Goal: Task Accomplishment & Management: Complete application form

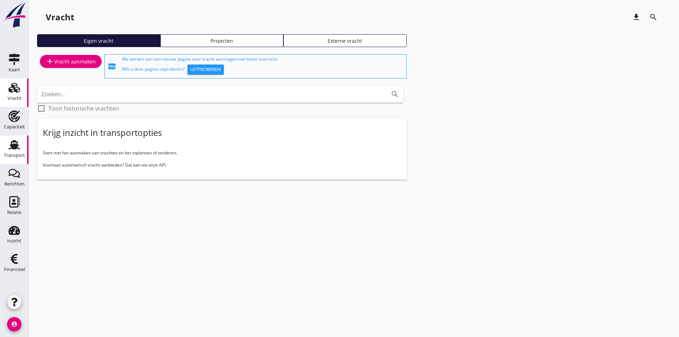
click at [14, 146] on use at bounding box center [14, 144] width 11 height 9
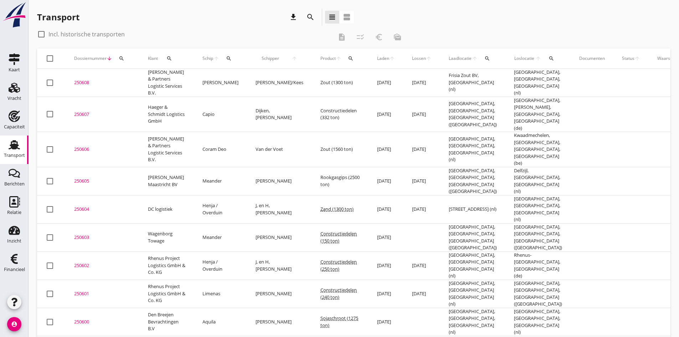
click at [226, 56] on icon "search" at bounding box center [229, 59] width 6 height 6
click at [233, 78] on input "Zoek op (scheeps)naam" at bounding box center [257, 78] width 74 height 11
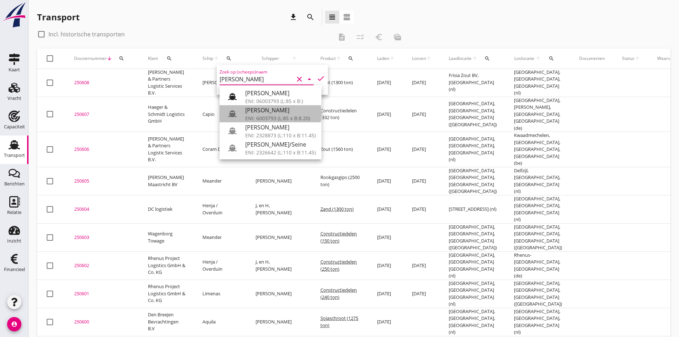
click at [257, 108] on div "[PERSON_NAME]" at bounding box center [280, 110] width 71 height 9
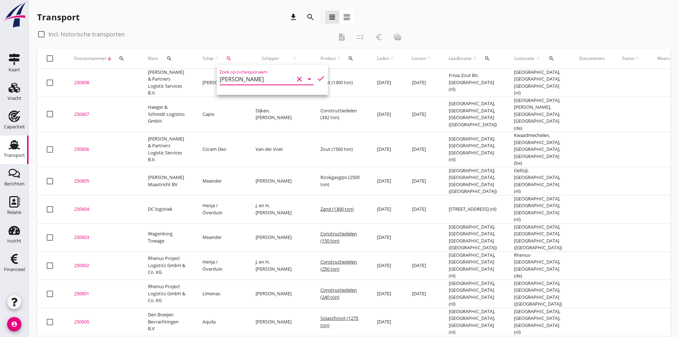
click at [317, 78] on icon "check" at bounding box center [321, 78] width 9 height 9
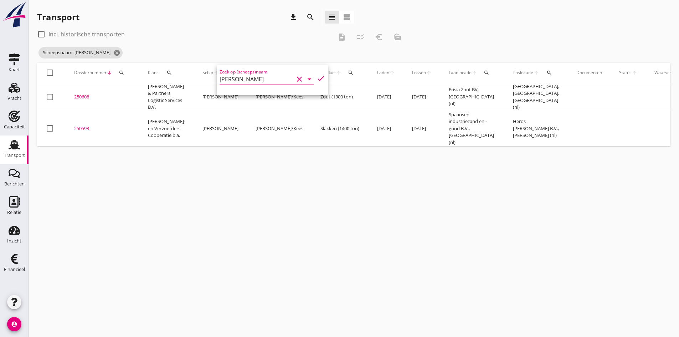
type input "[PERSON_NAME]"
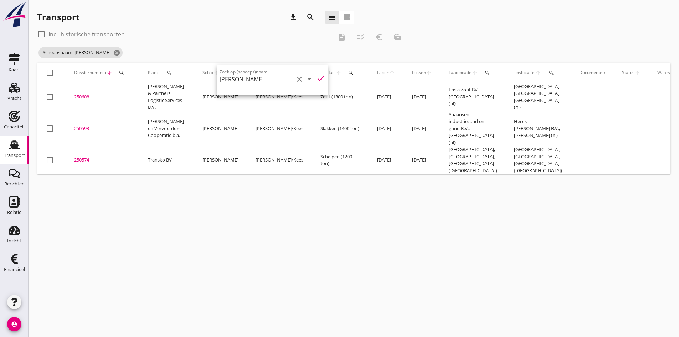
click at [170, 258] on div "cancel You are impersonating another user. Transport download search view_headl…" at bounding box center [354, 168] width 651 height 337
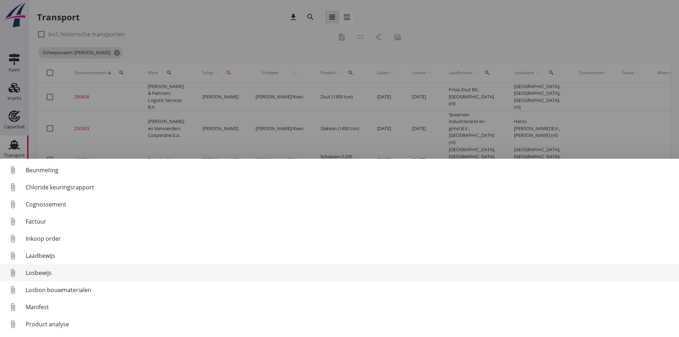
click at [39, 272] on div "Losbewijs" at bounding box center [350, 272] width 648 height 9
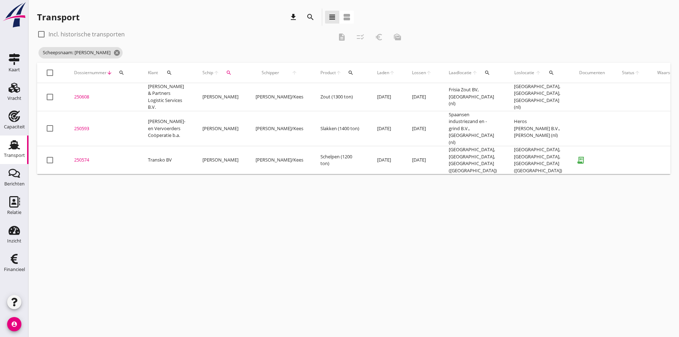
click at [83, 157] on div "250574" at bounding box center [102, 160] width 57 height 7
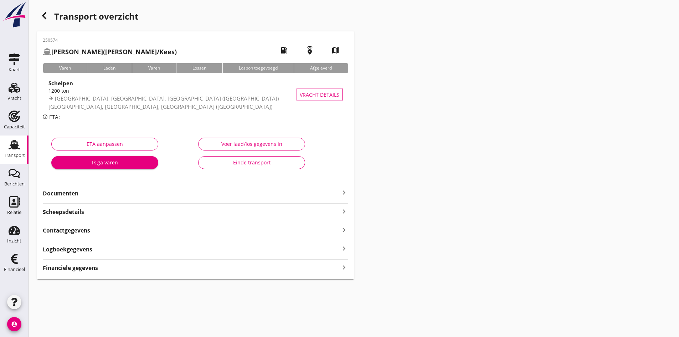
click at [262, 144] on div "Voer laad/los gegevens in" at bounding box center [251, 143] width 95 height 7
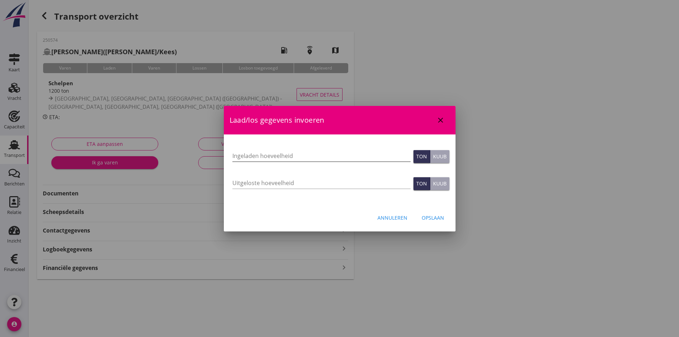
click at [244, 155] on input "Ingeladen hoeveelheid" at bounding box center [321, 155] width 178 height 11
type input "1204"
click at [260, 183] on input "Uitgeloste hoeveelheid" at bounding box center [321, 182] width 178 height 11
type input "1204"
drag, startPoint x: 431, startPoint y: 216, endPoint x: 409, endPoint y: 211, distance: 23.5
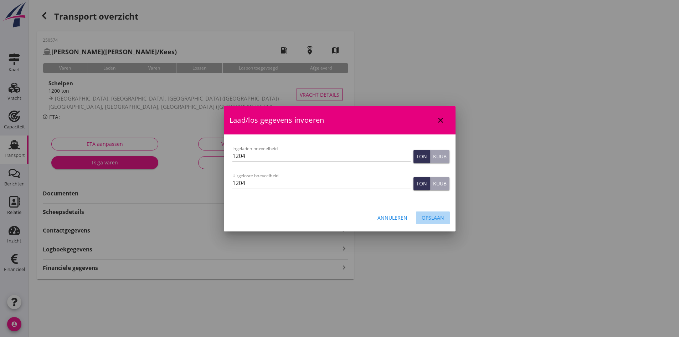
click at [429, 216] on div "Opslaan" at bounding box center [433, 217] width 22 height 7
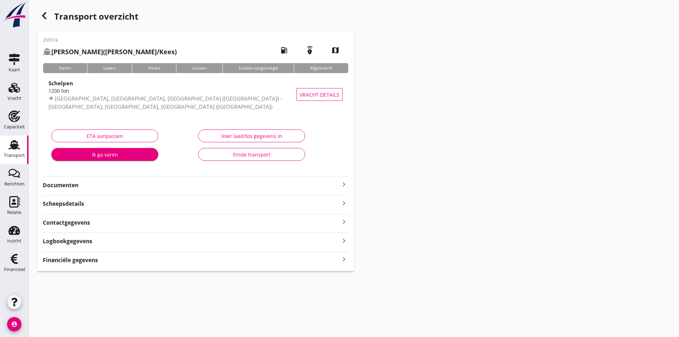
click at [93, 259] on strong "Financiële gegevens" at bounding box center [70, 260] width 55 height 8
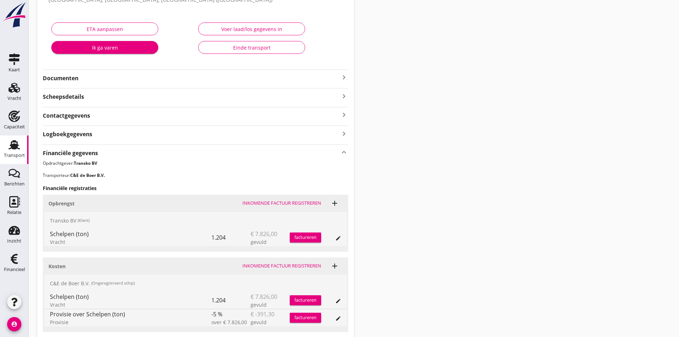
scroll to position [161, 0]
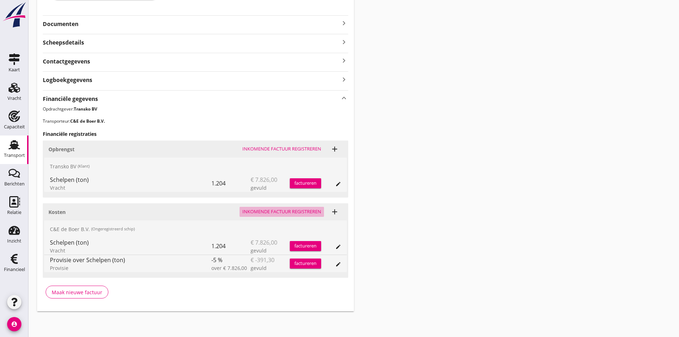
click at [268, 211] on div "Inkomende factuur registreren" at bounding box center [281, 211] width 79 height 7
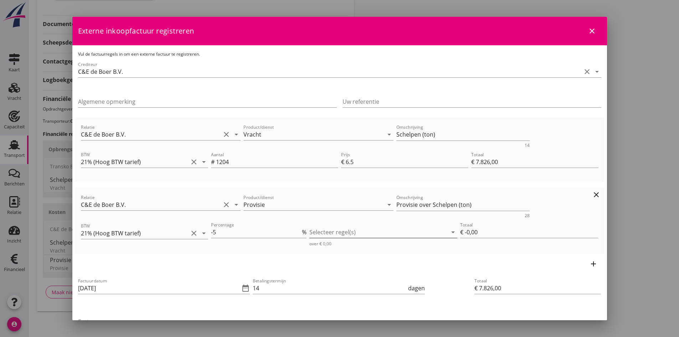
click at [322, 230] on div at bounding box center [378, 231] width 138 height 11
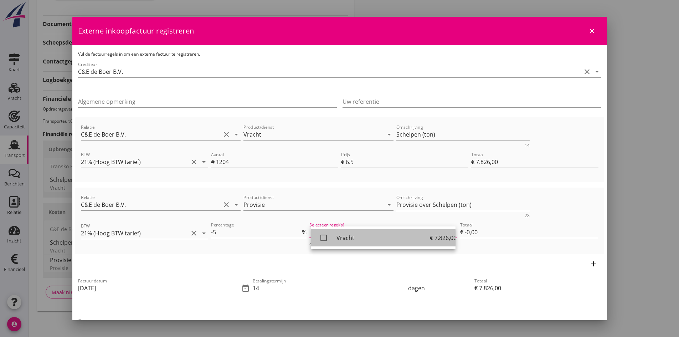
click at [324, 237] on icon "check_box_outline_blank" at bounding box center [324, 238] width 14 height 14
type input "€ -391,30"
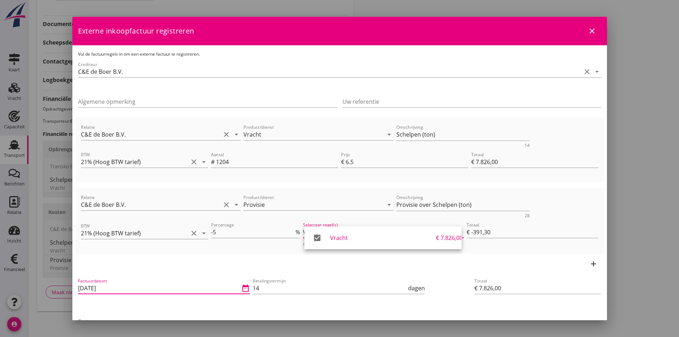
click at [135, 292] on input "[DATE]" at bounding box center [159, 287] width 162 height 11
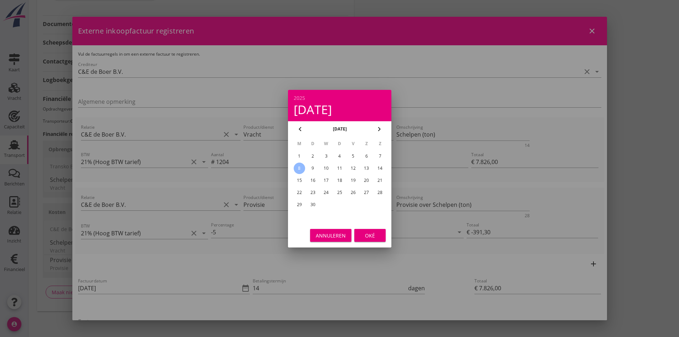
click at [351, 155] on div "5" at bounding box center [352, 155] width 11 height 11
type input "[DATE]"
click at [368, 234] on div "Oké" at bounding box center [370, 234] width 20 height 7
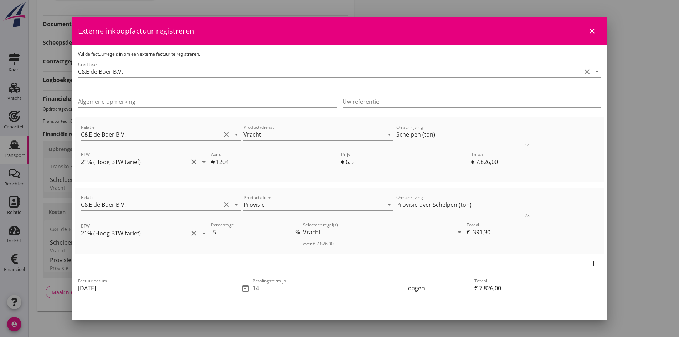
scroll to position [71, 0]
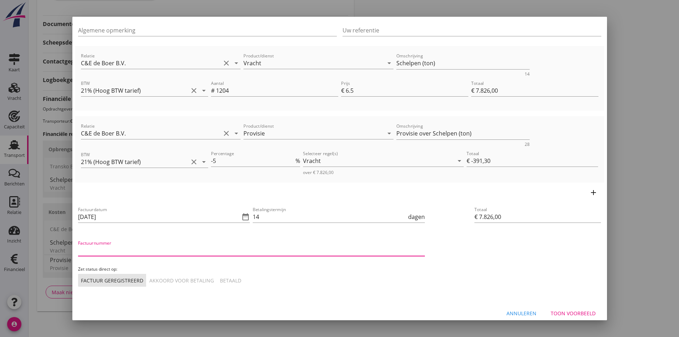
click at [170, 253] on input "Factuurnummer" at bounding box center [251, 250] width 347 height 11
type input "202552"
click at [171, 279] on div "Akkoord voor betaling" at bounding box center [181, 280] width 65 height 7
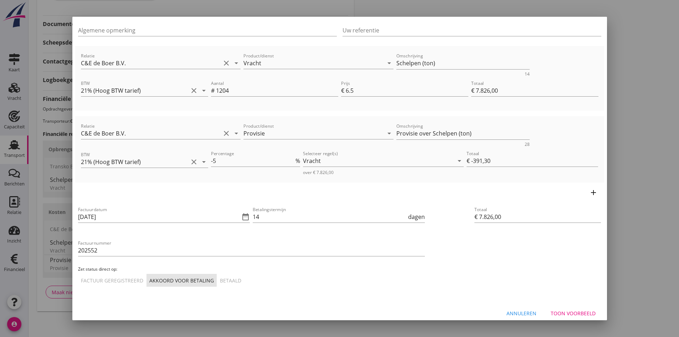
click at [552, 311] on div "Toon voorbeeld" at bounding box center [573, 312] width 45 height 7
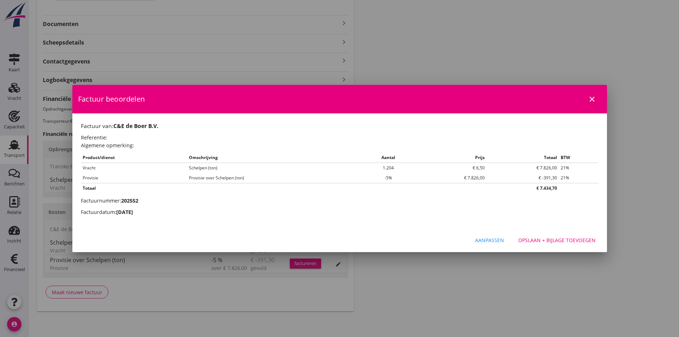
scroll to position [0, 0]
click at [529, 241] on div "Opslaan + bijlage toevoegen" at bounding box center [556, 239] width 77 height 7
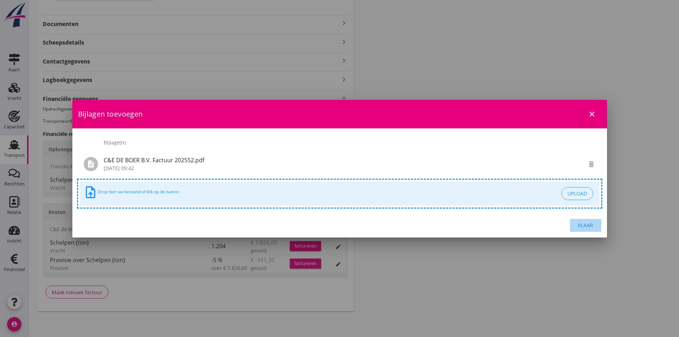
drag, startPoint x: 583, startPoint y: 224, endPoint x: 515, endPoint y: 222, distance: 68.1
click at [583, 224] on div "Klaar" at bounding box center [586, 224] width 20 height 7
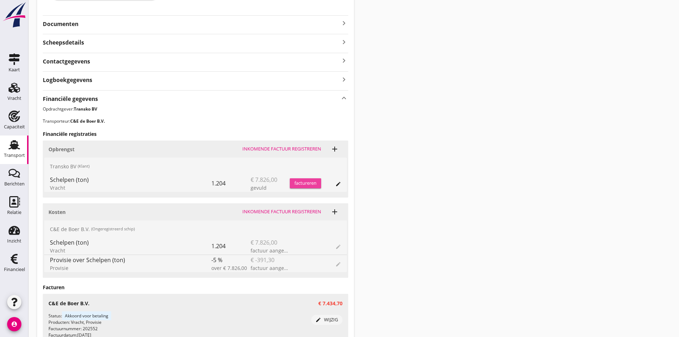
click at [302, 182] on div "factureren" at bounding box center [305, 183] width 31 height 7
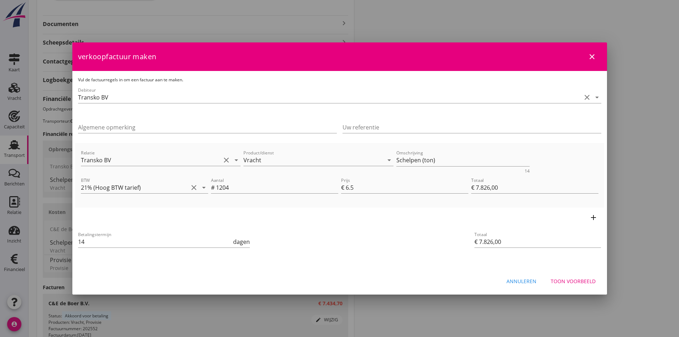
click at [556, 280] on div "Toon voorbeeld" at bounding box center [573, 280] width 45 height 7
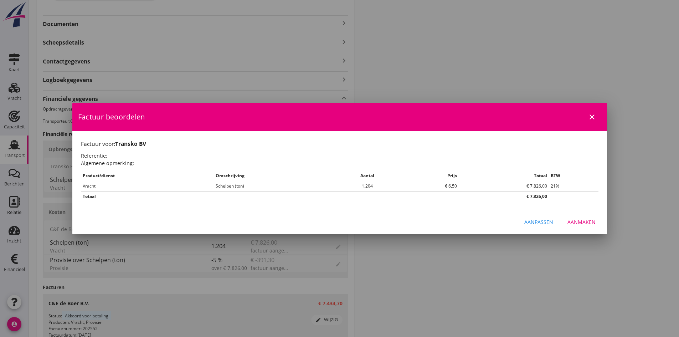
click at [583, 220] on div "Aanmaken" at bounding box center [582, 221] width 28 height 7
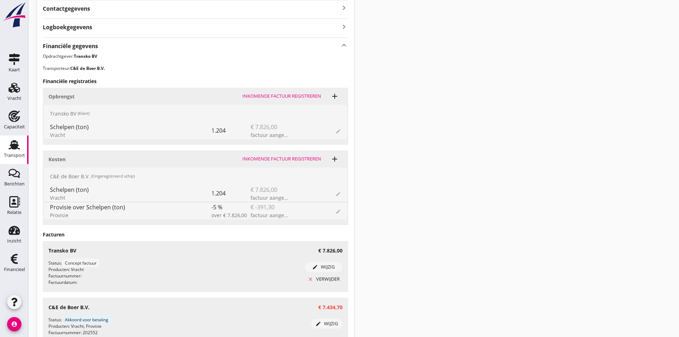
scroll to position [285, 0]
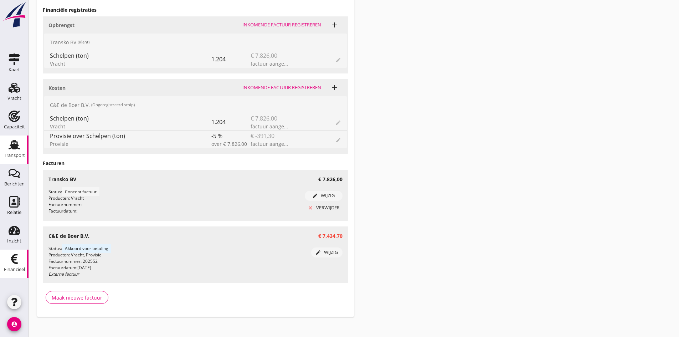
click at [15, 257] on icon "Financieel" at bounding box center [14, 258] width 11 height 11
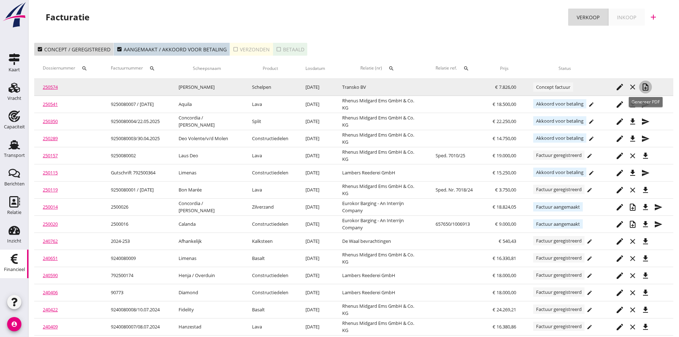
click at [644, 87] on icon "note_add" at bounding box center [645, 87] width 9 height 9
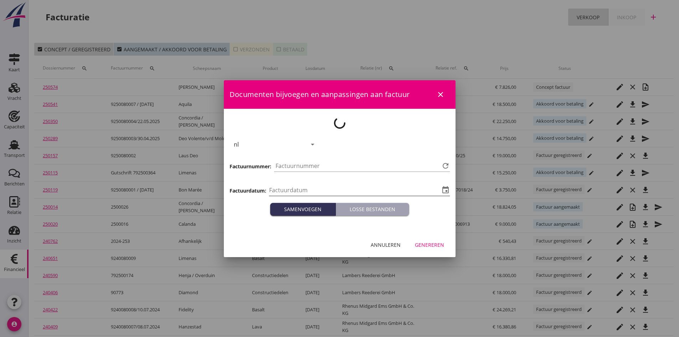
type input "[DATE]"
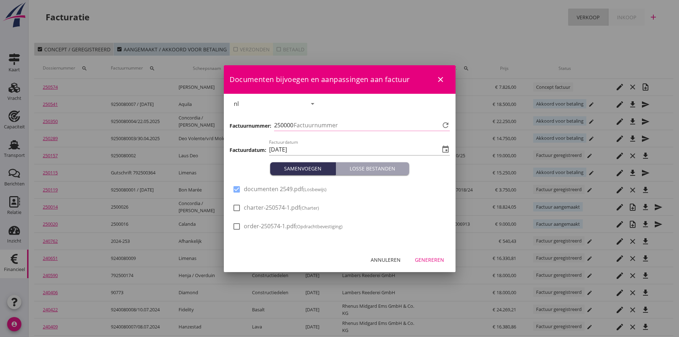
type input "742"
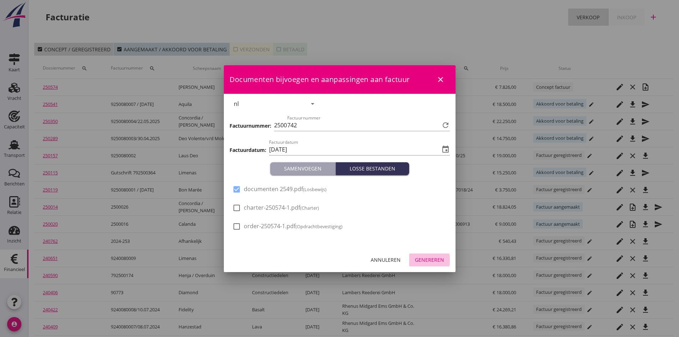
click at [431, 258] on div "Genereren" at bounding box center [429, 259] width 29 height 7
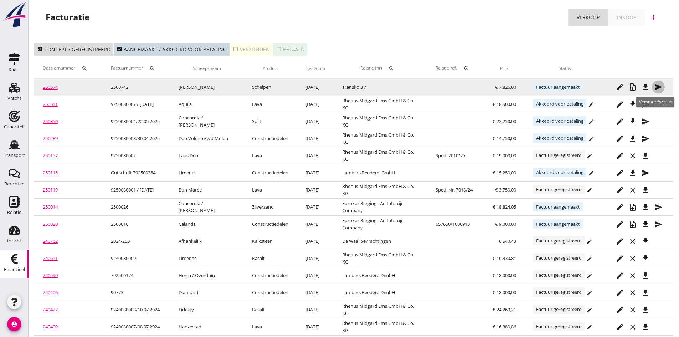
click at [656, 85] on icon "send" at bounding box center [658, 87] width 9 height 9
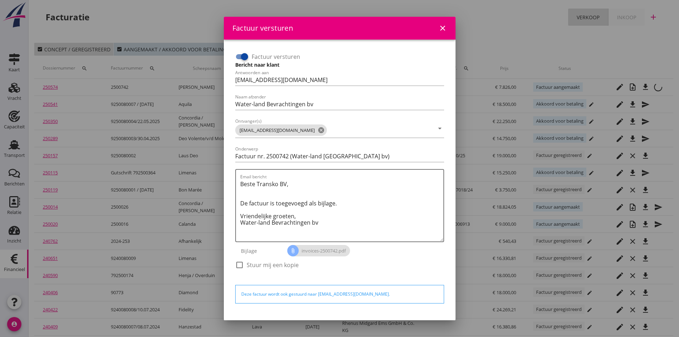
scroll to position [20, 0]
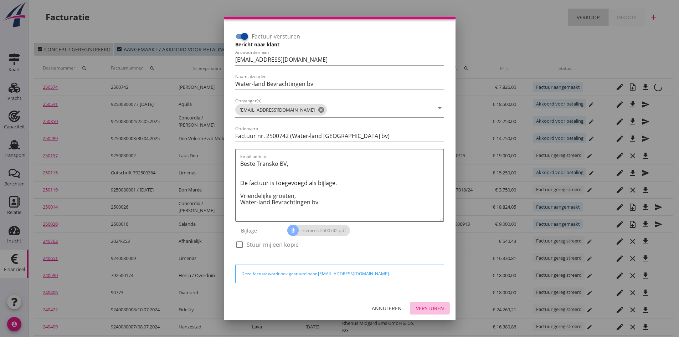
click at [423, 307] on div "Versturen" at bounding box center [430, 307] width 28 height 7
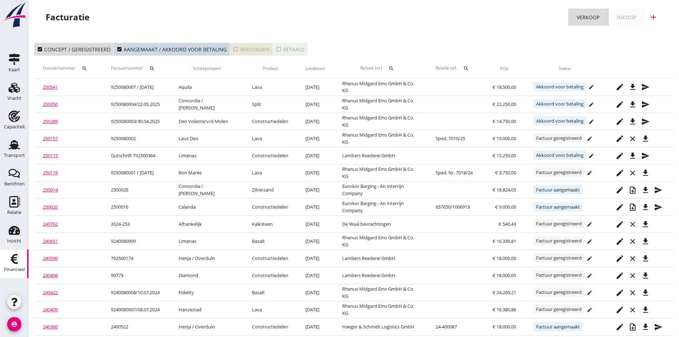
click at [247, 49] on div "check_box_outline_blank Verzonden" at bounding box center [251, 49] width 37 height 7
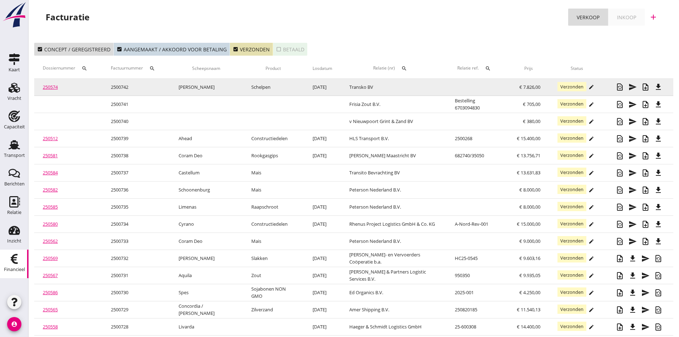
click at [51, 85] on link "250574" at bounding box center [50, 87] width 15 height 6
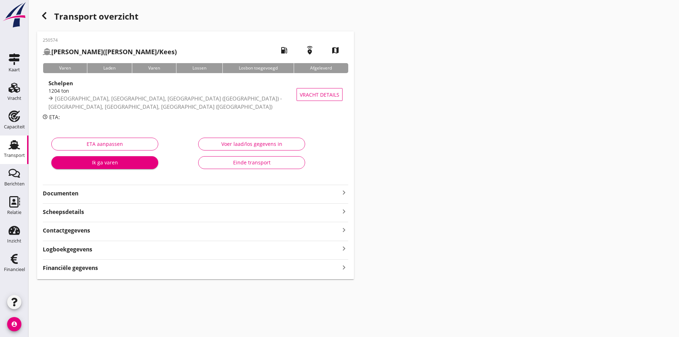
click at [67, 194] on strong "Documenten" at bounding box center [191, 193] width 297 height 8
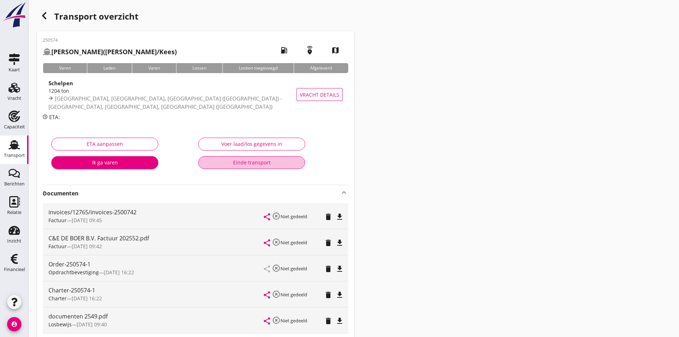
click at [239, 162] on div "Einde transport" at bounding box center [251, 162] width 95 height 7
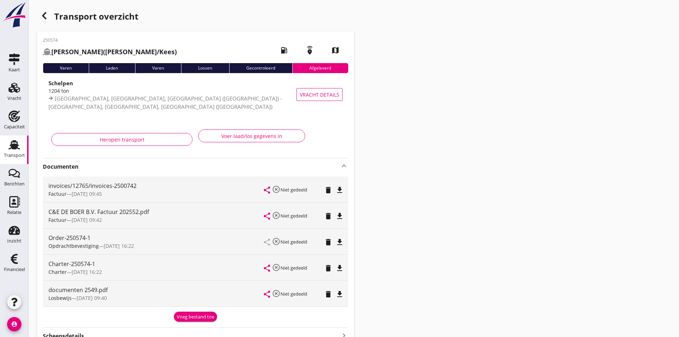
click at [15, 146] on use at bounding box center [14, 144] width 11 height 9
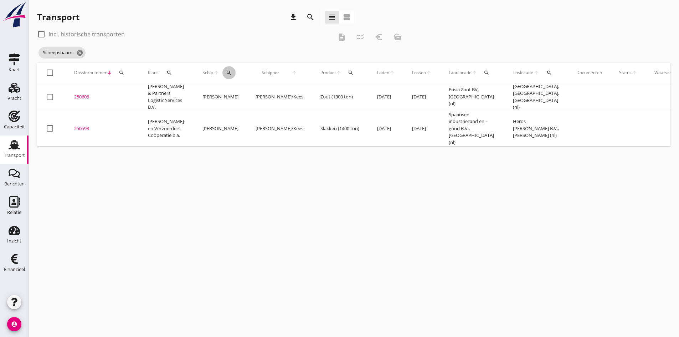
click at [226, 71] on icon "search" at bounding box center [229, 73] width 6 height 6
click at [228, 93] on input "Zoek op (scheeps)naam" at bounding box center [253, 93] width 74 height 11
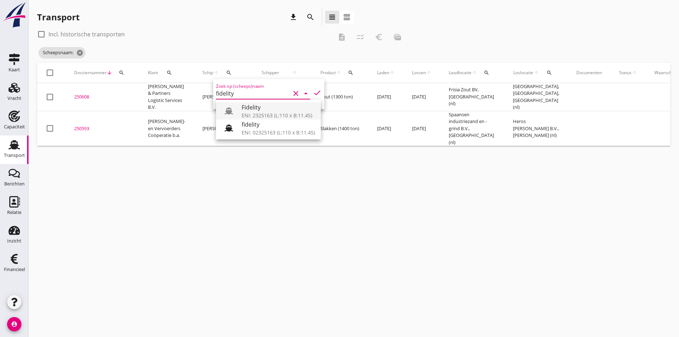
click at [258, 109] on div "Fidelity" at bounding box center [278, 107] width 73 height 9
click at [313, 91] on icon "check" at bounding box center [317, 92] width 9 height 9
type input "Fidelity"
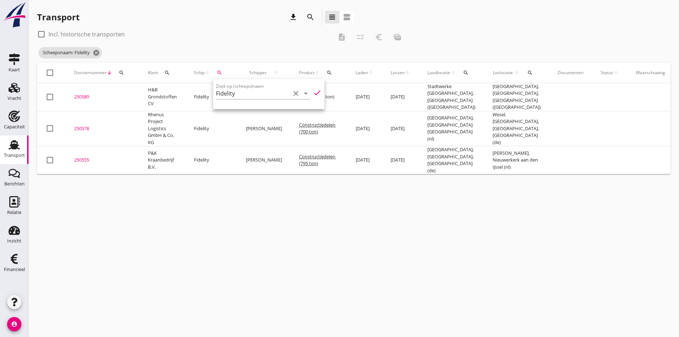
click at [249, 208] on div "cancel You are impersonating another user. Transport download search view_headl…" at bounding box center [354, 168] width 651 height 337
click at [77, 157] on div "250555" at bounding box center [102, 160] width 57 height 7
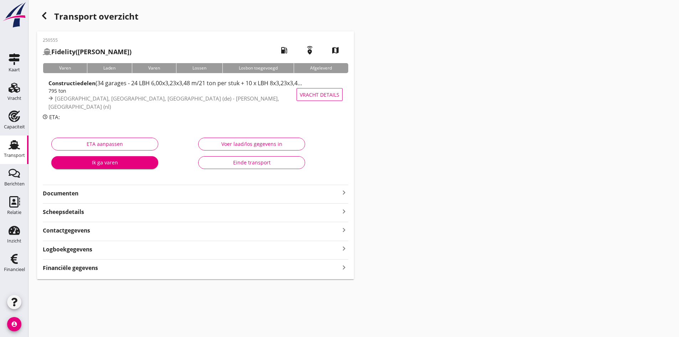
click at [293, 267] on div "Financiële gegevens keyboard_arrow_right" at bounding box center [196, 267] width 306 height 10
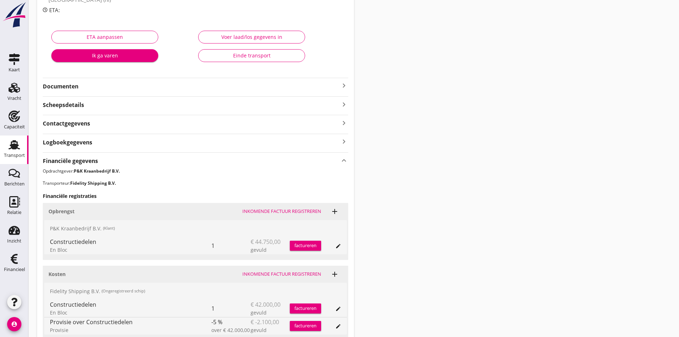
scroll to position [169, 0]
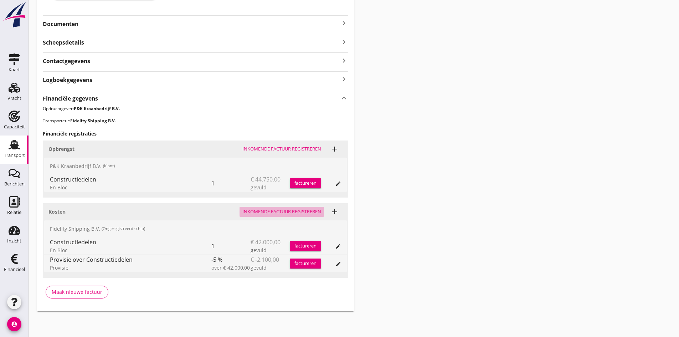
click at [285, 209] on div "Inkomende factuur registreren" at bounding box center [281, 211] width 79 height 7
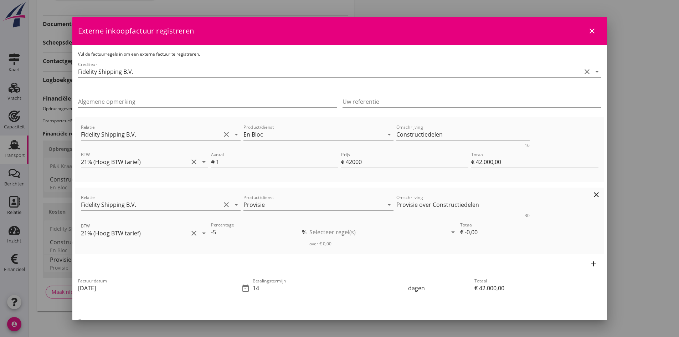
click at [318, 230] on div at bounding box center [378, 231] width 138 height 11
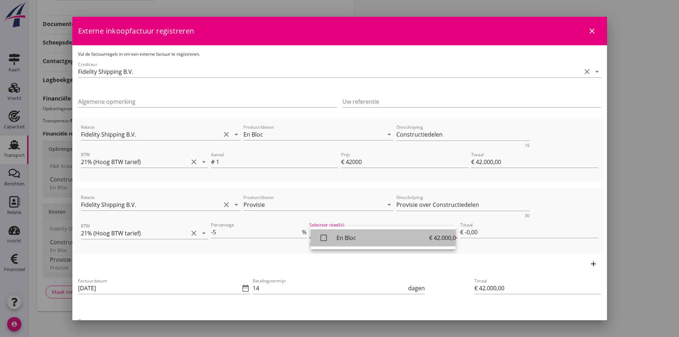
click at [322, 237] on icon "check_box_outline_blank" at bounding box center [324, 238] width 14 height 14
type input "€ -2.100,00"
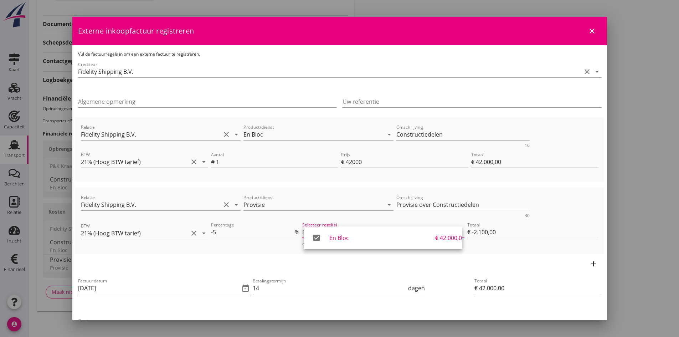
click at [126, 285] on input "[DATE]" at bounding box center [159, 287] width 162 height 11
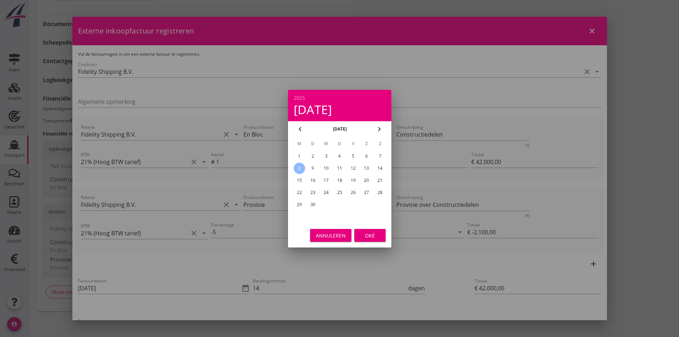
click at [353, 157] on div "5" at bounding box center [352, 155] width 11 height 11
type input "[DATE]"
click at [366, 235] on div "Oké" at bounding box center [370, 234] width 20 height 7
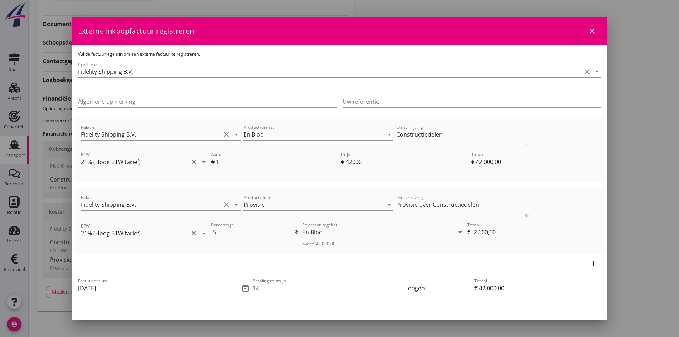
scroll to position [71, 0]
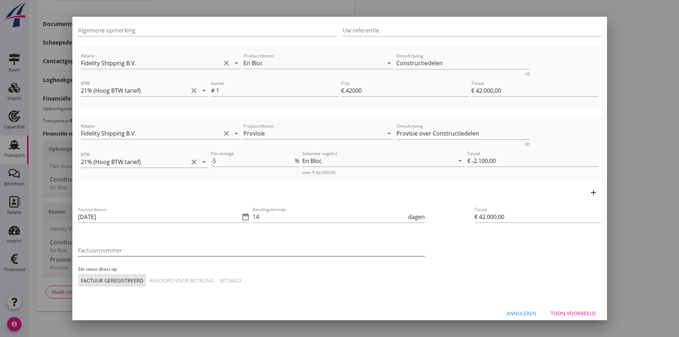
click at [128, 251] on input "Factuurnummer" at bounding box center [251, 250] width 347 height 11
type input "40.2025"
click at [179, 282] on div "Akkoord voor betaling" at bounding box center [181, 280] width 65 height 7
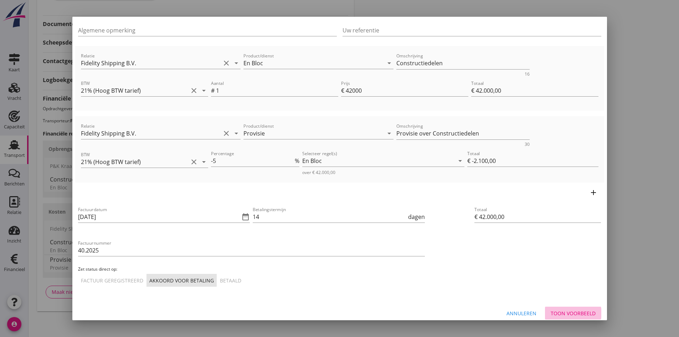
click at [551, 313] on div "Toon voorbeeld" at bounding box center [573, 312] width 45 height 7
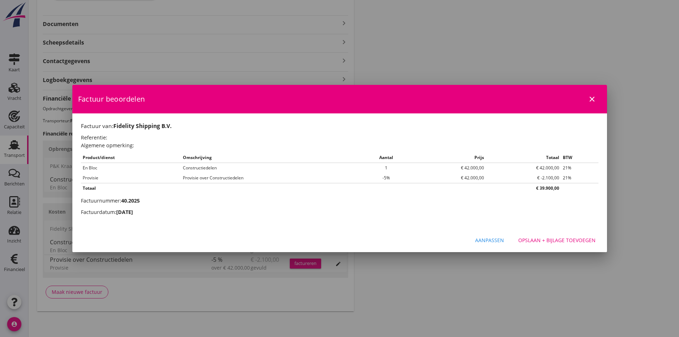
scroll to position [0, 0]
click at [545, 240] on div "Opslaan + bijlage toevoegen" at bounding box center [556, 239] width 77 height 7
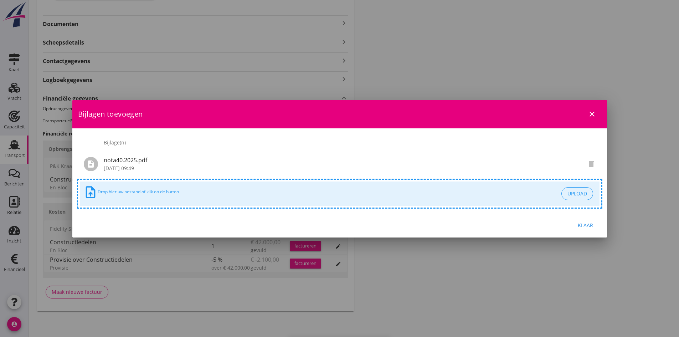
click at [583, 224] on div "Klaar" at bounding box center [586, 224] width 20 height 7
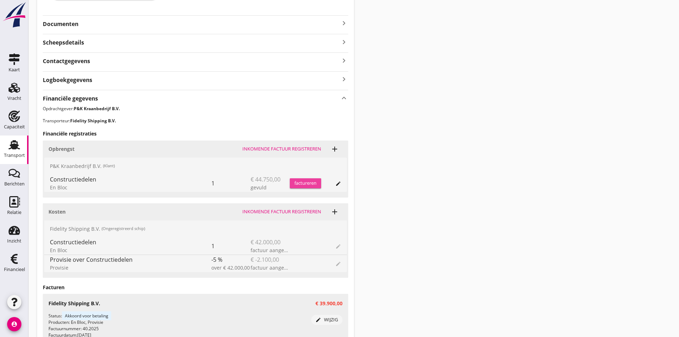
click at [303, 182] on div "factureren" at bounding box center [305, 183] width 31 height 7
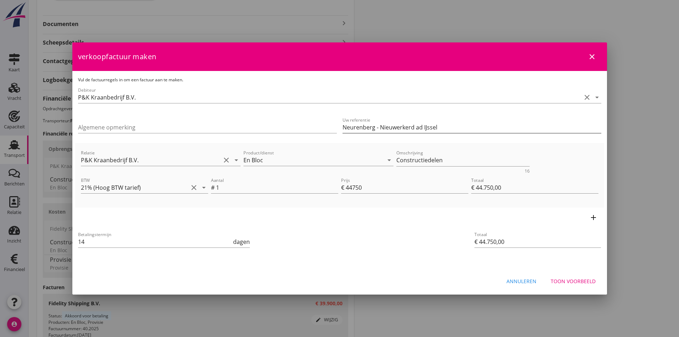
click at [413, 127] on input "Neurenberg - Nieuwerkerd ad IJssel" at bounding box center [472, 127] width 259 height 11
type input "Neurenberg - Nieuwerkerk ad IJssel"
click at [566, 278] on div "Toon voorbeeld" at bounding box center [573, 280] width 45 height 7
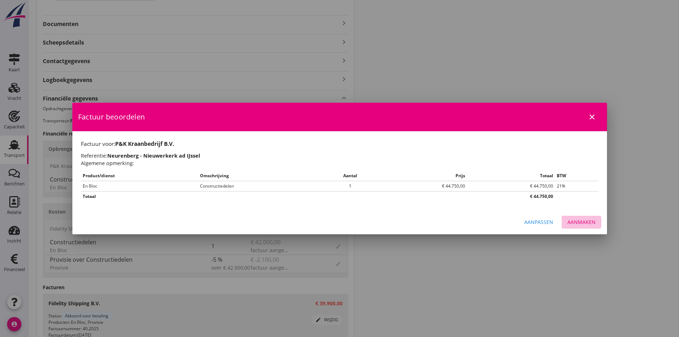
click at [575, 222] on div "Aanmaken" at bounding box center [582, 221] width 28 height 7
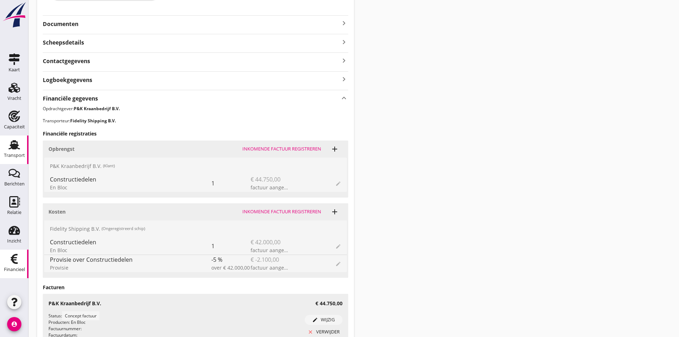
click at [16, 257] on icon "Financieel" at bounding box center [14, 258] width 11 height 11
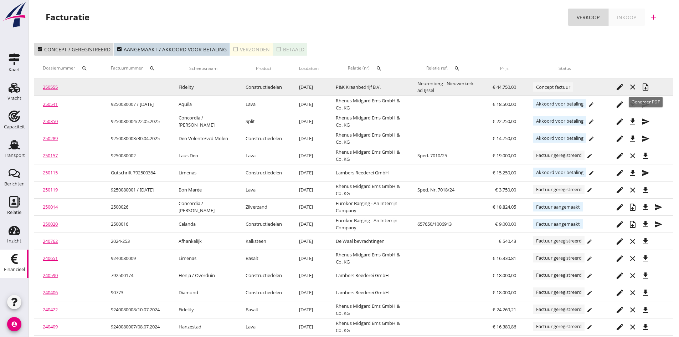
click at [644, 86] on icon "note_add" at bounding box center [645, 87] width 9 height 9
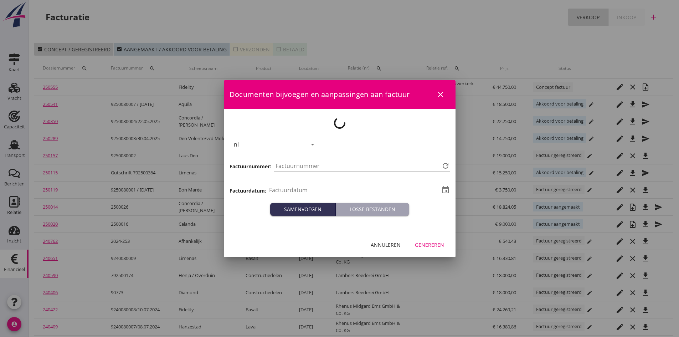
type input "[DATE]"
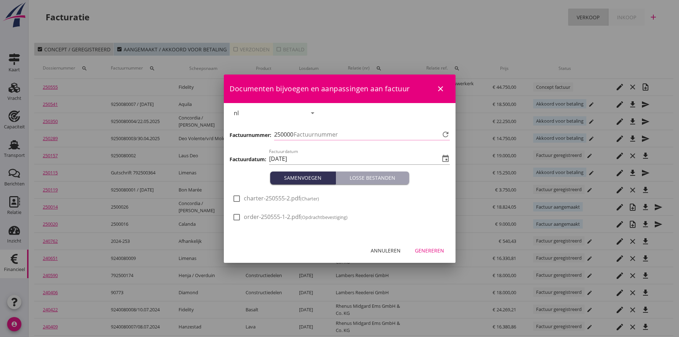
type input "743"
click at [418, 250] on div "Genereren" at bounding box center [429, 250] width 29 height 7
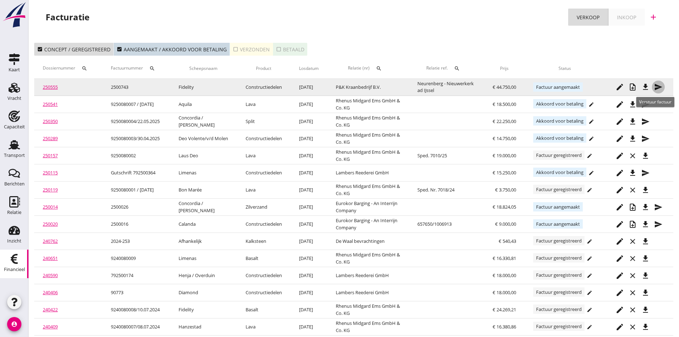
click at [656, 85] on icon "send" at bounding box center [658, 87] width 9 height 9
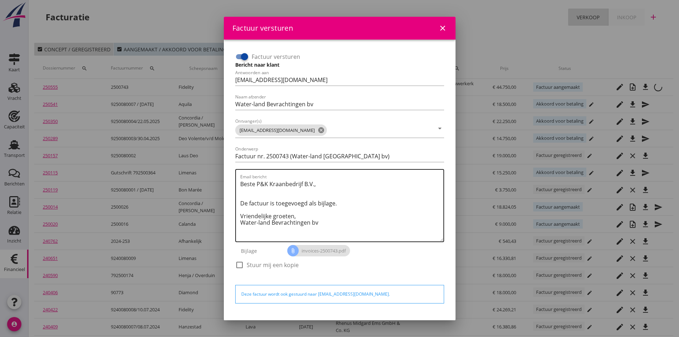
scroll to position [20, 0]
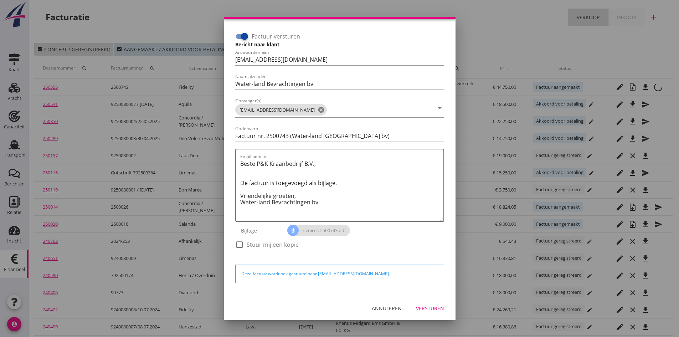
click at [418, 308] on div "Versturen" at bounding box center [430, 307] width 28 height 7
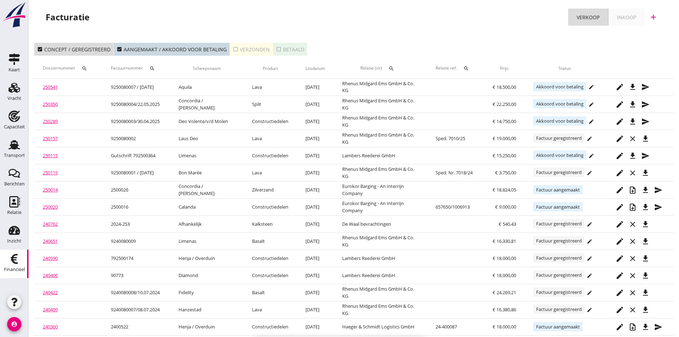
click at [248, 48] on div "check_box_outline_blank Verzonden" at bounding box center [251, 49] width 37 height 7
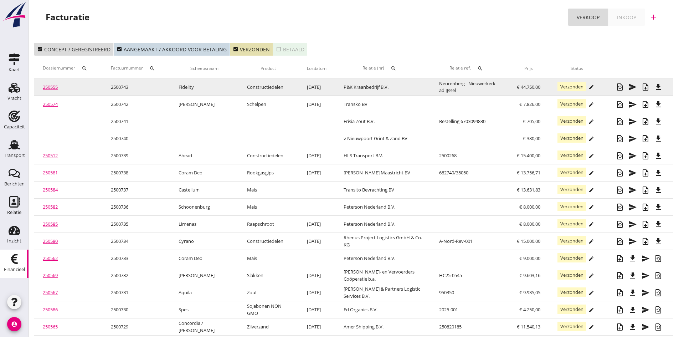
click at [50, 87] on link "250555" at bounding box center [50, 87] width 15 height 6
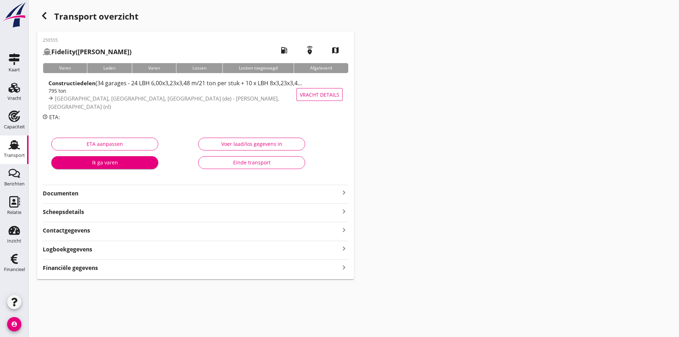
click at [66, 197] on strong "Documenten" at bounding box center [191, 193] width 297 height 8
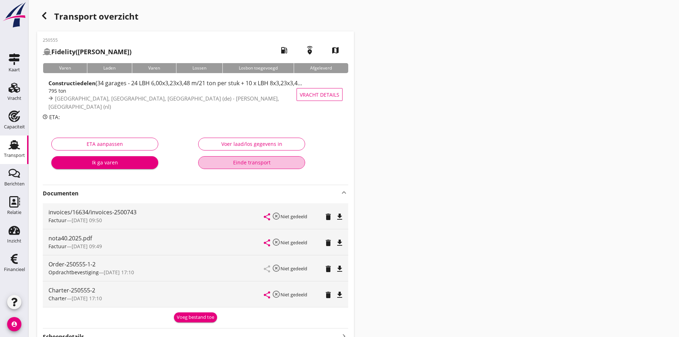
click at [237, 163] on div "Einde transport" at bounding box center [251, 162] width 95 height 7
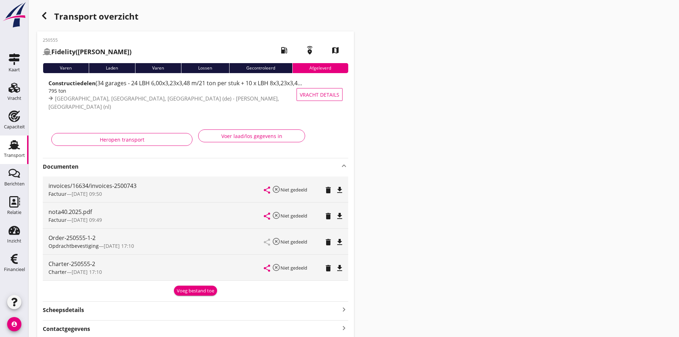
click at [14, 148] on use at bounding box center [14, 144] width 11 height 9
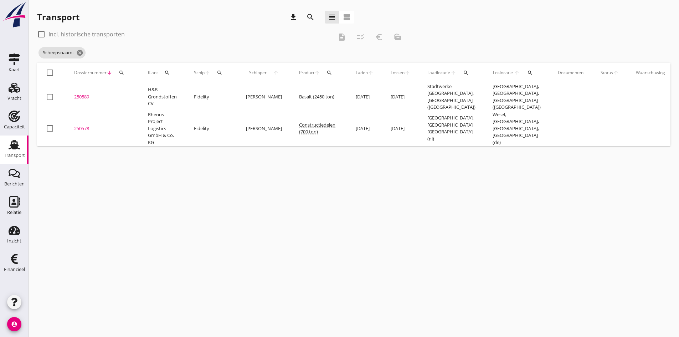
click at [219, 72] on icon "search" at bounding box center [220, 73] width 6 height 6
click at [228, 89] on input "Zoek op (scheeps)naam" at bounding box center [253, 93] width 74 height 11
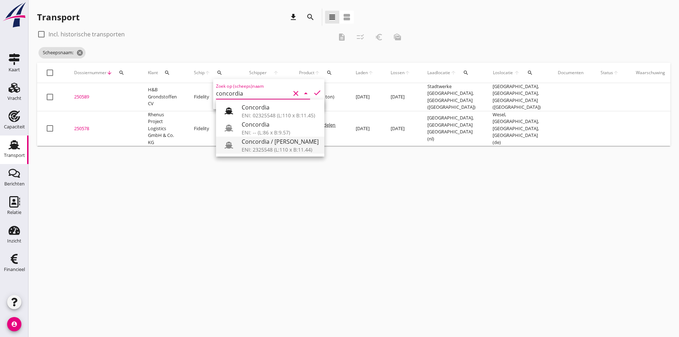
click at [257, 140] on div "Concordia / [PERSON_NAME]" at bounding box center [280, 141] width 77 height 9
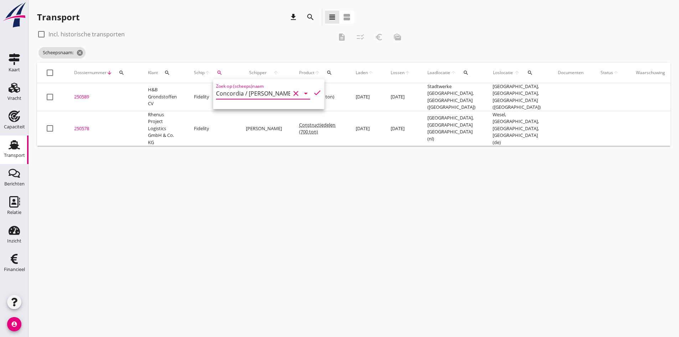
click at [313, 92] on icon "check" at bounding box center [317, 92] width 9 height 9
type input "Concordia / [PERSON_NAME]"
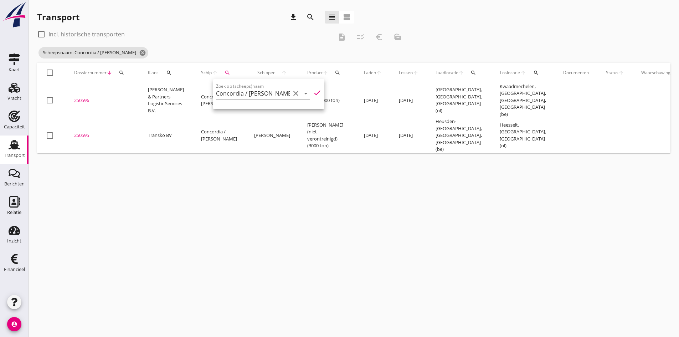
click at [134, 195] on div "cancel You are impersonating another user. Transport download search view_headl…" at bounding box center [354, 168] width 651 height 337
click at [40, 33] on div at bounding box center [41, 34] width 12 height 12
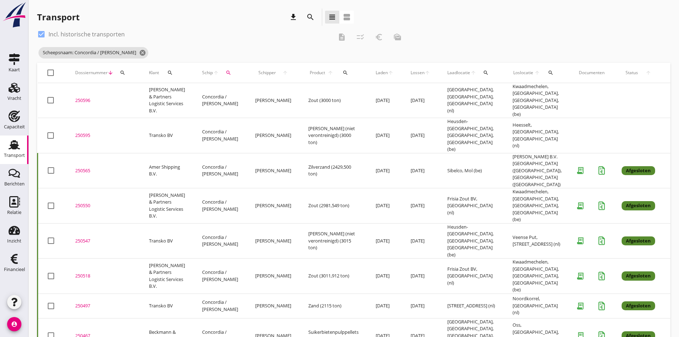
click at [13, 144] on use at bounding box center [14, 144] width 11 height 9
click at [139, 52] on icon "cancel" at bounding box center [142, 52] width 7 height 7
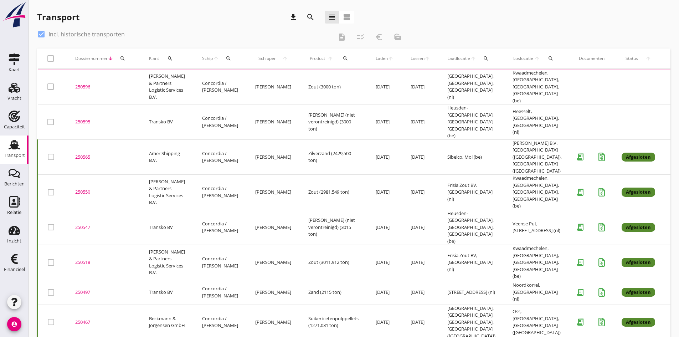
click at [40, 34] on div at bounding box center [41, 34] width 12 height 12
checkbox input "false"
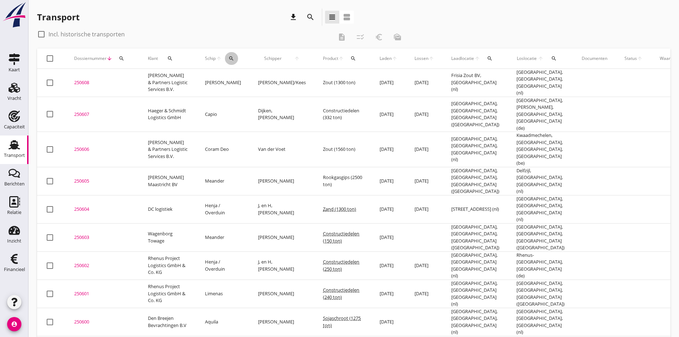
click at [230, 60] on icon "search" at bounding box center [232, 59] width 6 height 6
click at [238, 81] on input "Zoek op (scheeps)naam" at bounding box center [264, 78] width 74 height 11
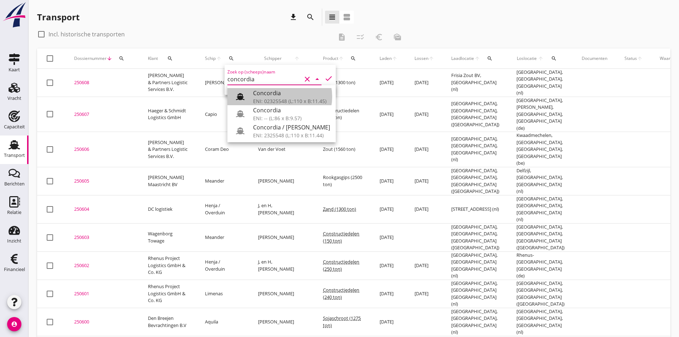
click at [269, 99] on div "ENI: 02325548 (L:110 x B:11.45)" at bounding box center [291, 100] width 77 height 7
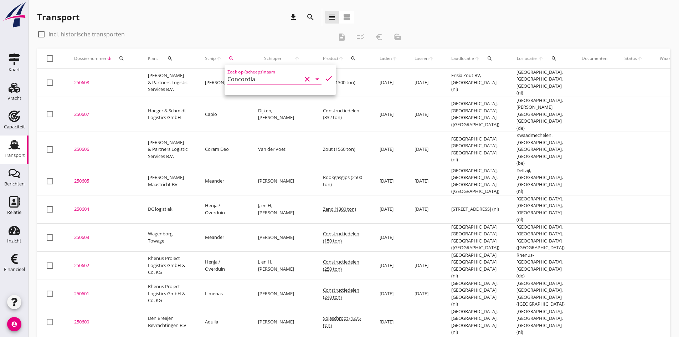
click at [324, 79] on icon "check" at bounding box center [328, 78] width 9 height 9
type input "Concordia"
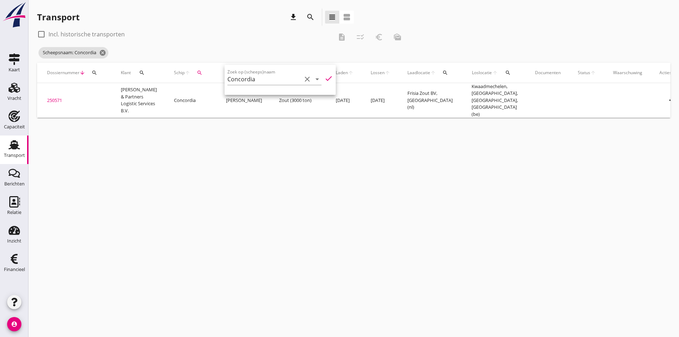
scroll to position [0, 29]
click at [661, 98] on icon "more_horiz" at bounding box center [671, 100] width 20 height 20
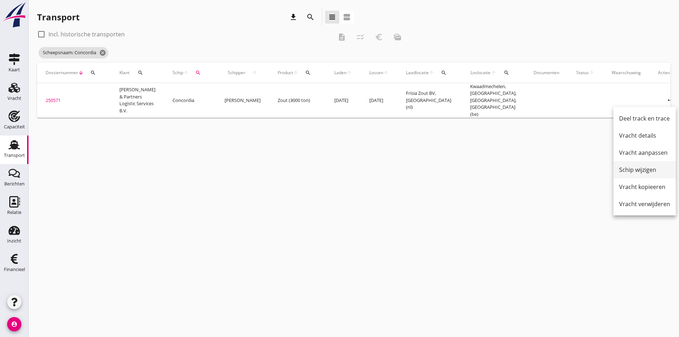
click at [627, 170] on div "Schip wijzigen" at bounding box center [644, 169] width 51 height 9
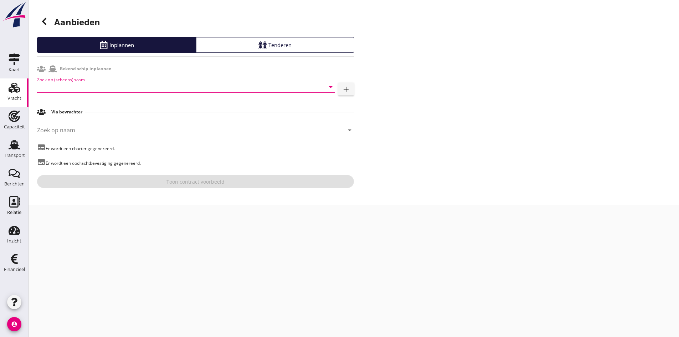
click at [307, 87] on input "Zoek op (scheeps)naam" at bounding box center [176, 86] width 278 height 11
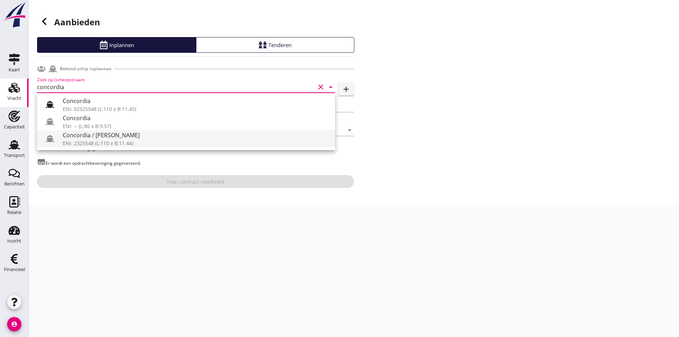
click at [98, 134] on div "Concordia / [PERSON_NAME]" at bounding box center [196, 135] width 267 height 9
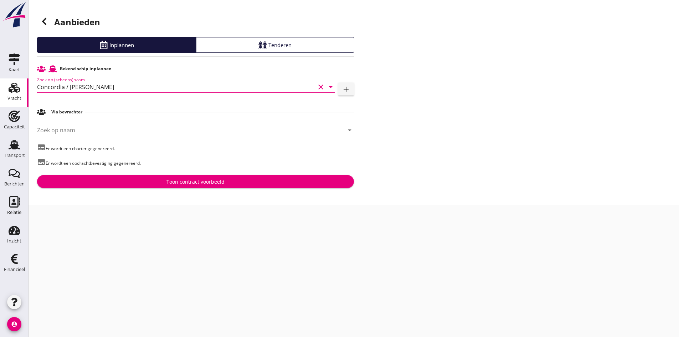
type input "Concordia / [PERSON_NAME]"
click at [173, 182] on div "Toon contract voorbeeld" at bounding box center [195, 181] width 58 height 7
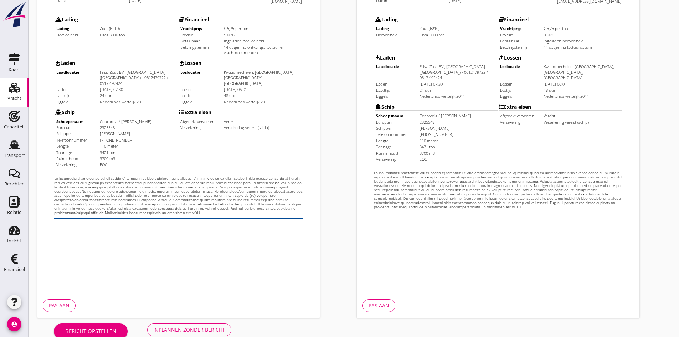
scroll to position [191, 0]
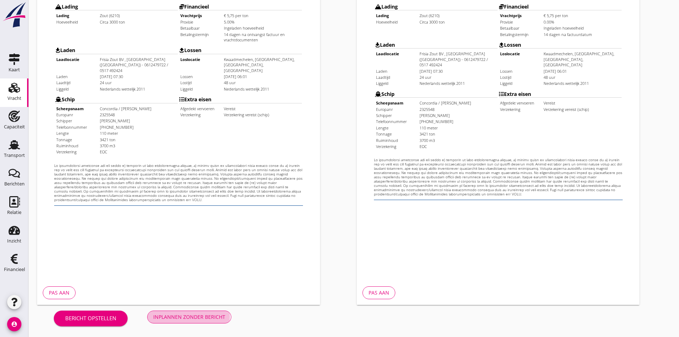
click at [168, 316] on div "Inplannen zonder bericht" at bounding box center [189, 316] width 72 height 7
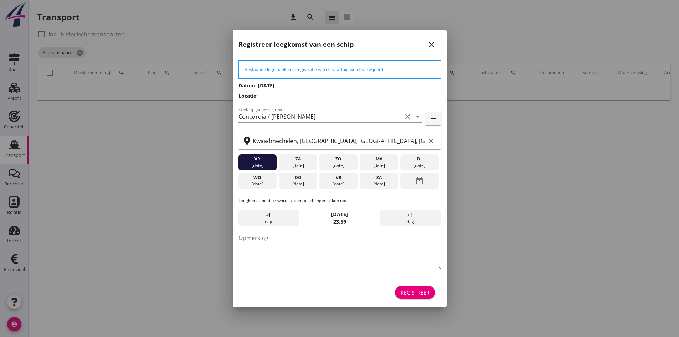
click at [430, 44] on icon "close" at bounding box center [431, 44] width 9 height 9
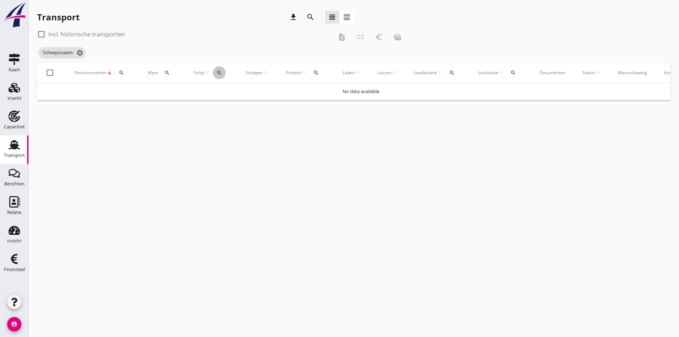
click at [219, 70] on icon "search" at bounding box center [219, 73] width 6 height 6
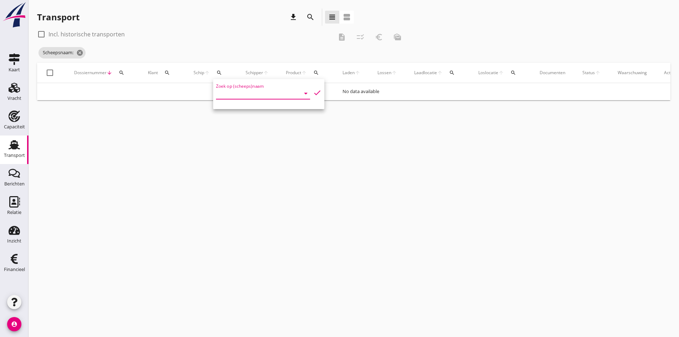
click at [234, 95] on input "Zoek op (scheeps)naam" at bounding box center [253, 93] width 74 height 11
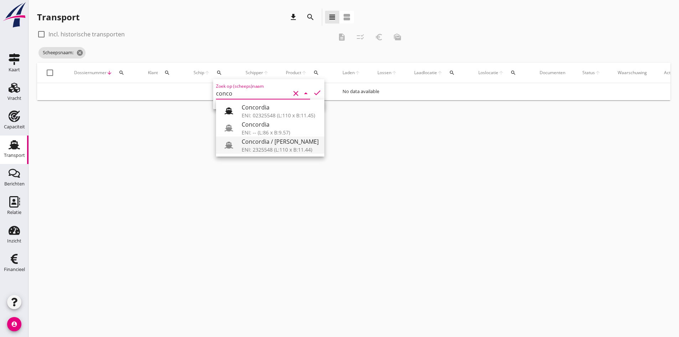
click at [259, 140] on div "Concordia / [PERSON_NAME]" at bounding box center [280, 141] width 77 height 9
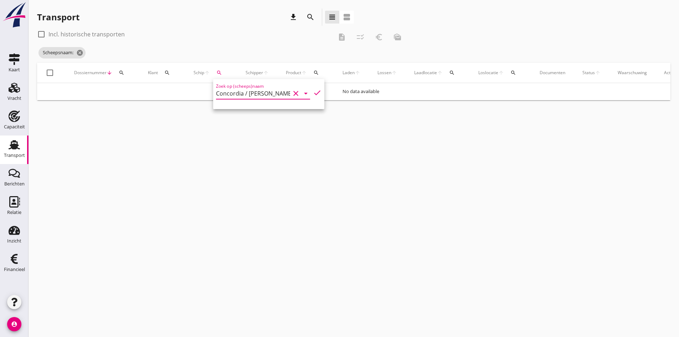
click at [313, 92] on icon "check" at bounding box center [317, 92] width 9 height 9
type input "Concordia / [PERSON_NAME]"
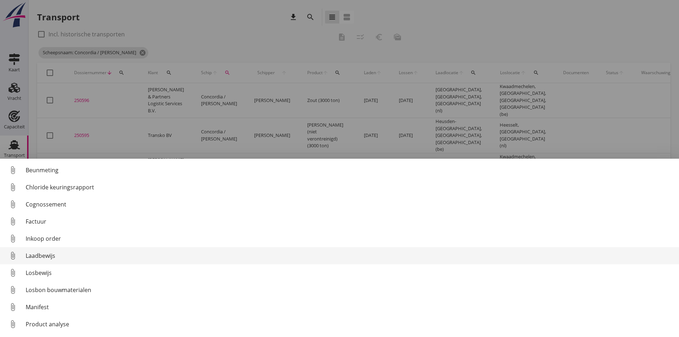
click at [41, 255] on div "Laadbewijs" at bounding box center [350, 255] width 648 height 9
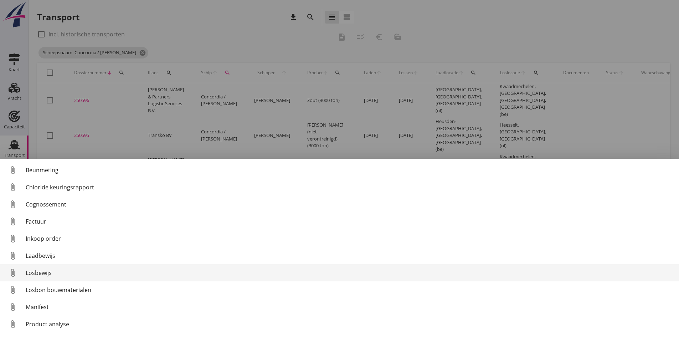
click at [36, 272] on div "Losbewijs" at bounding box center [350, 272] width 648 height 9
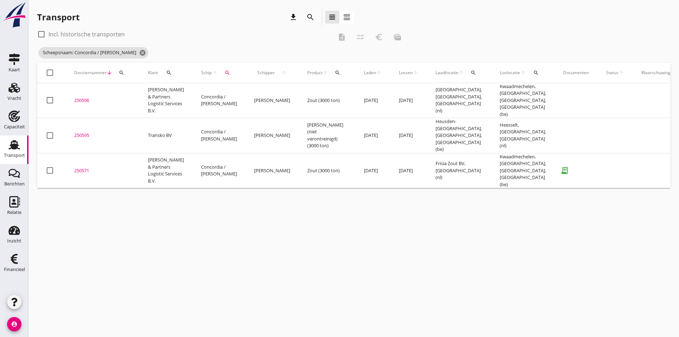
click at [86, 167] on div "250571" at bounding box center [102, 170] width 57 height 7
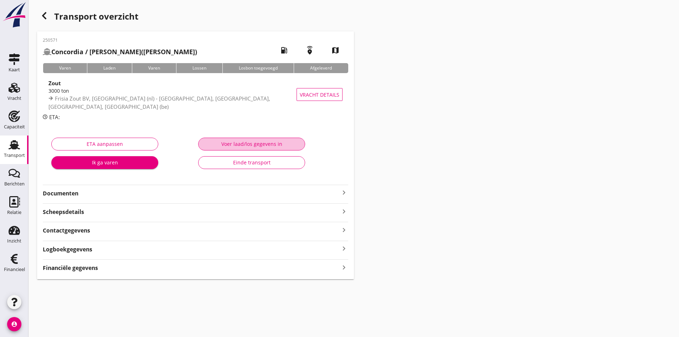
click at [223, 143] on div "Voer laad/los gegevens in" at bounding box center [251, 143] width 95 height 7
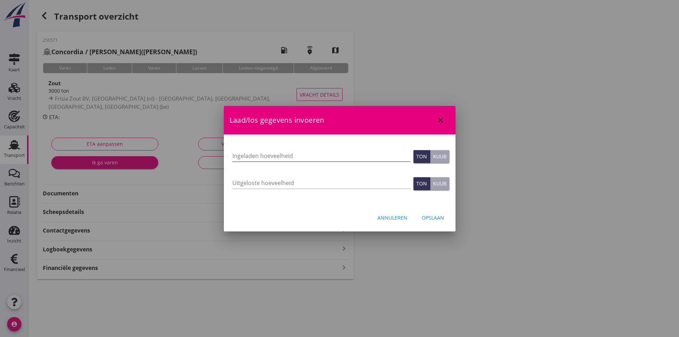
click at [266, 155] on input "Ingeladen hoeveelheid" at bounding box center [321, 155] width 178 height 11
type input "2972"
type input "2972.033"
click at [248, 180] on input "Uitgeloste hoeveelheid" at bounding box center [321, 182] width 178 height 11
type input "2972"
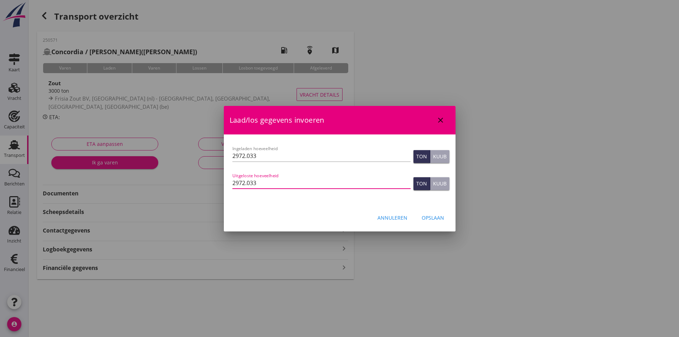
type input "2972.033"
click at [426, 218] on div "Opslaan" at bounding box center [433, 217] width 22 height 7
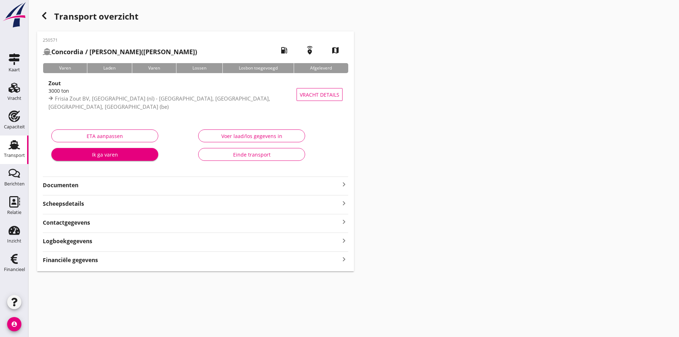
click at [344, 258] on icon "keyboard_arrow_right" at bounding box center [344, 260] width 9 height 10
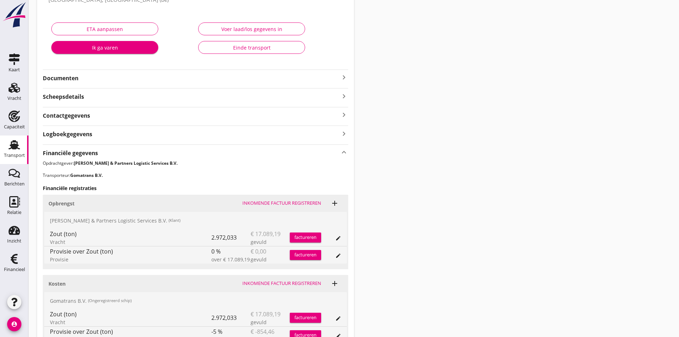
scroll to position [143, 0]
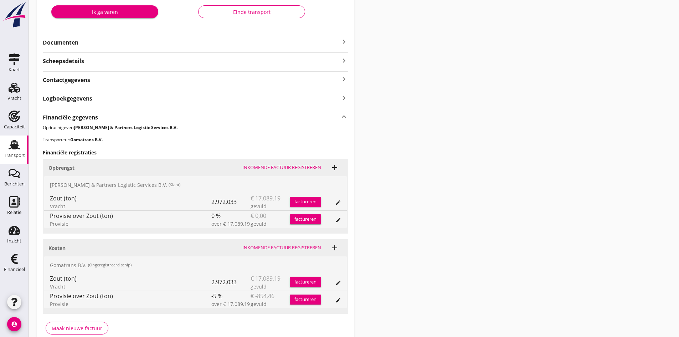
click at [267, 248] on div "Inkomende factuur registreren" at bounding box center [281, 247] width 79 height 7
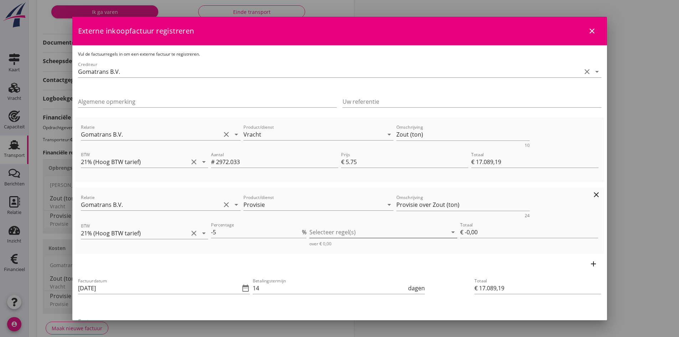
click at [337, 231] on div at bounding box center [378, 231] width 138 height 11
click at [323, 238] on icon "check_box_outline_blank" at bounding box center [324, 238] width 14 height 14
type input "€ -854,46"
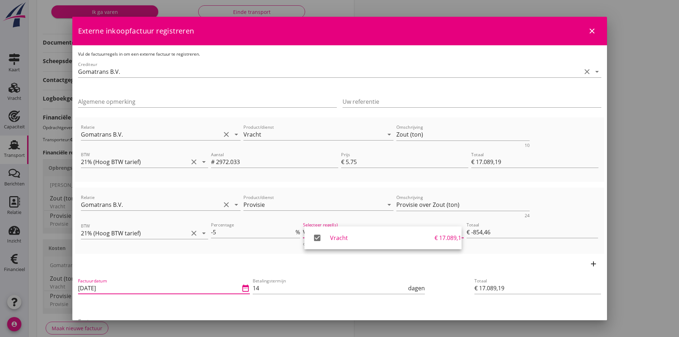
click at [117, 286] on input "[DATE]" at bounding box center [159, 287] width 162 height 11
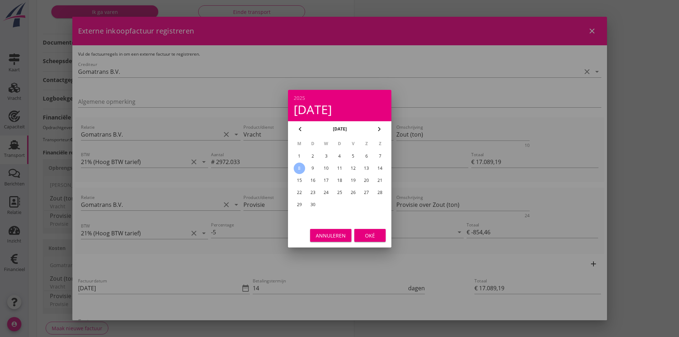
click at [366, 156] on div "6" at bounding box center [366, 155] width 11 height 11
type input "[DATE]"
click at [362, 235] on div "Oké" at bounding box center [370, 234] width 20 height 7
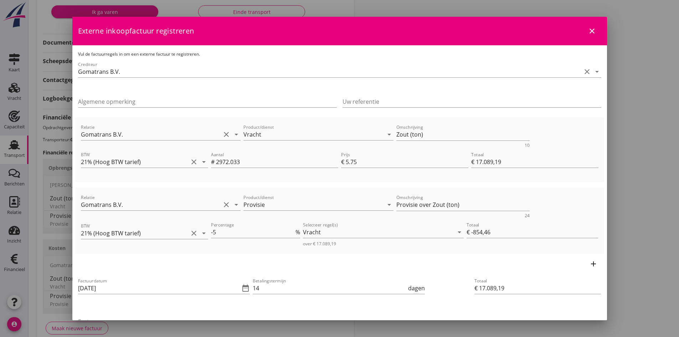
scroll to position [36, 0]
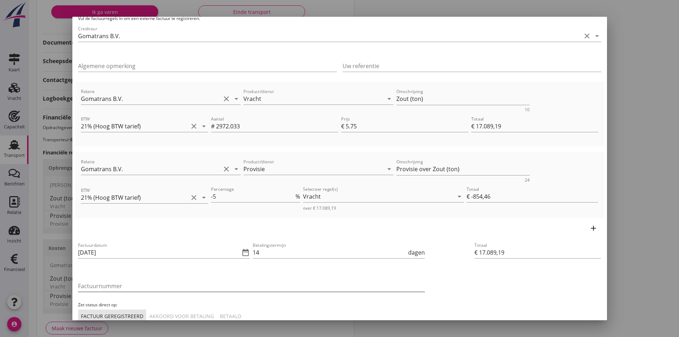
click at [133, 283] on input "Factuurnummer" at bounding box center [251, 285] width 347 height 11
type input "2025-34"
click at [188, 313] on div "Akkoord voor betaling" at bounding box center [181, 315] width 65 height 7
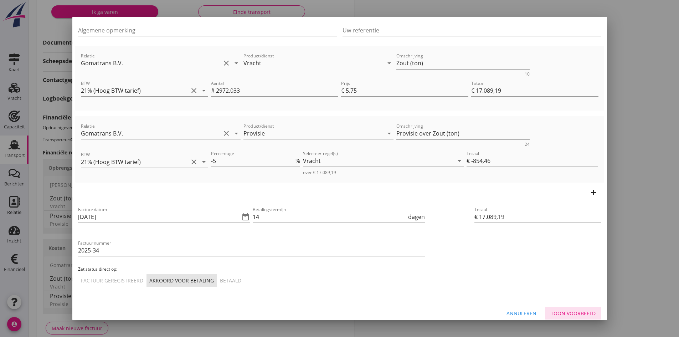
click at [553, 310] on div "Toon voorbeeld" at bounding box center [573, 312] width 45 height 7
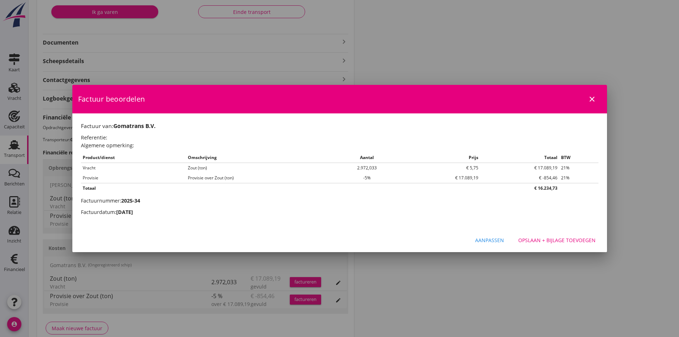
scroll to position [0, 0]
click at [558, 241] on div "Opslaan + bijlage toevoegen" at bounding box center [556, 239] width 77 height 7
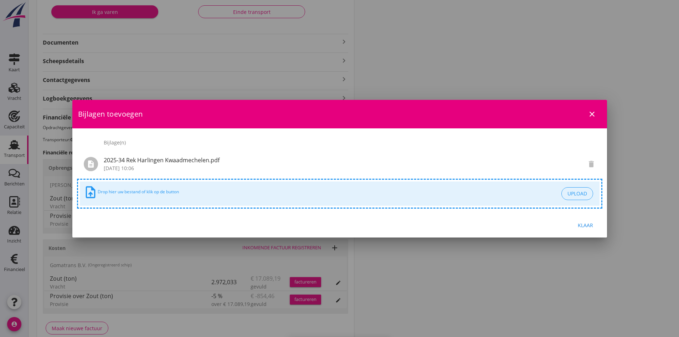
click at [589, 225] on div "Klaar" at bounding box center [586, 224] width 20 height 7
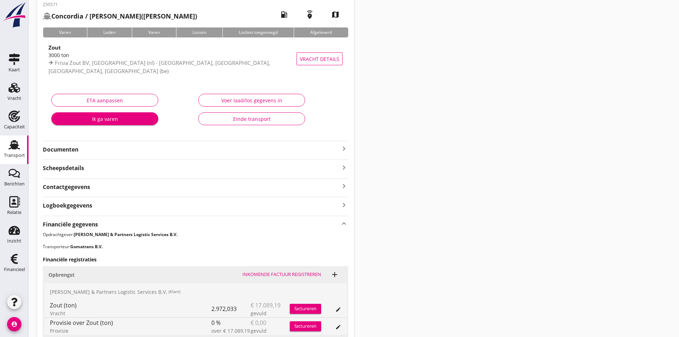
scroll to position [143, 0]
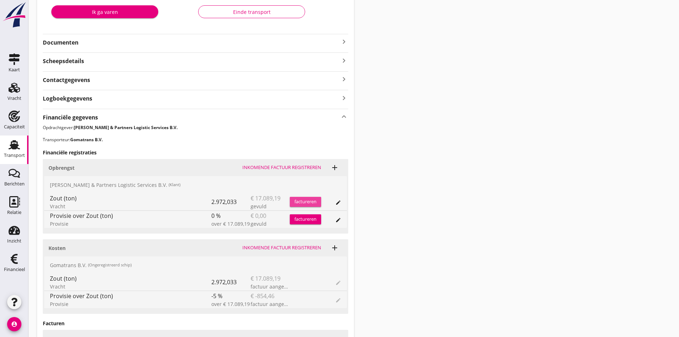
click at [297, 201] on div "factureren" at bounding box center [305, 201] width 31 height 7
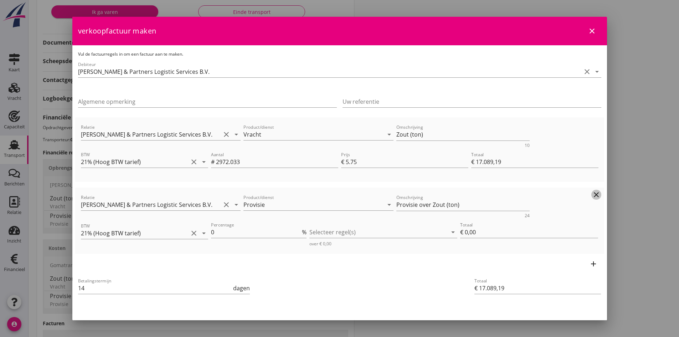
click at [592, 194] on icon "clear" at bounding box center [596, 194] width 9 height 9
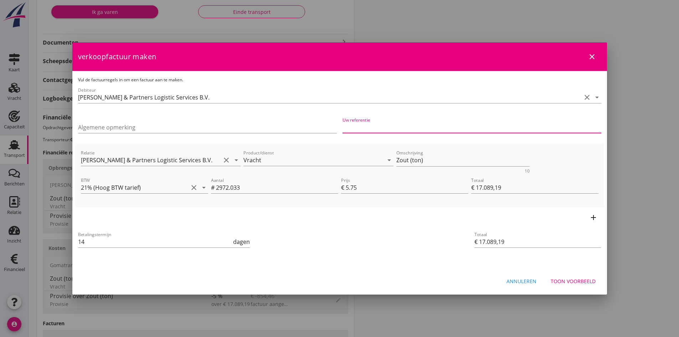
drag, startPoint x: 359, startPoint y: 128, endPoint x: 353, endPoint y: 129, distance: 5.9
click at [359, 128] on input "Uw referentie" at bounding box center [472, 127] width 259 height 11
type input "950365"
click at [566, 281] on div "Toon voorbeeld" at bounding box center [573, 280] width 45 height 7
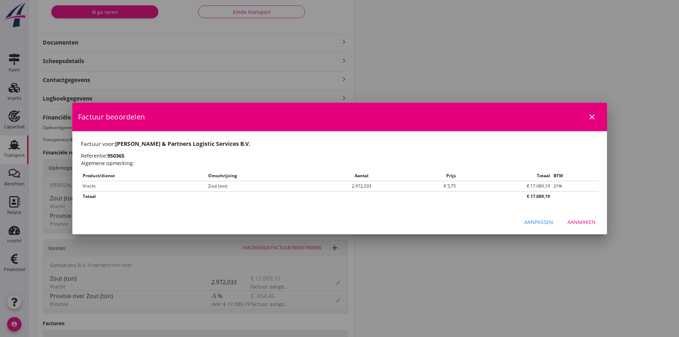
click at [582, 221] on div "Aanmaken" at bounding box center [582, 221] width 28 height 7
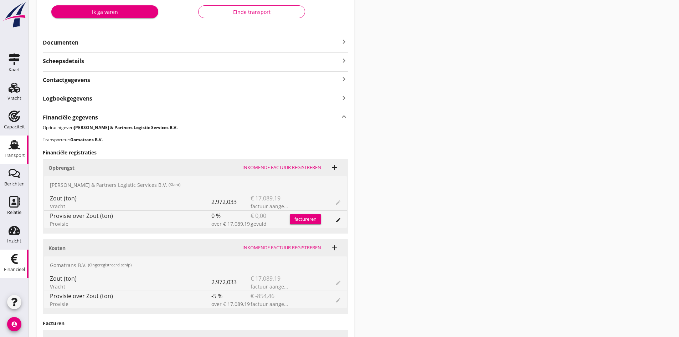
click at [15, 258] on icon "Financieel" at bounding box center [14, 258] width 11 height 11
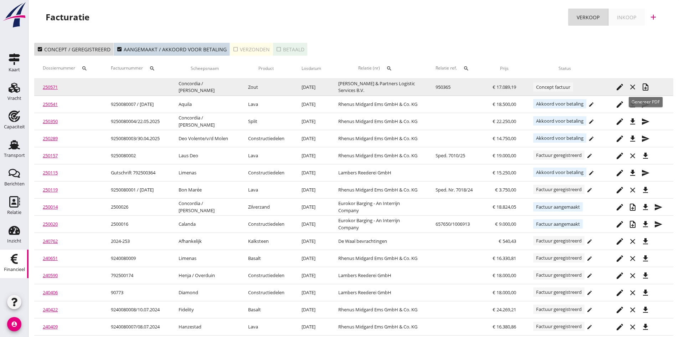
click at [646, 87] on icon "note_add" at bounding box center [645, 87] width 9 height 9
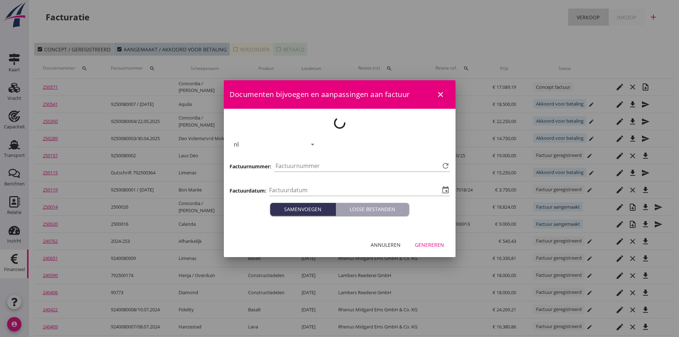
type input "[DATE]"
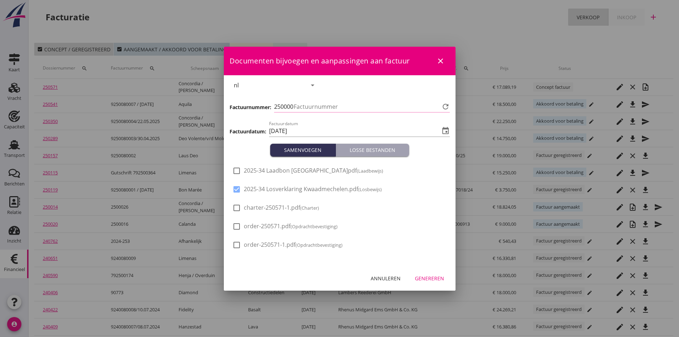
type input "744"
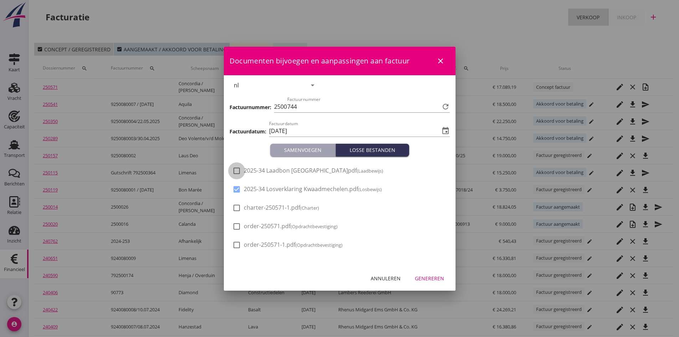
click at [234, 170] on div at bounding box center [237, 171] width 12 height 12
checkbox input "true"
click at [428, 276] on div "Genereren" at bounding box center [429, 278] width 29 height 7
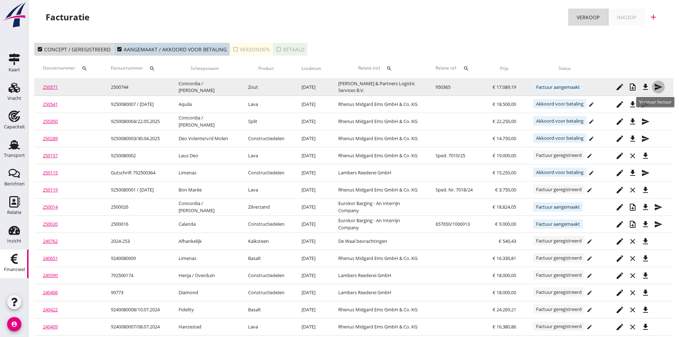
click at [657, 85] on icon "send" at bounding box center [658, 87] width 9 height 9
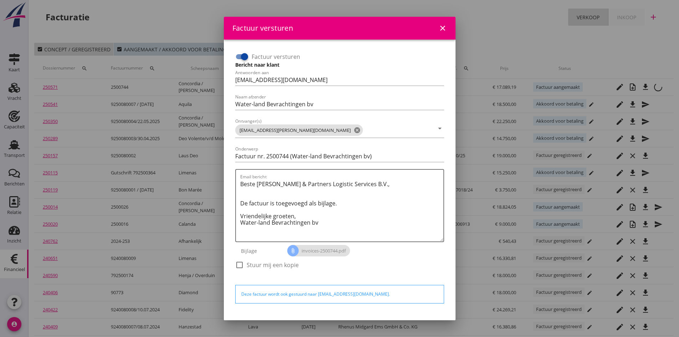
scroll to position [20, 0]
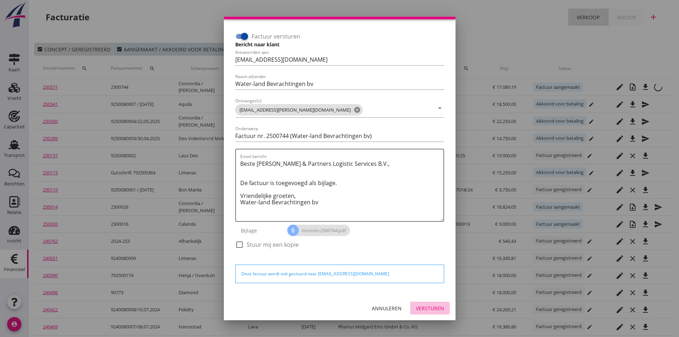
click at [416, 305] on div "Versturen" at bounding box center [430, 307] width 28 height 7
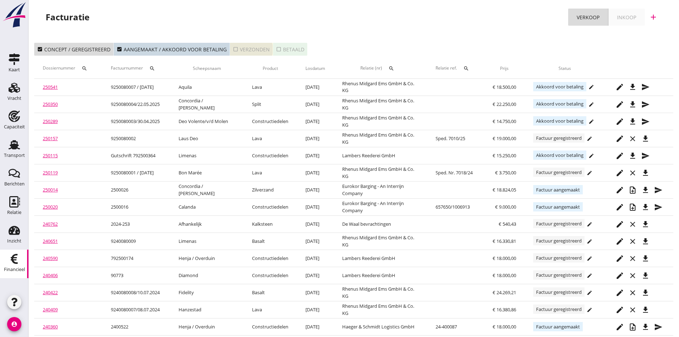
click at [238, 50] on div "check_box_outline_blank Verzonden" at bounding box center [251, 49] width 37 height 7
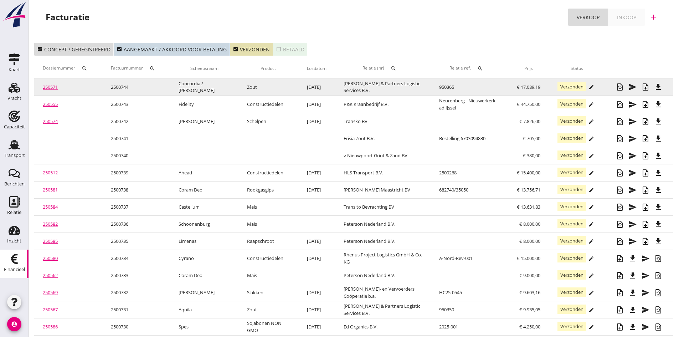
click at [51, 87] on link "250571" at bounding box center [50, 87] width 15 height 6
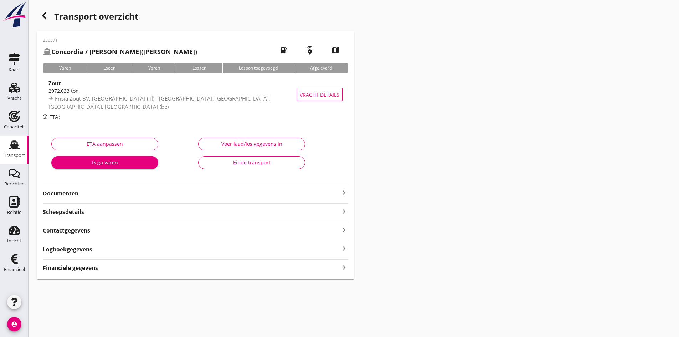
click at [61, 196] on strong "Documenten" at bounding box center [191, 193] width 297 height 8
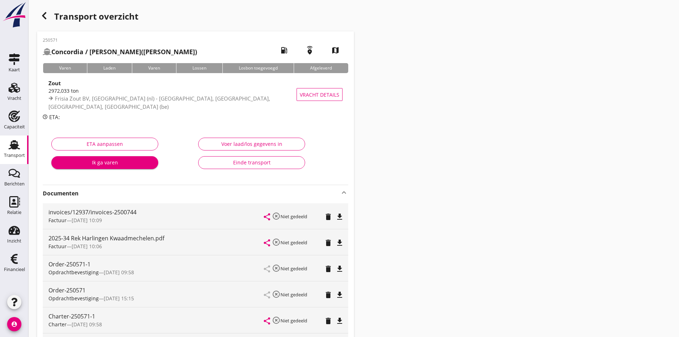
scroll to position [71, 0]
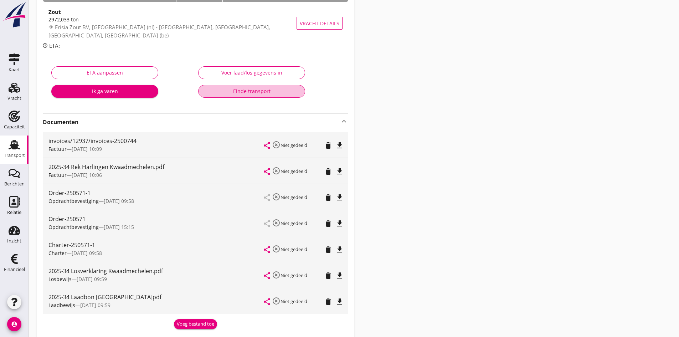
click at [256, 91] on div "Einde transport" at bounding box center [251, 90] width 95 height 7
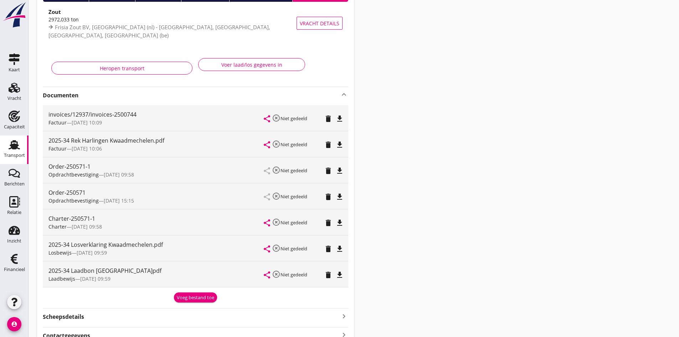
click at [14, 144] on use at bounding box center [14, 144] width 11 height 9
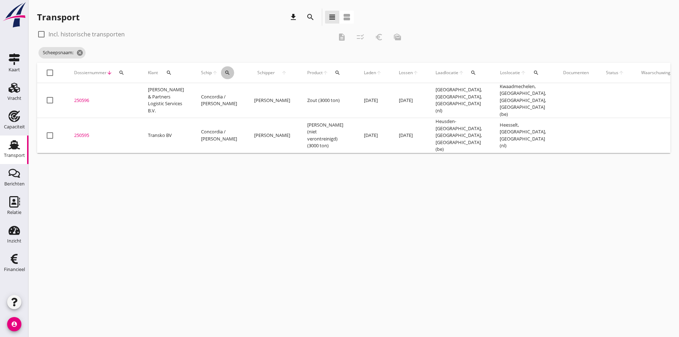
click at [225, 71] on icon "search" at bounding box center [228, 73] width 6 height 6
click at [224, 91] on input "Zoek op (scheeps)naam" at bounding box center [253, 93] width 74 height 11
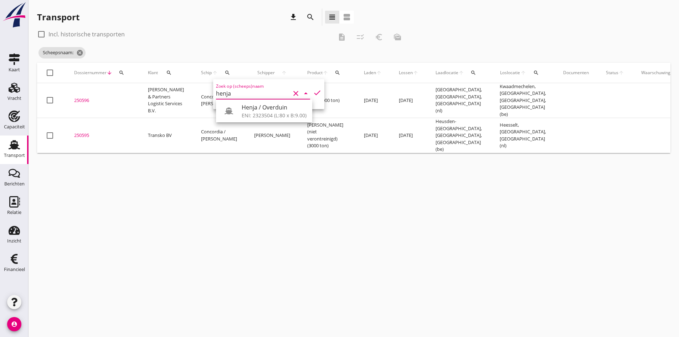
click at [252, 110] on div "Henja / Overduin" at bounding box center [274, 107] width 65 height 9
click at [313, 91] on icon "check" at bounding box center [317, 92] width 9 height 9
type input "Henja / Overduin"
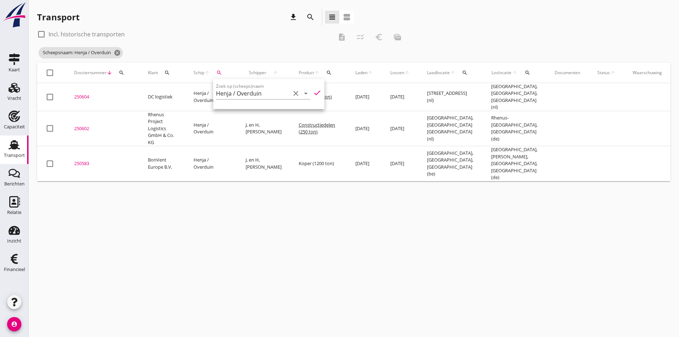
click at [187, 201] on div "cancel You are impersonating another user. Transport download search view_headl…" at bounding box center [354, 168] width 651 height 337
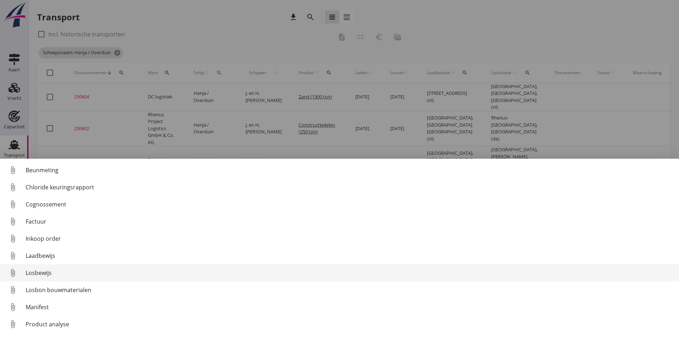
click at [44, 273] on div "Losbewijs" at bounding box center [350, 272] width 648 height 9
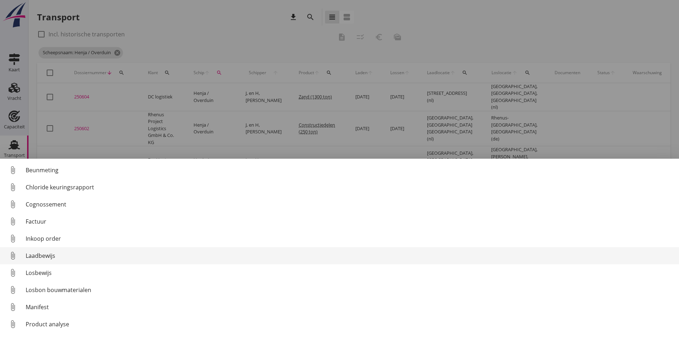
click at [39, 256] on div "Laadbewijs" at bounding box center [350, 255] width 648 height 9
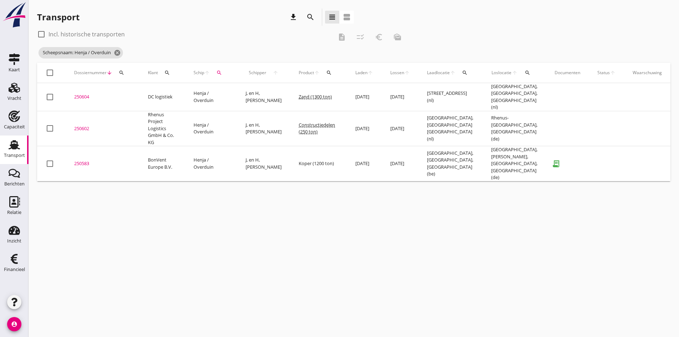
drag, startPoint x: 87, startPoint y: 158, endPoint x: 84, endPoint y: 155, distance: 3.9
click at [87, 160] on div "250583" at bounding box center [102, 163] width 57 height 7
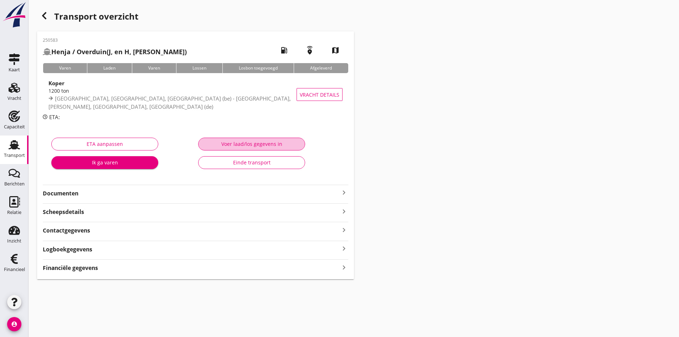
click at [238, 144] on div "Voer laad/los gegevens in" at bounding box center [251, 143] width 95 height 7
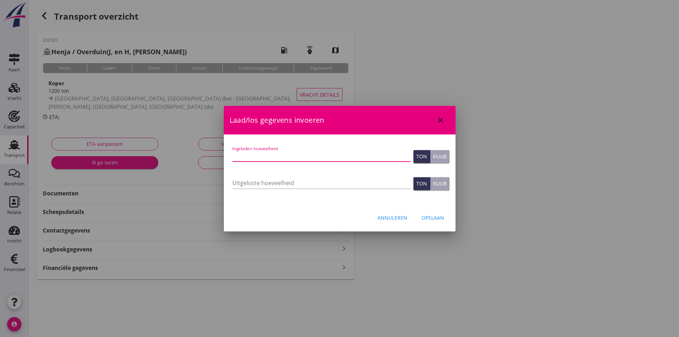
click at [244, 154] on input "Ingeladen hoeveelheid" at bounding box center [321, 155] width 178 height 11
type input "1200"
type input "1200.206"
click at [251, 180] on input "Uitgeloste hoeveelheid" at bounding box center [321, 182] width 178 height 11
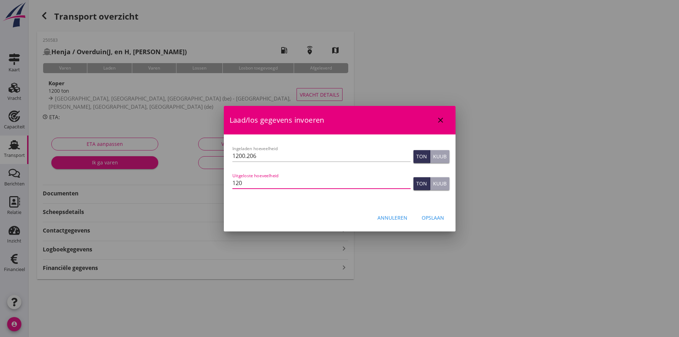
type input "1200"
type input "1200.429"
click at [427, 217] on div "Opslaan" at bounding box center [433, 217] width 22 height 7
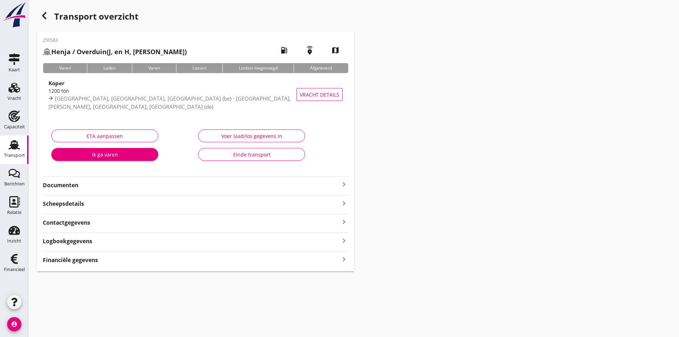
click at [342, 259] on icon "keyboard_arrow_right" at bounding box center [344, 260] width 9 height 10
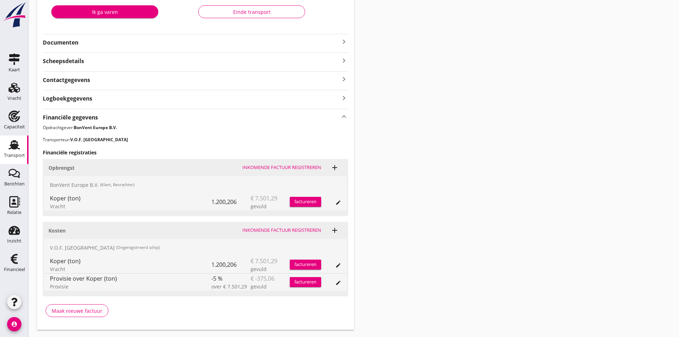
scroll to position [161, 0]
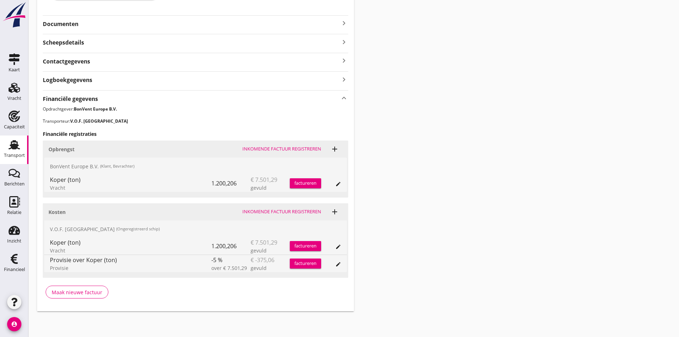
click at [261, 210] on div "Inkomende factuur registreren" at bounding box center [281, 211] width 79 height 7
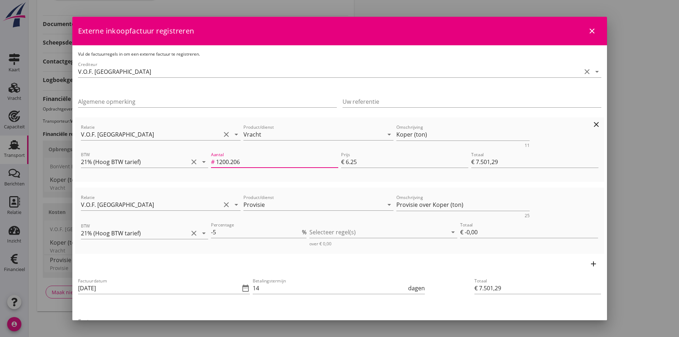
click at [244, 164] on input "1200.206" at bounding box center [277, 161] width 122 height 11
type input "1200.20"
type input "€ 7.501,25"
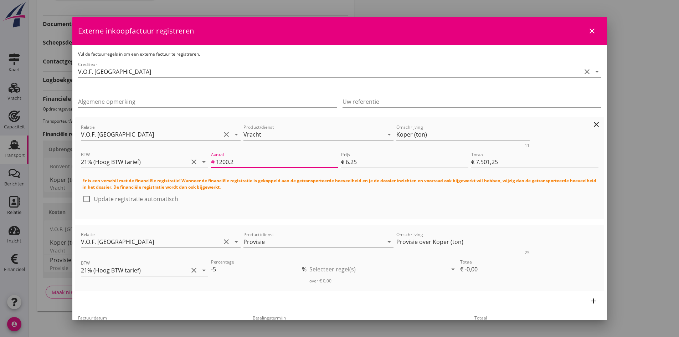
type input "1200"
type input "€ 7.500,00"
type input "1200.4"
type input "€ 7.502,50"
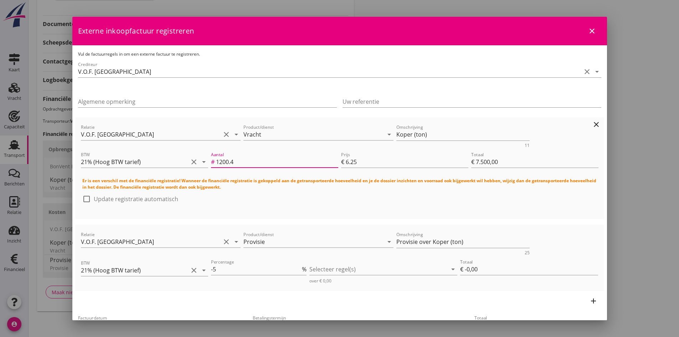
type input "€ 7.502,50"
type input "1200.42"
type input "€ 7.502,63"
type input "1200.429"
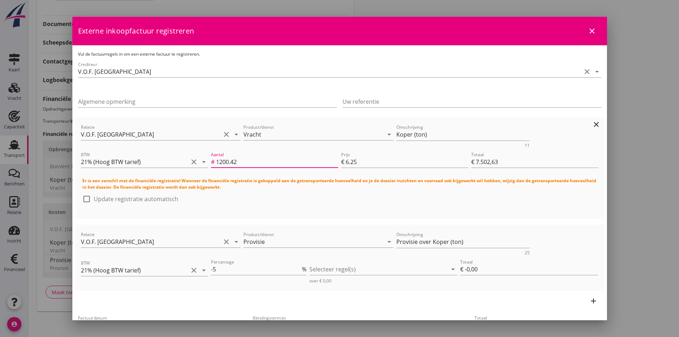
type input "€ 7.502,68"
type input "1200.429"
click at [87, 198] on div at bounding box center [87, 199] width 12 height 12
checkbox input "true"
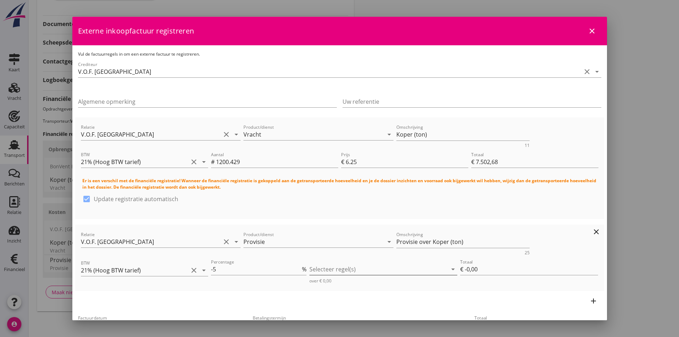
click at [335, 271] on div at bounding box center [378, 268] width 138 height 11
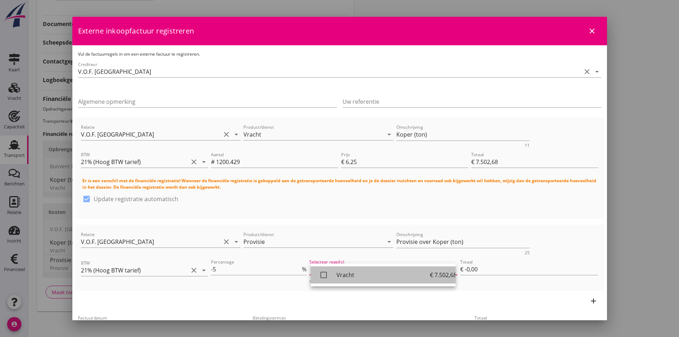
click at [322, 274] on icon "check_box_outline_blank" at bounding box center [324, 275] width 14 height 14
type input "€ -375,13"
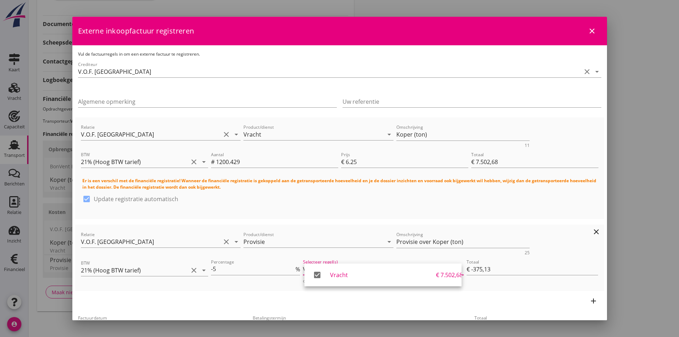
scroll to position [36, 0]
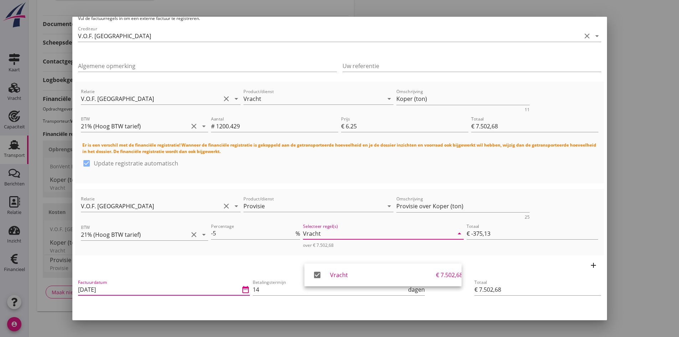
click at [144, 290] on input "[DATE]" at bounding box center [159, 289] width 162 height 11
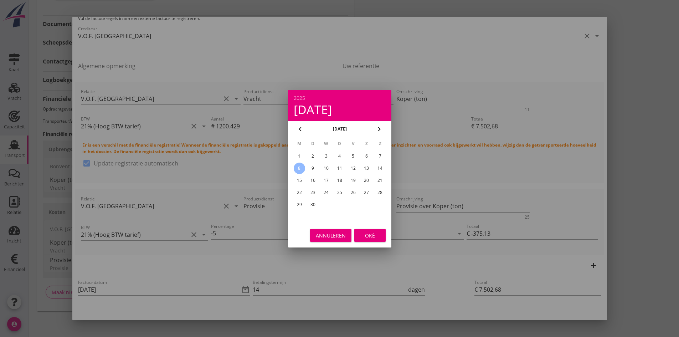
click at [352, 153] on div "5" at bounding box center [352, 155] width 11 height 11
type input "[DATE]"
click at [359, 232] on button "Oké" at bounding box center [369, 235] width 31 height 13
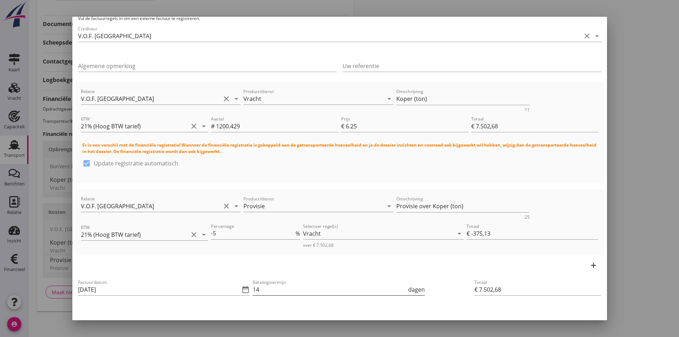
scroll to position [71, 0]
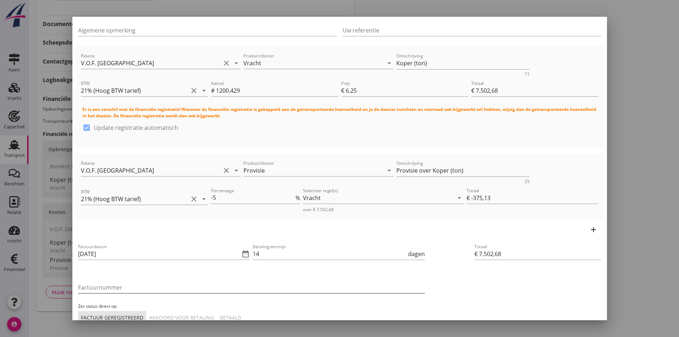
click at [165, 289] on input "Factuurnummer" at bounding box center [251, 287] width 347 height 11
type input "reis 28"
click at [185, 318] on div "Akkoord voor betaling" at bounding box center [181, 317] width 65 height 7
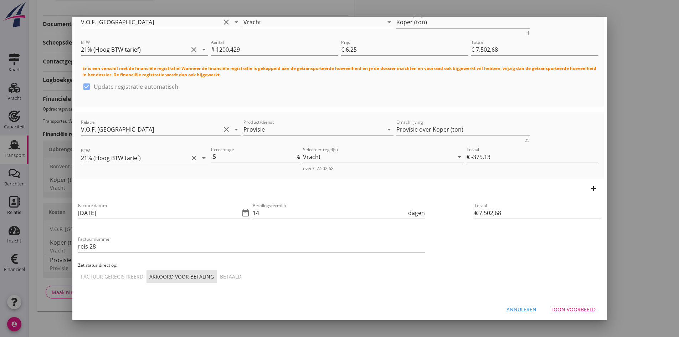
scroll to position [115, 0]
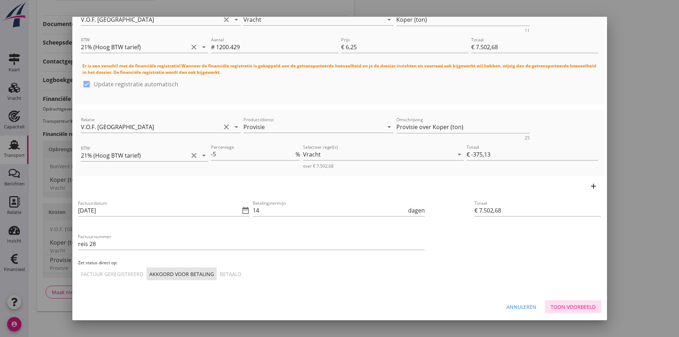
click at [576, 304] on div "Toon voorbeeld" at bounding box center [573, 306] width 45 height 7
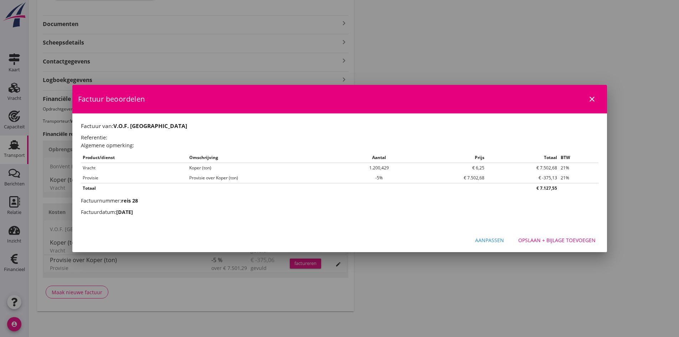
scroll to position [0, 0]
click at [549, 241] on div "Opslaan + bijlage toevoegen" at bounding box center [556, 239] width 77 height 7
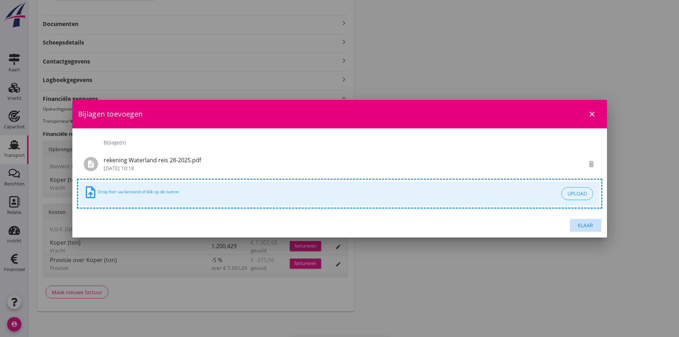
click at [581, 223] on div "Klaar" at bounding box center [586, 224] width 20 height 7
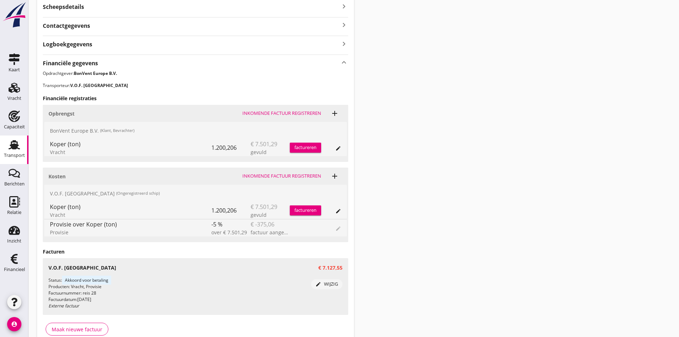
scroll to position [232, 0]
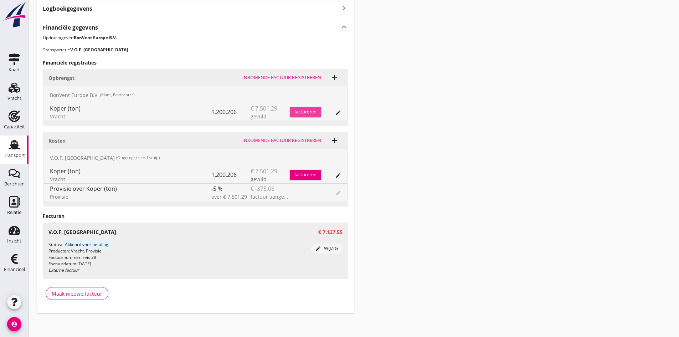
click at [297, 110] on div "factureren" at bounding box center [305, 111] width 31 height 7
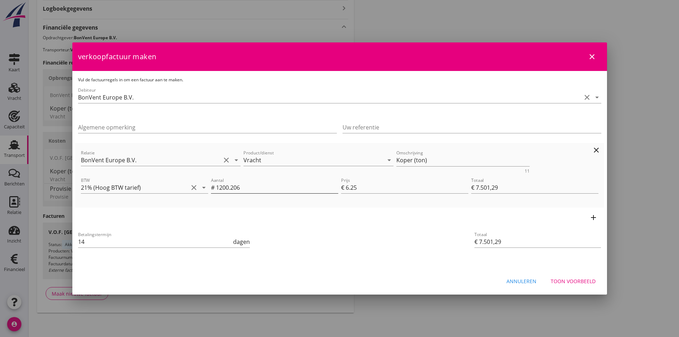
click at [243, 184] on input "1200.206" at bounding box center [277, 187] width 122 height 11
type input "1200.20"
type input "€ 7.501,25"
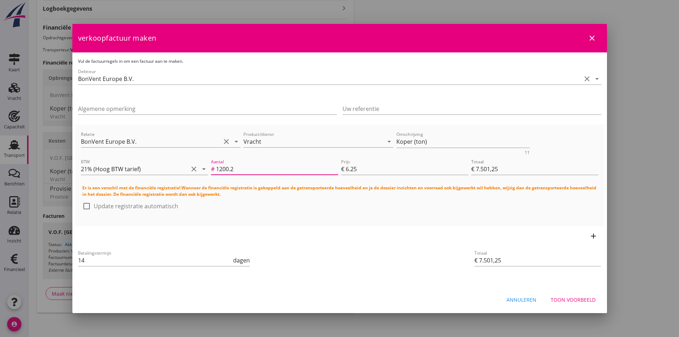
type input "1200"
type input "€ 7.500,00"
type input "1200.4"
type input "€ 7.502,50"
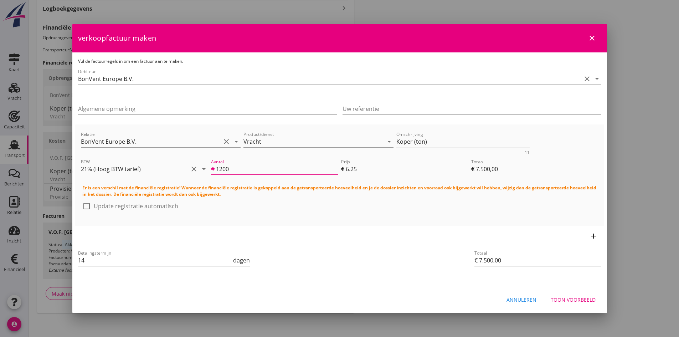
type input "€ 7.502,50"
type input "1200.42"
type input "€ 7.502,63"
type input "1200.429"
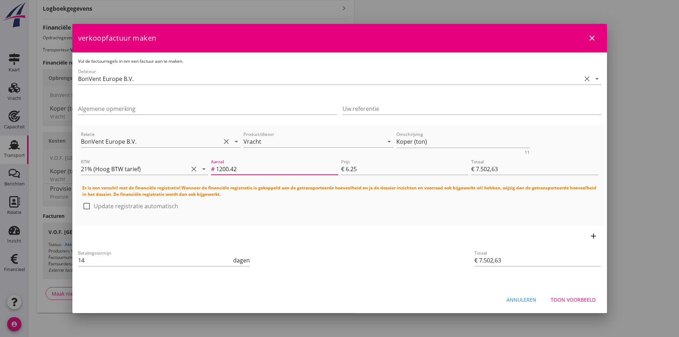
type input "€ 7.502,68"
type input "1200.429"
click at [85, 204] on div at bounding box center [87, 206] width 12 height 12
checkbox input "true"
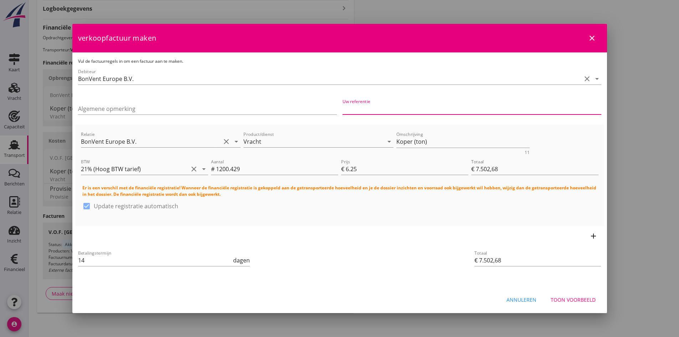
click at [367, 110] on input "Uw referentie" at bounding box center [472, 108] width 259 height 11
type input "B-250410"
click at [581, 298] on div "Toon voorbeeld" at bounding box center [573, 299] width 45 height 7
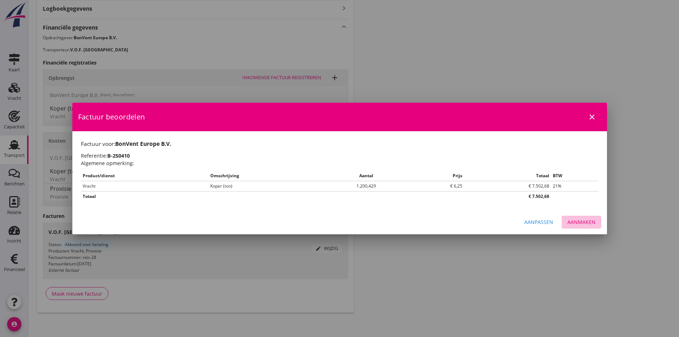
click at [580, 219] on div "Aanmaken" at bounding box center [582, 221] width 28 height 7
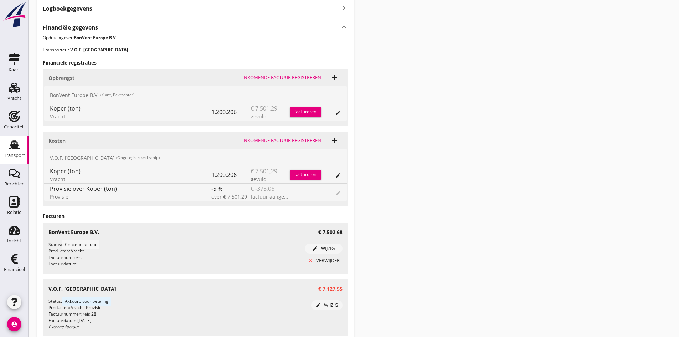
scroll to position [291, 0]
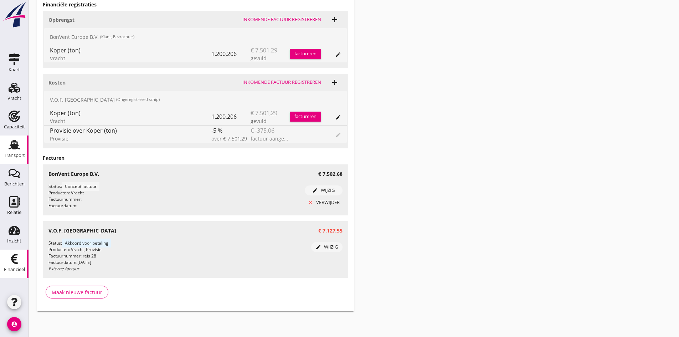
click at [14, 255] on use at bounding box center [14, 259] width 7 height 10
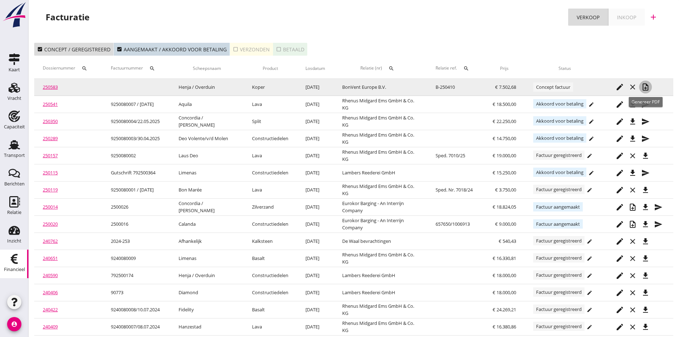
click at [644, 85] on icon "note_add" at bounding box center [645, 87] width 9 height 9
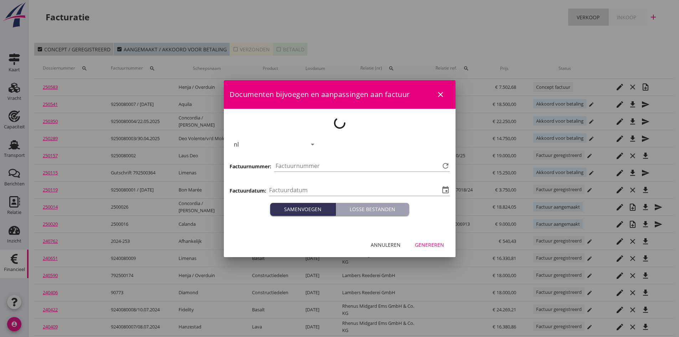
type input "[DATE]"
type input "745"
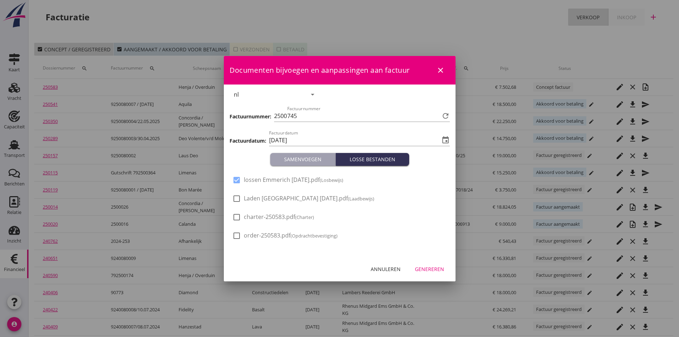
drag, startPoint x: 236, startPoint y: 197, endPoint x: 241, endPoint y: 199, distance: 5.4
click at [236, 198] on div at bounding box center [237, 199] width 12 height 12
checkbox input "true"
click at [431, 267] on div "Genereren" at bounding box center [429, 268] width 29 height 7
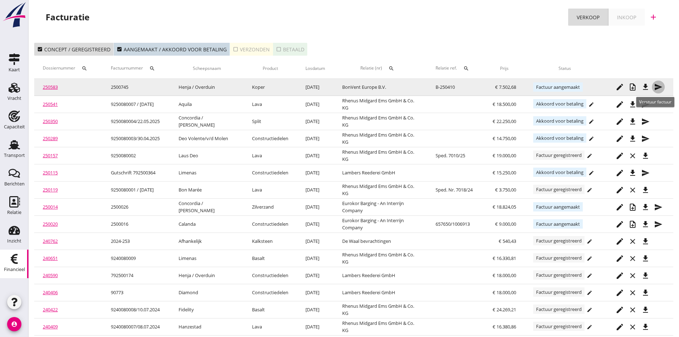
click at [657, 86] on icon "send" at bounding box center [658, 87] width 9 height 9
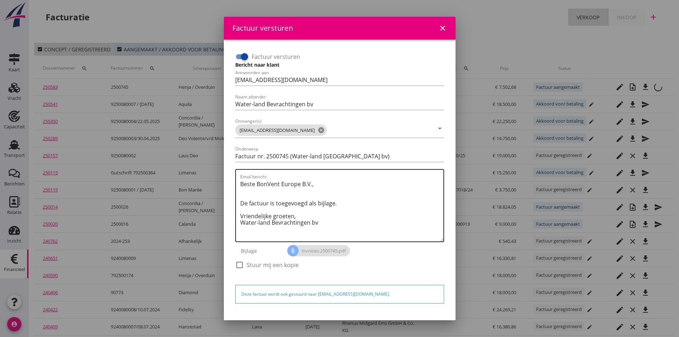
scroll to position [20, 0]
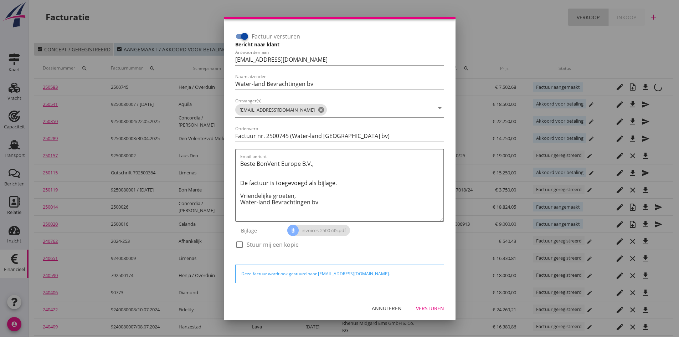
click at [422, 307] on div "Versturen" at bounding box center [430, 307] width 28 height 7
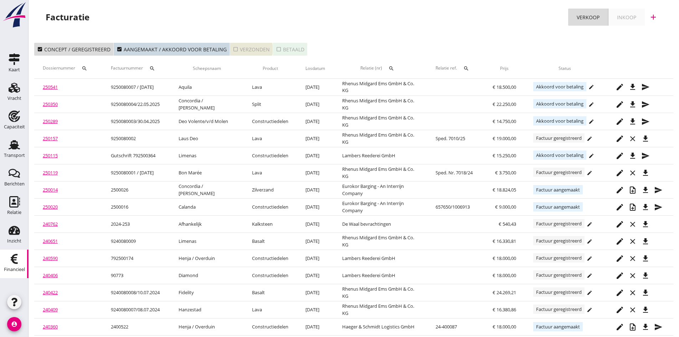
click at [253, 49] on div "check_box_outline_blank Verzonden" at bounding box center [251, 49] width 37 height 7
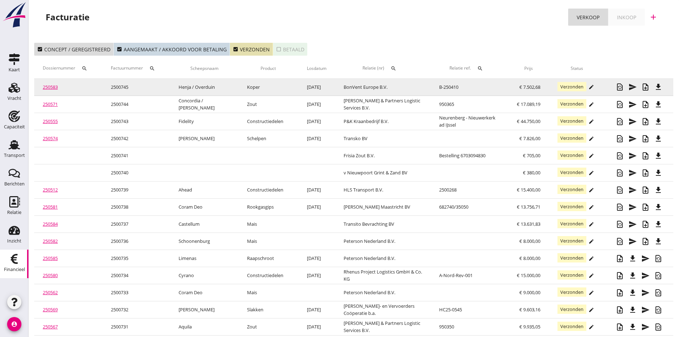
click at [51, 86] on link "250583" at bounding box center [50, 87] width 15 height 6
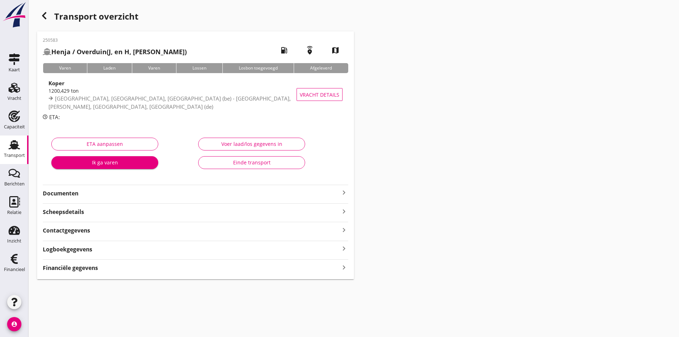
click at [220, 143] on div "Voer laad/los gegevens in" at bounding box center [251, 143] width 95 height 7
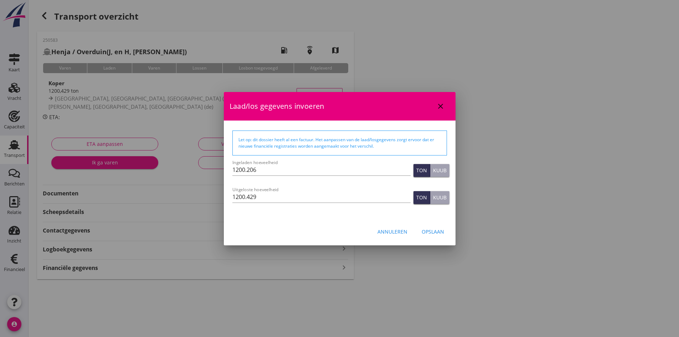
click at [402, 230] on div "Annuleren" at bounding box center [393, 231] width 30 height 7
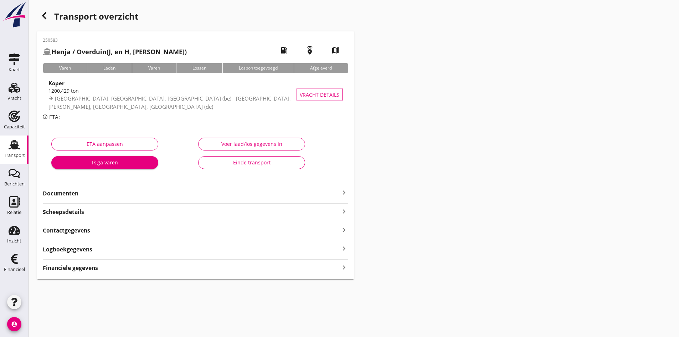
click at [62, 194] on strong "Documenten" at bounding box center [191, 193] width 297 height 8
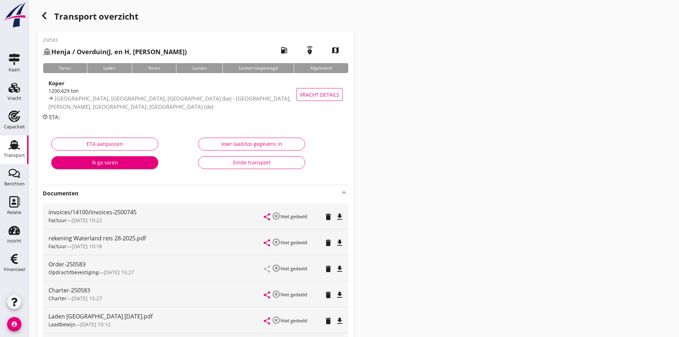
scroll to position [36, 0]
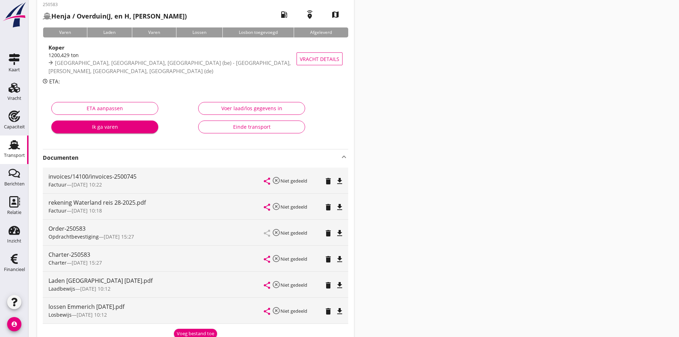
click at [244, 127] on div "Einde transport" at bounding box center [251, 126] width 95 height 7
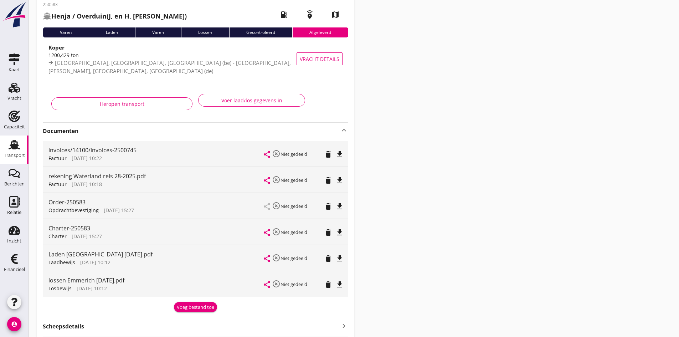
click at [11, 147] on use at bounding box center [14, 144] width 11 height 9
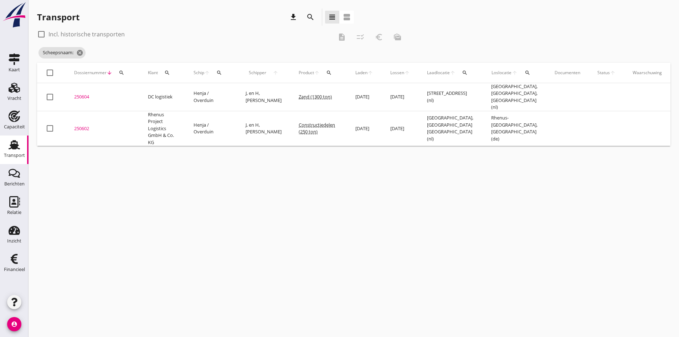
click at [220, 73] on icon "search" at bounding box center [219, 73] width 6 height 6
click at [225, 91] on input "Zoek op (scheeps)naam" at bounding box center [253, 93] width 74 height 11
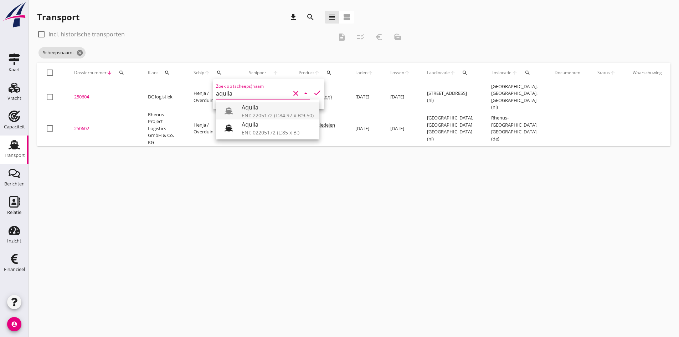
click at [251, 111] on div "Aquila" at bounding box center [278, 107] width 72 height 9
click at [313, 92] on icon "check" at bounding box center [317, 92] width 9 height 9
type input "Aquila"
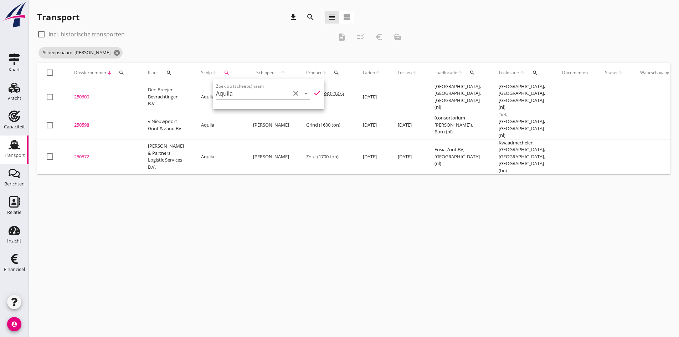
click at [167, 271] on div "cancel You are impersonating another user. Transport download search view_headl…" at bounding box center [354, 168] width 651 height 337
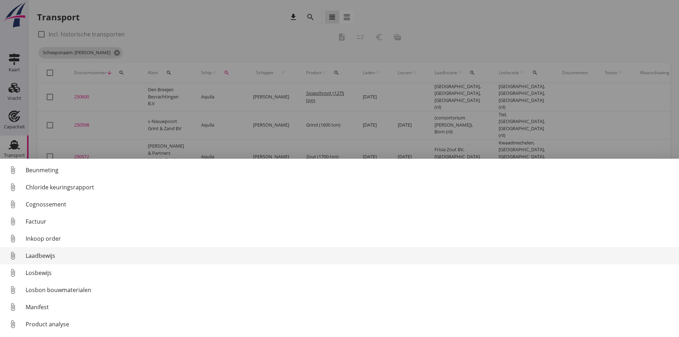
click at [43, 254] on div "Laadbewijs" at bounding box center [350, 255] width 648 height 9
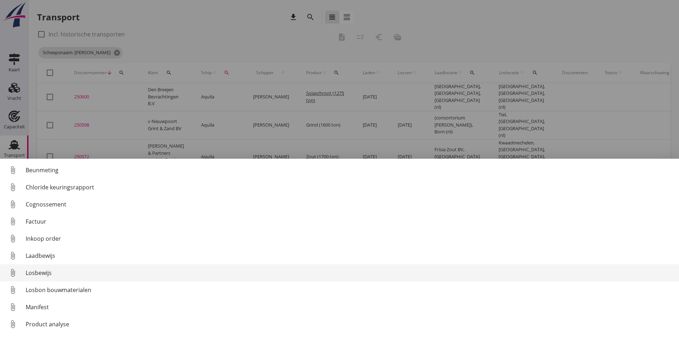
click at [43, 271] on div "Losbewijs" at bounding box center [350, 272] width 648 height 9
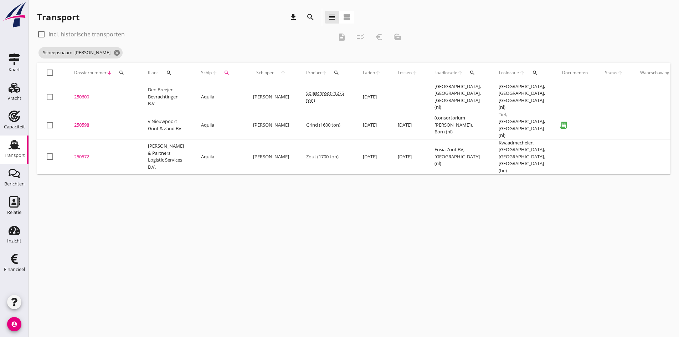
drag, startPoint x: 82, startPoint y: 118, endPoint x: 68, endPoint y: 118, distance: 14.3
click at [82, 122] on div "250598" at bounding box center [102, 125] width 57 height 7
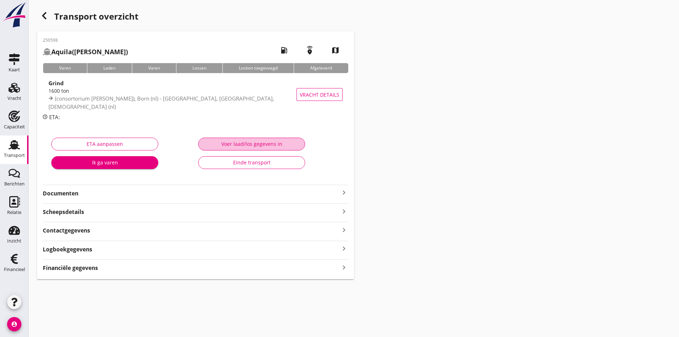
click at [235, 141] on div "Voer laad/los gegevens in" at bounding box center [251, 143] width 95 height 7
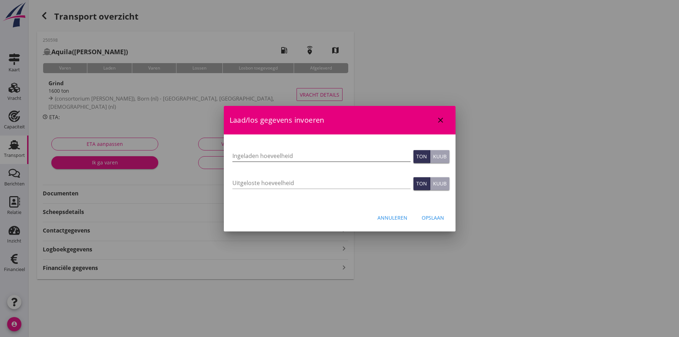
click at [243, 153] on input "Ingeladen hoeveelheid" at bounding box center [321, 155] width 178 height 11
type input "1639"
click at [242, 182] on input "Uitgeloste hoeveelheid" at bounding box center [321, 182] width 178 height 11
type input "1639"
click at [426, 216] on div "Opslaan" at bounding box center [433, 217] width 22 height 7
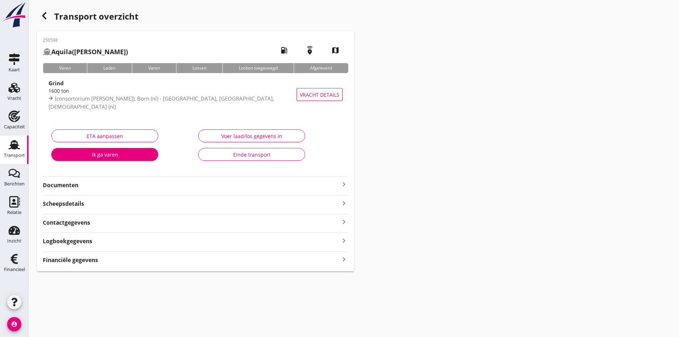
click at [70, 258] on strong "Financiële gegevens" at bounding box center [70, 260] width 55 height 8
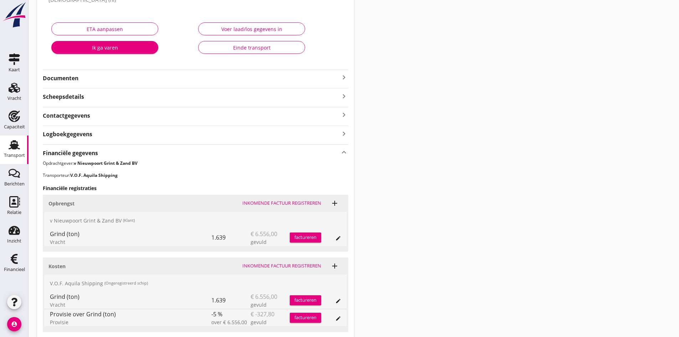
scroll to position [143, 0]
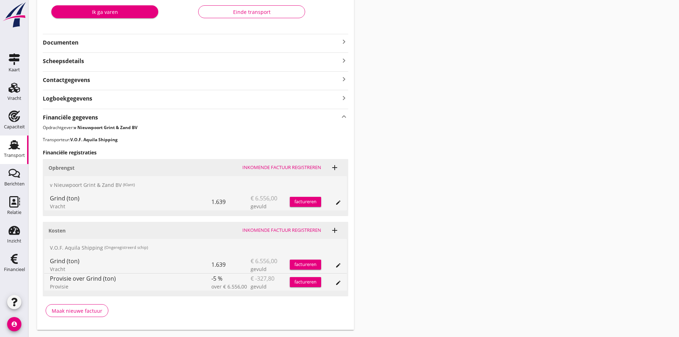
click at [286, 229] on div "Inkomende factuur registreren" at bounding box center [281, 230] width 79 height 7
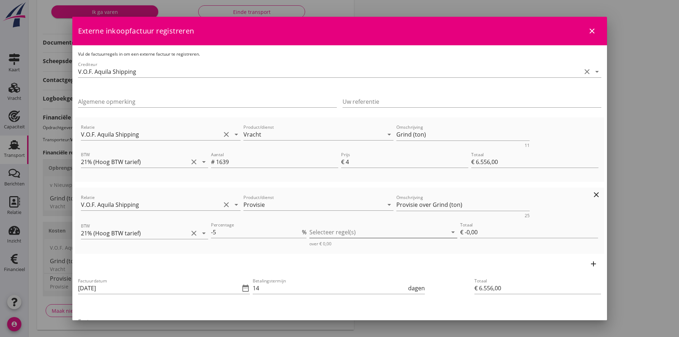
click at [317, 230] on div at bounding box center [378, 231] width 138 height 11
click at [323, 237] on icon "check_box_outline_blank" at bounding box center [324, 238] width 14 height 14
type input "€ -327,80"
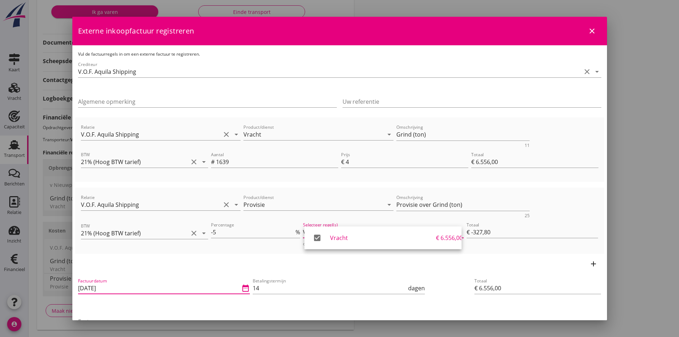
click at [128, 287] on input "[DATE]" at bounding box center [159, 287] width 162 height 11
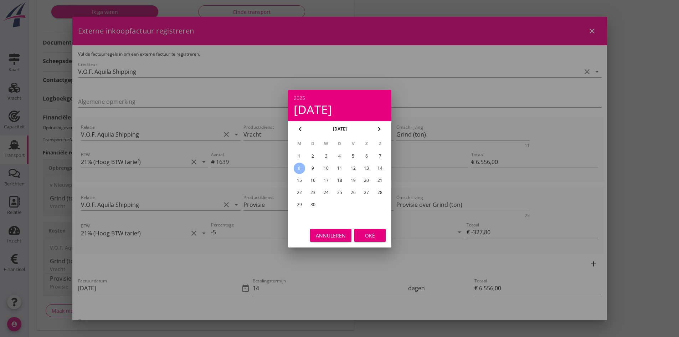
click at [350, 154] on div "5" at bounding box center [352, 155] width 11 height 11
type input "[DATE]"
click at [365, 232] on div "Oké" at bounding box center [370, 234] width 20 height 7
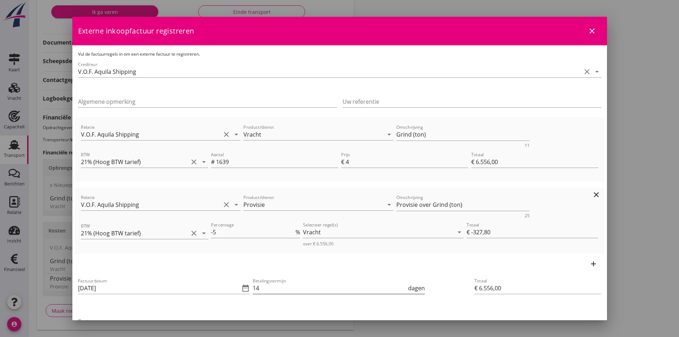
scroll to position [36, 0]
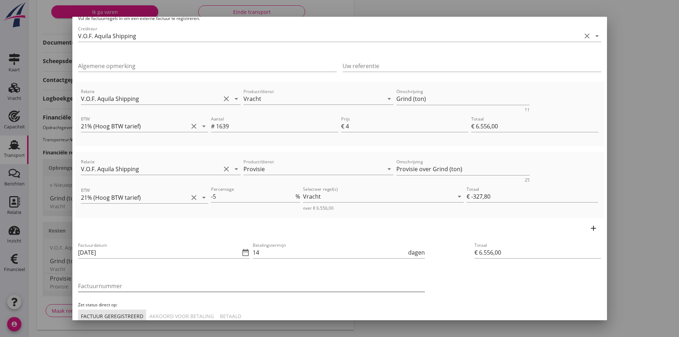
click at [158, 287] on input "Factuurnummer" at bounding box center [251, 285] width 347 height 11
type input "202539"
click at [194, 314] on div "Akkoord voor betaling" at bounding box center [181, 315] width 65 height 7
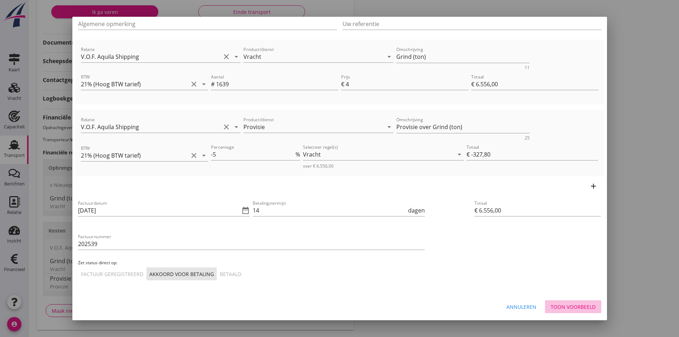
click at [554, 306] on div "Toon voorbeeld" at bounding box center [573, 306] width 45 height 7
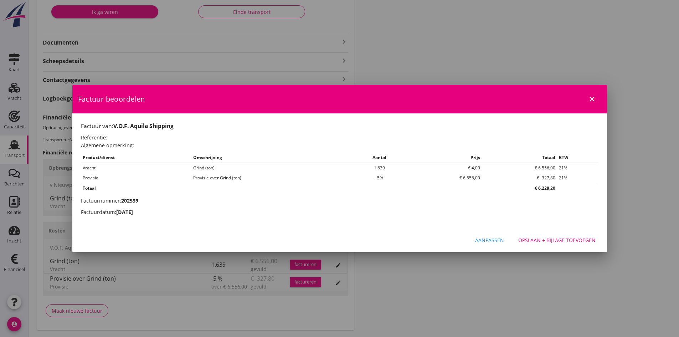
scroll to position [0, 0]
click at [526, 239] on div "Opslaan + bijlage toevoegen" at bounding box center [556, 239] width 77 height 7
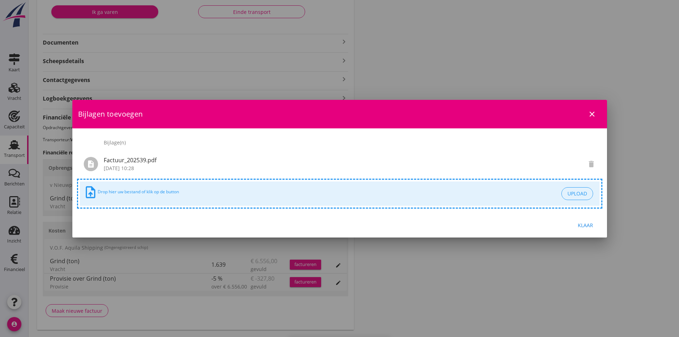
click at [586, 224] on div "Klaar" at bounding box center [586, 224] width 20 height 7
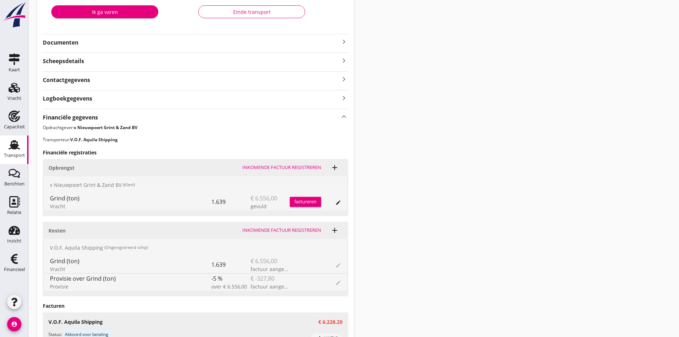
click at [306, 200] on div "factureren" at bounding box center [305, 201] width 31 height 7
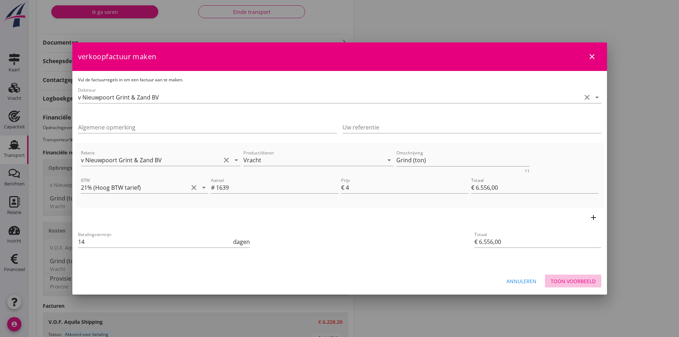
click at [567, 283] on div "Toon voorbeeld" at bounding box center [573, 280] width 45 height 7
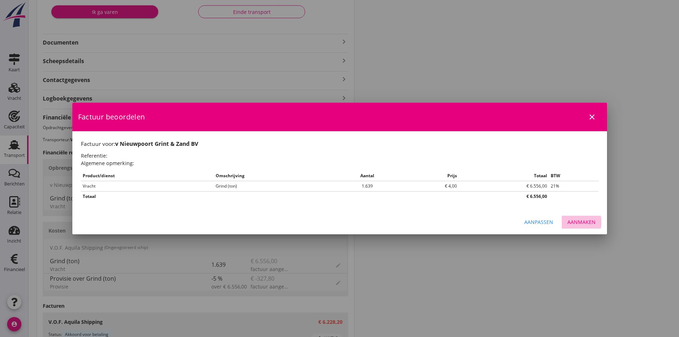
click at [580, 219] on div "Aanmaken" at bounding box center [582, 221] width 28 height 7
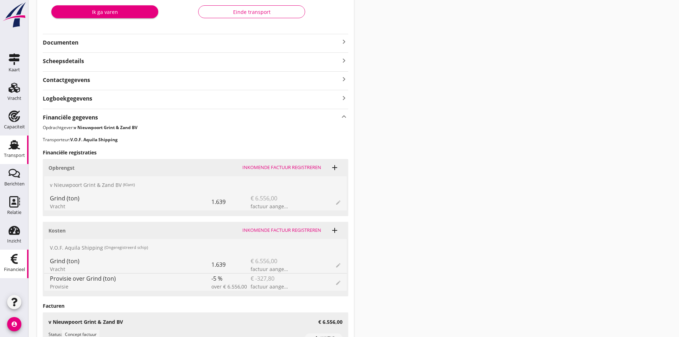
click at [15, 263] on use at bounding box center [14, 259] width 7 height 10
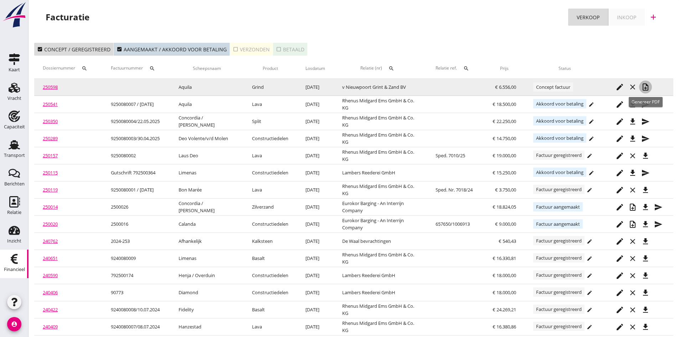
click at [646, 85] on icon "note_add" at bounding box center [645, 87] width 9 height 9
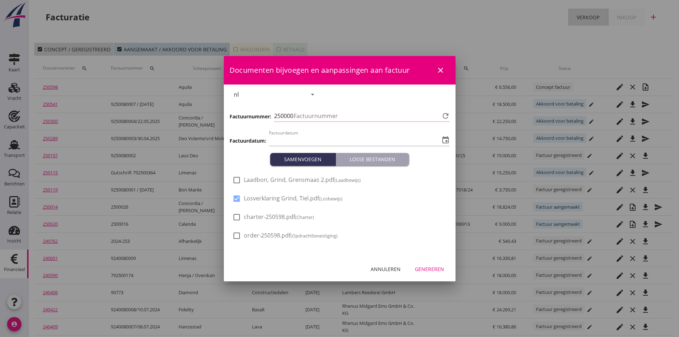
type input "[DATE]"
type input "746"
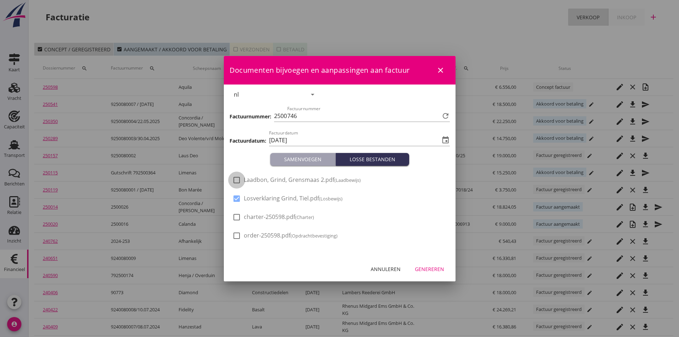
click at [236, 180] on div at bounding box center [237, 180] width 12 height 12
checkbox input "true"
click at [422, 271] on div "Genereren" at bounding box center [429, 268] width 29 height 7
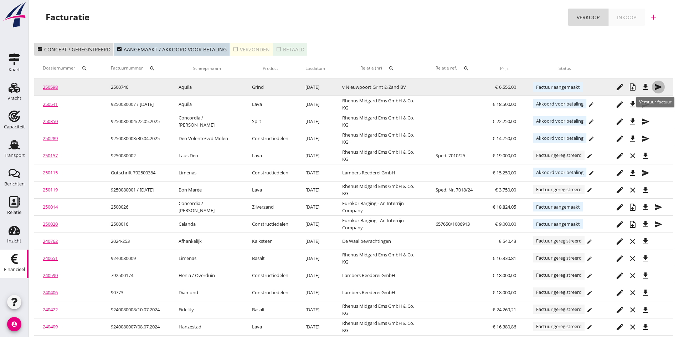
click at [657, 86] on icon "send" at bounding box center [658, 87] width 9 height 9
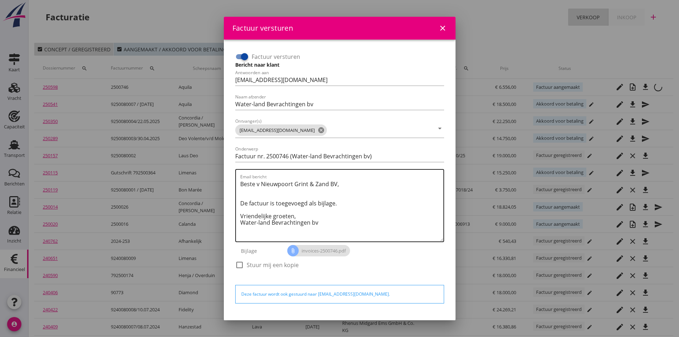
scroll to position [20, 0]
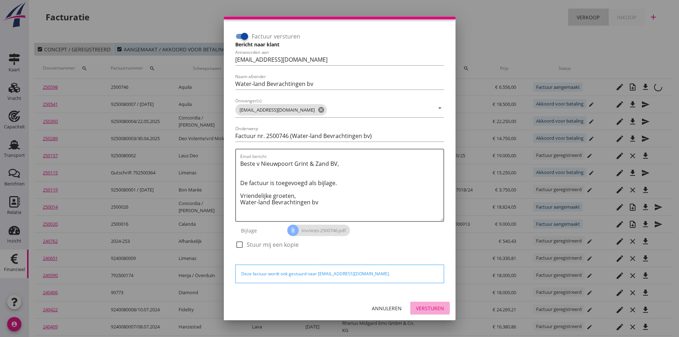
click at [425, 307] on div "Versturen" at bounding box center [430, 307] width 28 height 7
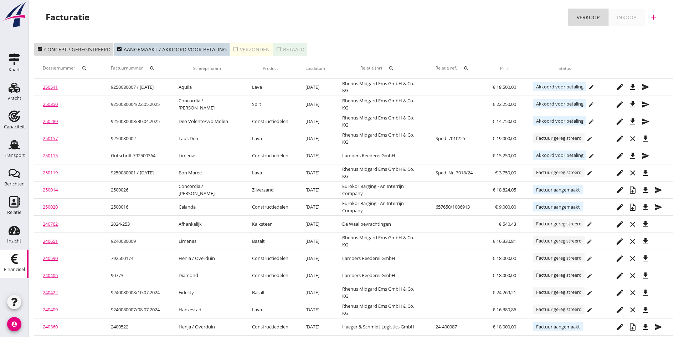
click at [247, 48] on div "check_box_outline_blank Verzonden" at bounding box center [251, 49] width 37 height 7
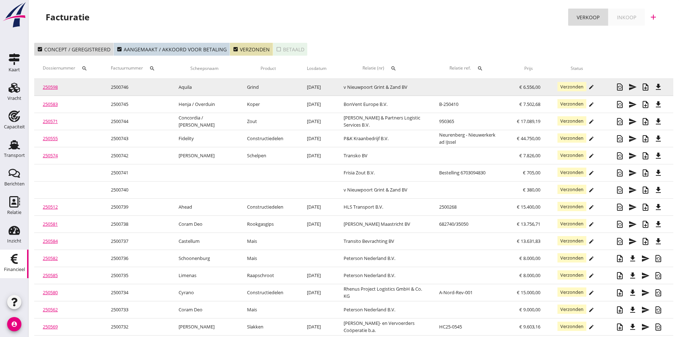
click at [50, 87] on link "250598" at bounding box center [50, 87] width 15 height 6
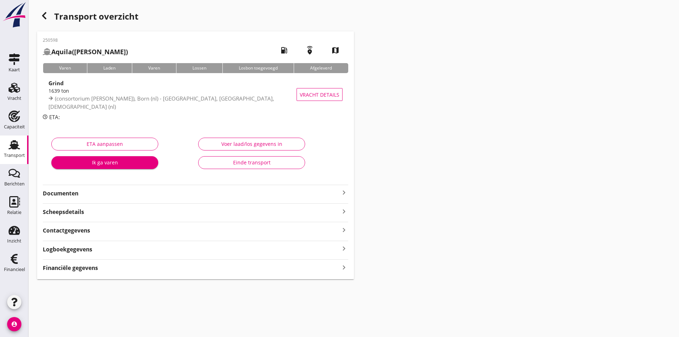
drag, startPoint x: 73, startPoint y: 193, endPoint x: 87, endPoint y: 192, distance: 14.0
click at [74, 194] on strong "Documenten" at bounding box center [191, 193] width 297 height 8
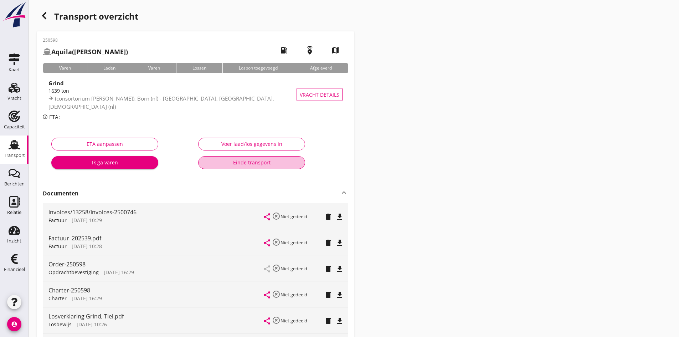
click at [248, 161] on div "Einde transport" at bounding box center [251, 162] width 95 height 7
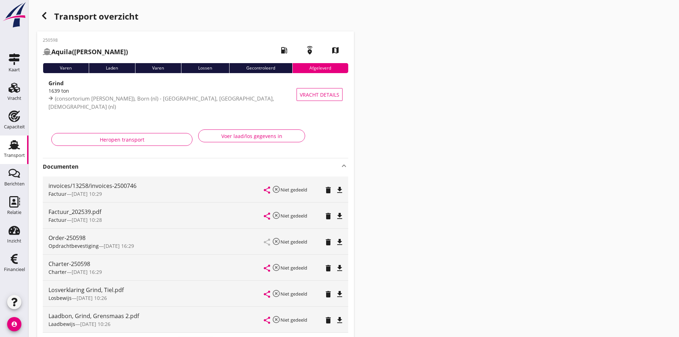
click at [16, 146] on use at bounding box center [14, 144] width 11 height 9
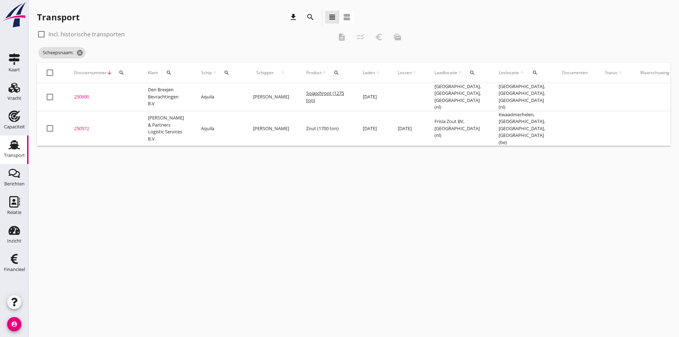
click at [220, 71] on div "search" at bounding box center [226, 73] width 13 height 6
click at [225, 95] on input "Zoek op (scheeps)naam" at bounding box center [255, 93] width 74 height 11
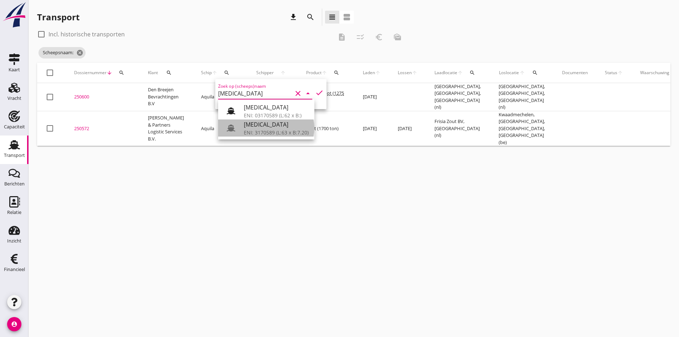
click at [259, 129] on div "ENI: 3170589 (L:63 x B:7.20)" at bounding box center [276, 132] width 65 height 7
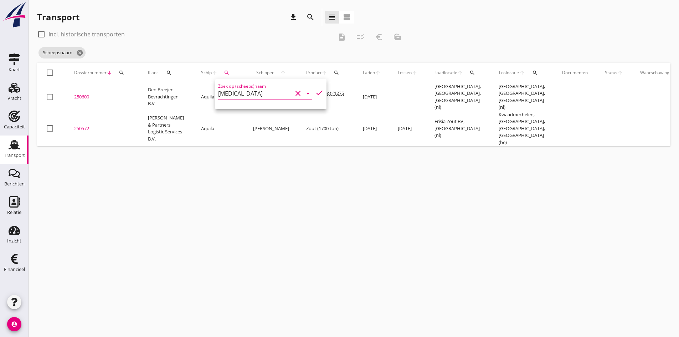
click at [315, 91] on icon "check" at bounding box center [319, 92] width 9 height 9
type input "[MEDICAL_DATA]"
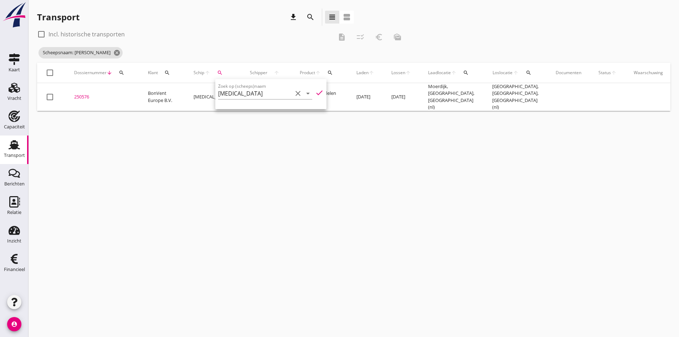
click at [188, 220] on div "cancel You are impersonating another user. Transport download search view_headl…" at bounding box center [354, 168] width 651 height 337
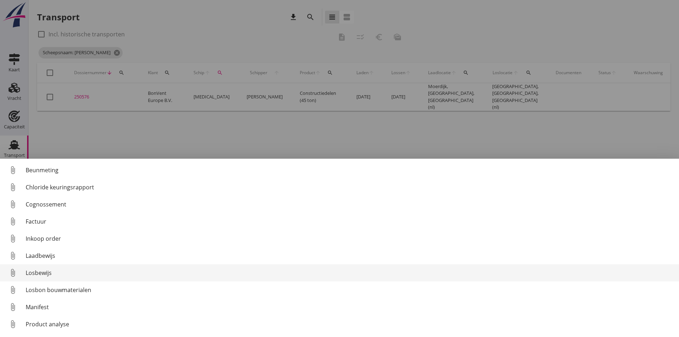
click at [41, 271] on div "Losbewijs" at bounding box center [350, 272] width 648 height 9
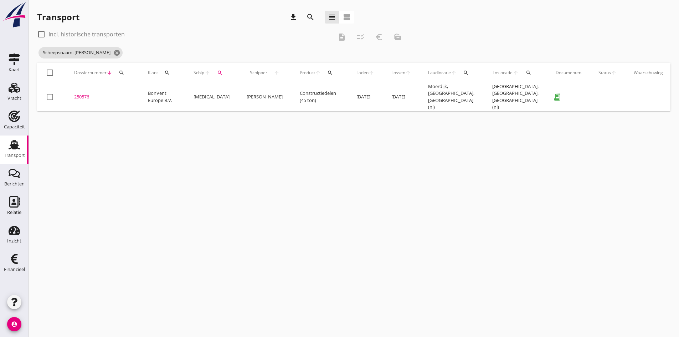
click at [87, 94] on div "250576" at bounding box center [102, 96] width 57 height 7
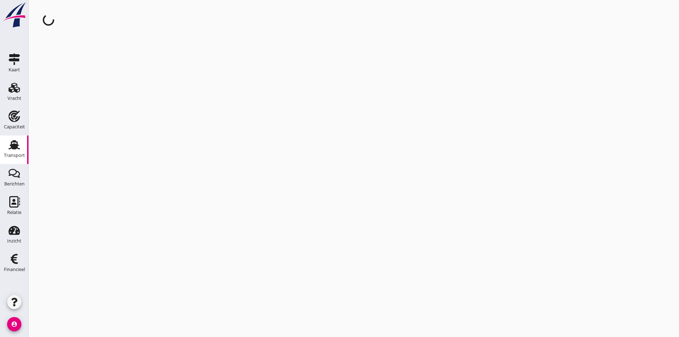
click at [87, 94] on div "cancel You are impersonating another user." at bounding box center [354, 168] width 651 height 337
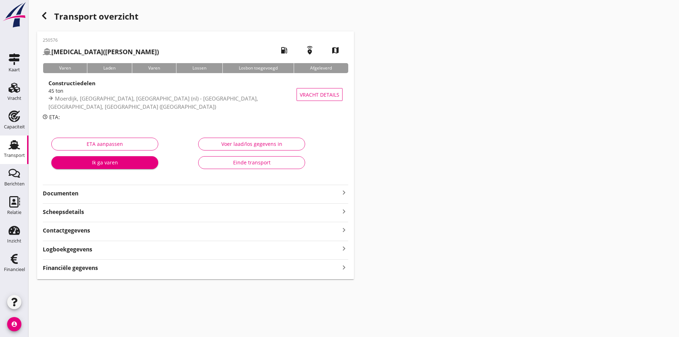
click at [61, 194] on strong "Documenten" at bounding box center [191, 193] width 297 height 8
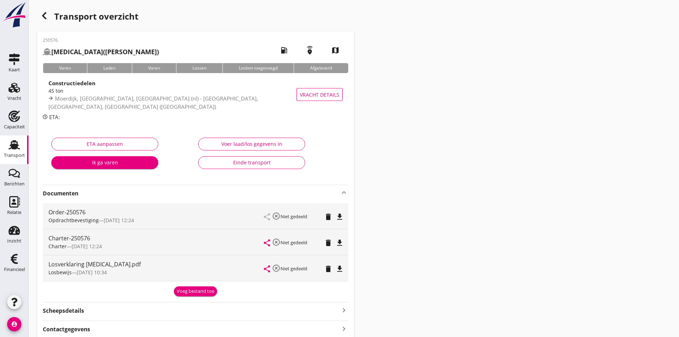
scroll to position [67, 0]
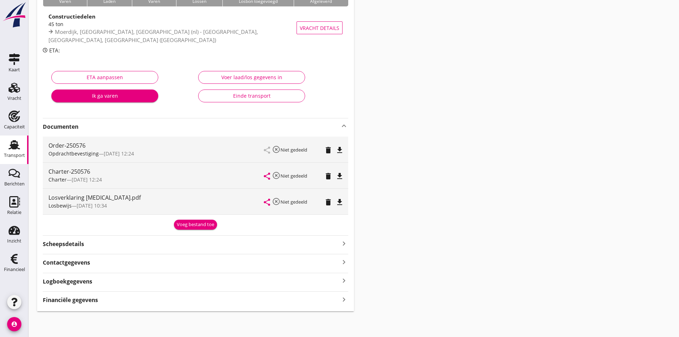
click at [343, 297] on icon "keyboard_arrow_right" at bounding box center [344, 299] width 9 height 10
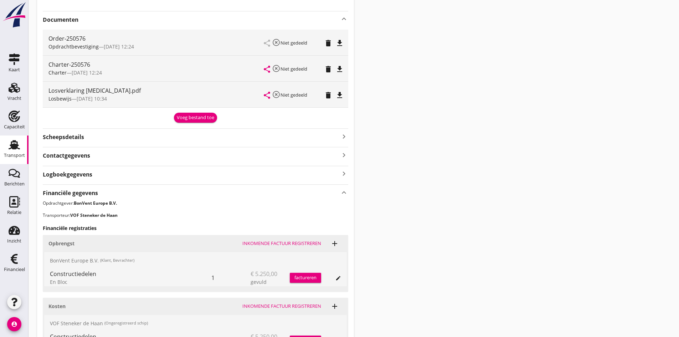
scroll to position [268, 0]
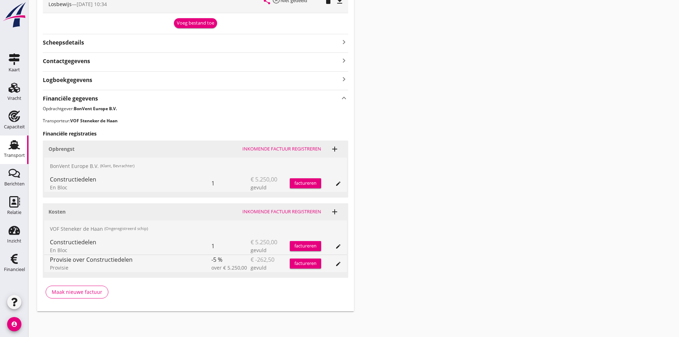
click at [284, 210] on div "Inkomende factuur registreren" at bounding box center [281, 211] width 79 height 7
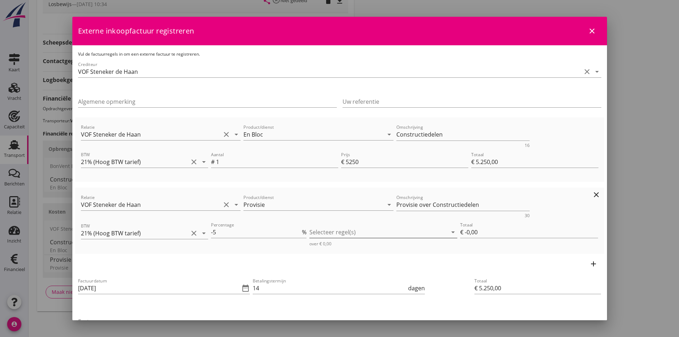
click at [316, 234] on div at bounding box center [378, 231] width 138 height 11
click at [321, 237] on icon "check_box_outline_blank" at bounding box center [324, 238] width 14 height 14
type input "€ -262,50"
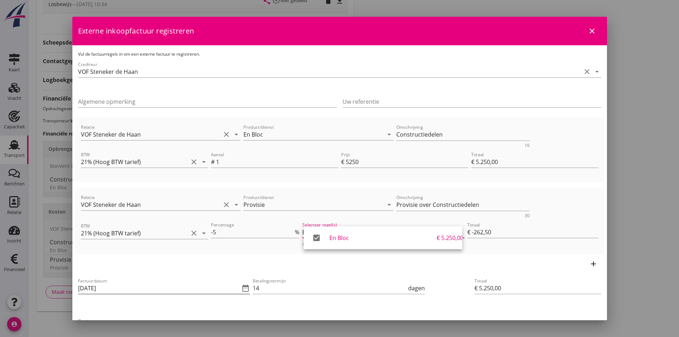
click at [142, 285] on input "[DATE]" at bounding box center [159, 287] width 162 height 11
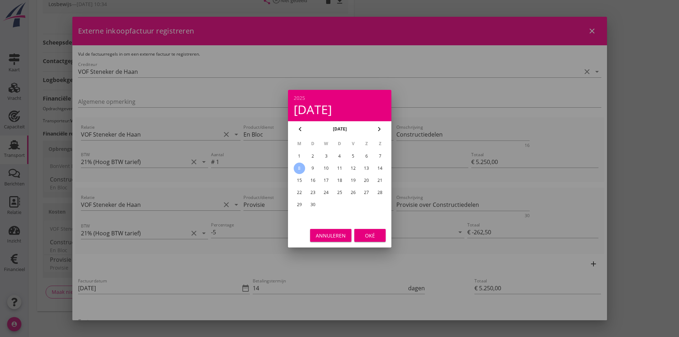
click at [353, 156] on div "5" at bounding box center [352, 155] width 11 height 11
type input "[DATE]"
click at [372, 232] on div "Oké" at bounding box center [370, 234] width 20 height 7
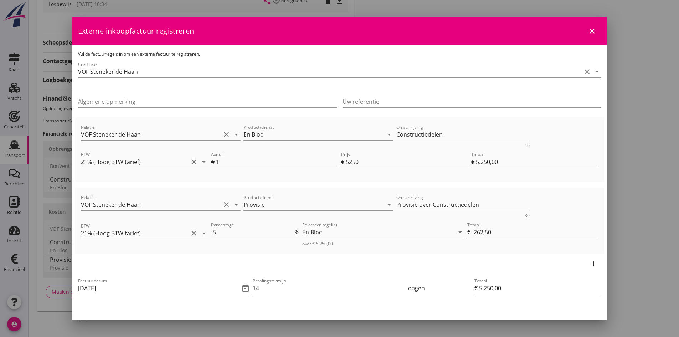
scroll to position [36, 0]
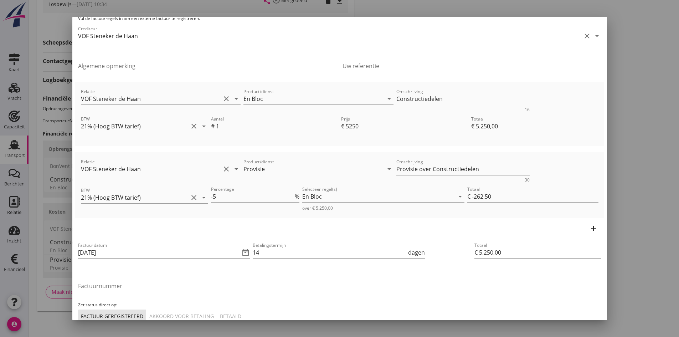
click at [157, 286] on input "Factuurnummer" at bounding box center [251, 285] width 347 height 11
type input "factuur 24"
click at [173, 313] on div "Akkoord voor betaling" at bounding box center [181, 315] width 65 height 7
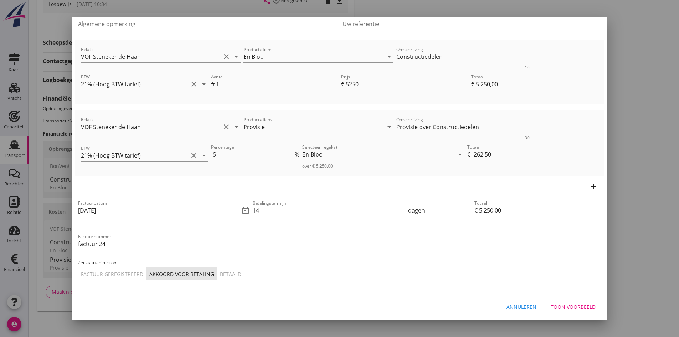
click at [551, 305] on div "Toon voorbeeld" at bounding box center [573, 306] width 45 height 7
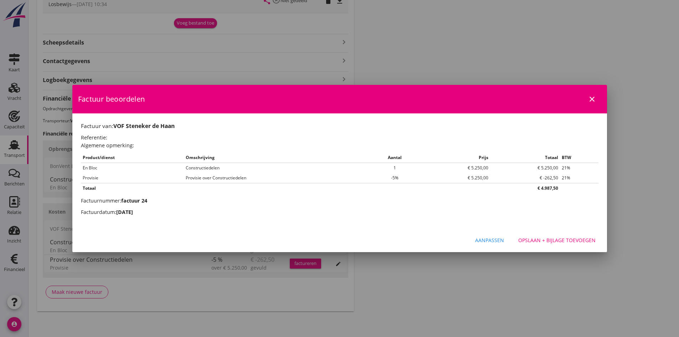
scroll to position [0, 0]
click at [549, 241] on div "Opslaan + bijlage toevoegen" at bounding box center [556, 239] width 77 height 7
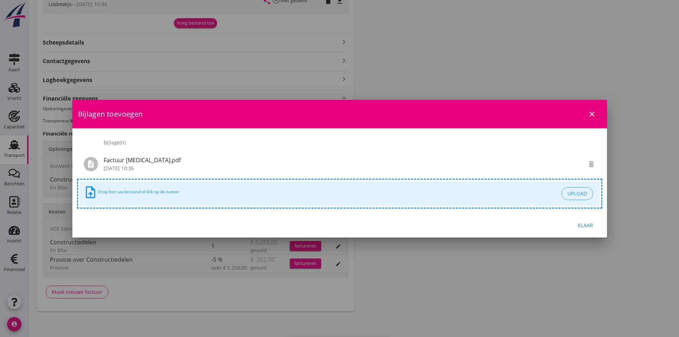
click at [585, 224] on div "Klaar" at bounding box center [586, 224] width 20 height 7
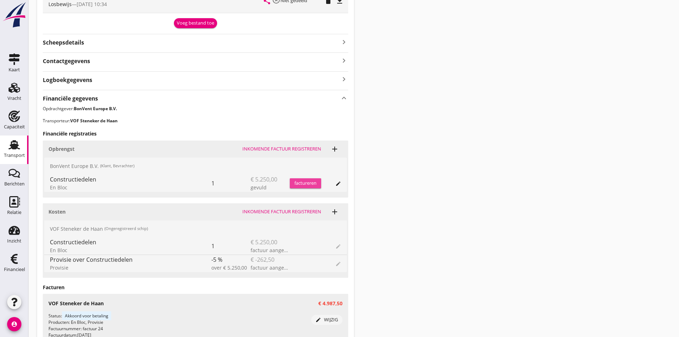
click at [297, 183] on div "factureren" at bounding box center [305, 183] width 31 height 7
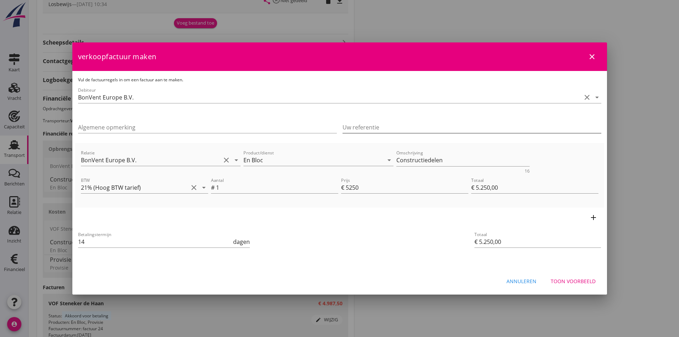
click at [353, 126] on input "Uw referentie" at bounding box center [472, 127] width 259 height 11
type input "B-250405"
click at [563, 277] on div "Toon voorbeeld" at bounding box center [573, 280] width 45 height 7
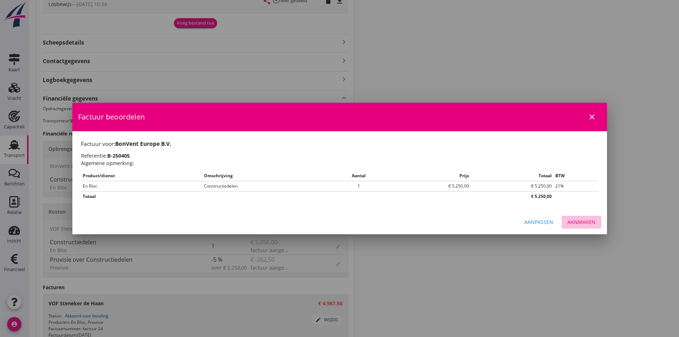
click at [573, 220] on div "Aanmaken" at bounding box center [582, 221] width 28 height 7
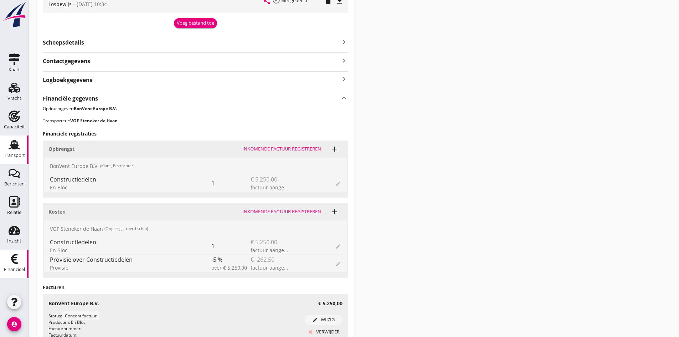
click at [17, 261] on icon "Financieel" at bounding box center [14, 258] width 11 height 11
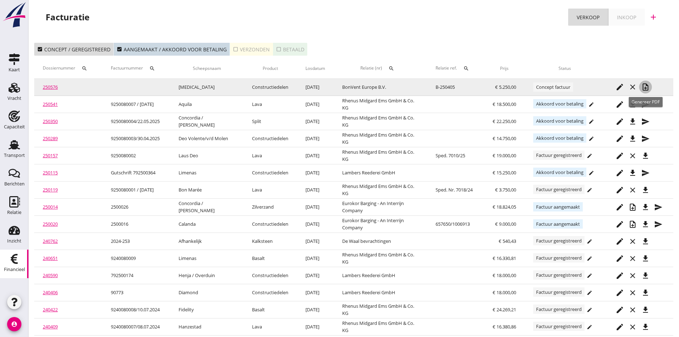
click at [646, 86] on icon "note_add" at bounding box center [645, 87] width 9 height 9
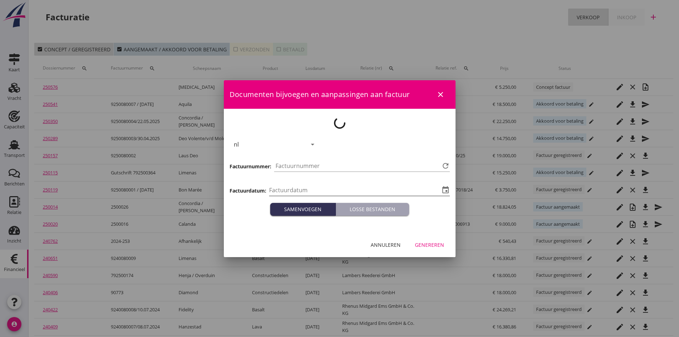
type input "[DATE]"
type input "747"
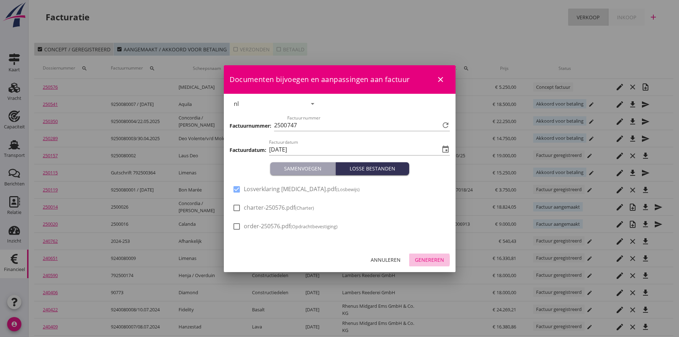
click at [430, 259] on div "Genereren" at bounding box center [429, 259] width 29 height 7
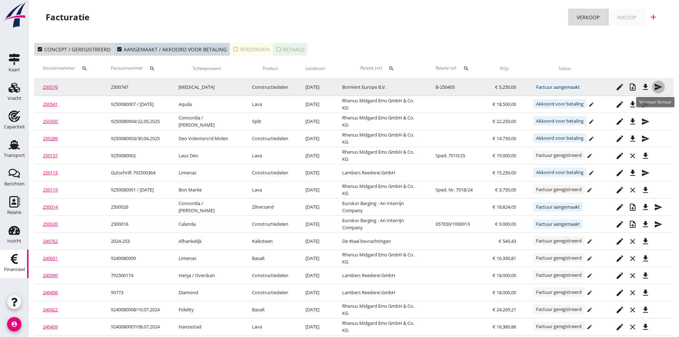
click at [657, 85] on icon "send" at bounding box center [658, 87] width 9 height 9
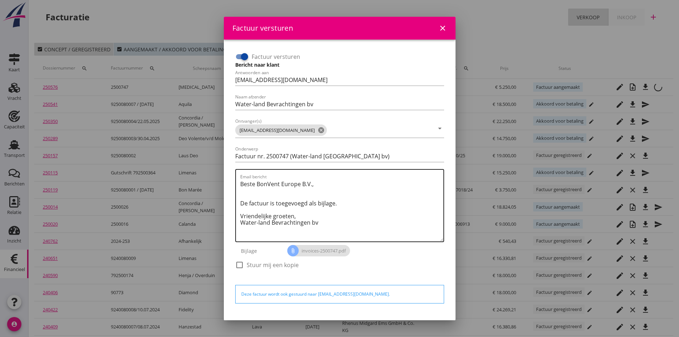
scroll to position [20, 0]
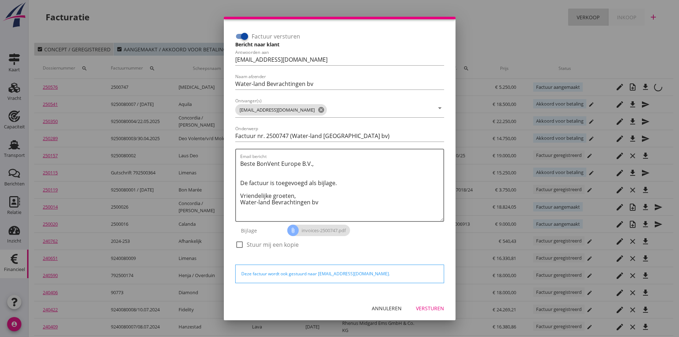
click at [417, 309] on div "Versturen" at bounding box center [430, 307] width 28 height 7
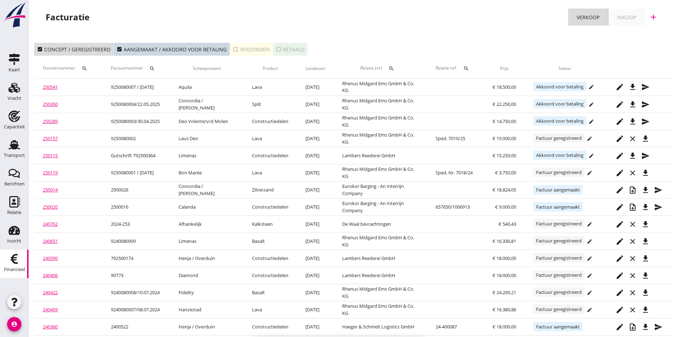
click at [245, 48] on div "check_box_outline_blank Verzonden" at bounding box center [251, 49] width 37 height 7
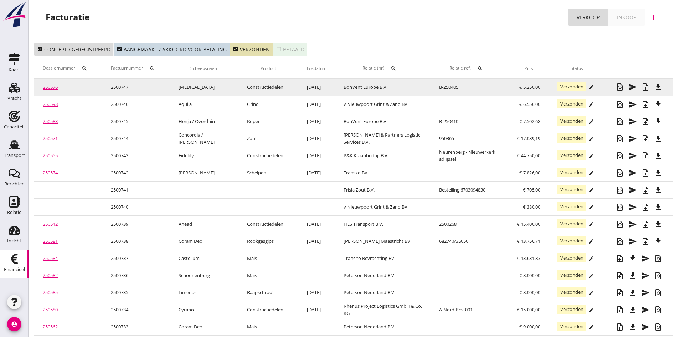
click at [51, 87] on link "250576" at bounding box center [50, 87] width 15 height 6
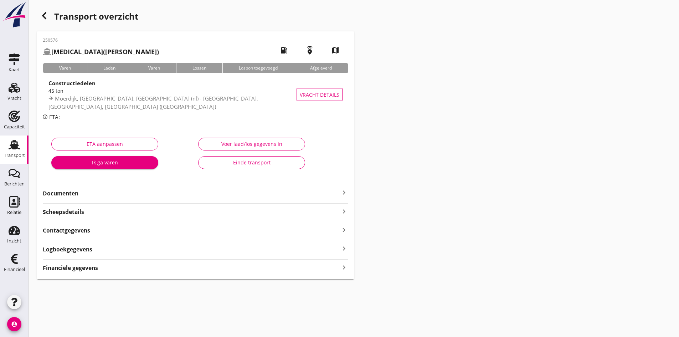
click at [54, 193] on strong "Documenten" at bounding box center [191, 193] width 297 height 8
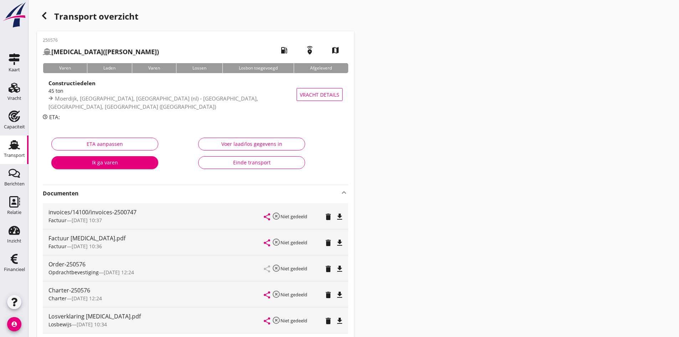
scroll to position [36, 0]
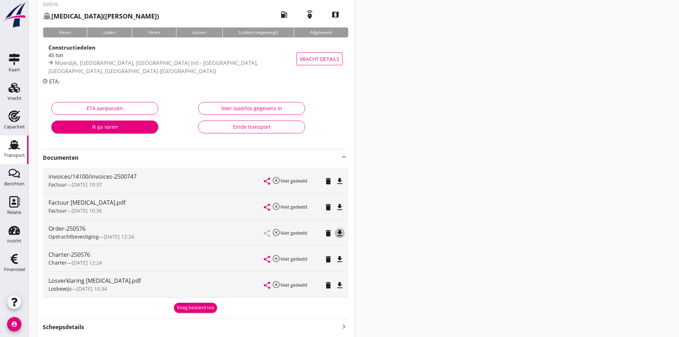
click at [340, 232] on icon "file_download" at bounding box center [339, 233] width 9 height 9
click at [338, 257] on icon "file_download" at bounding box center [339, 259] width 9 height 9
click at [240, 126] on div "Einde transport" at bounding box center [251, 126] width 95 height 7
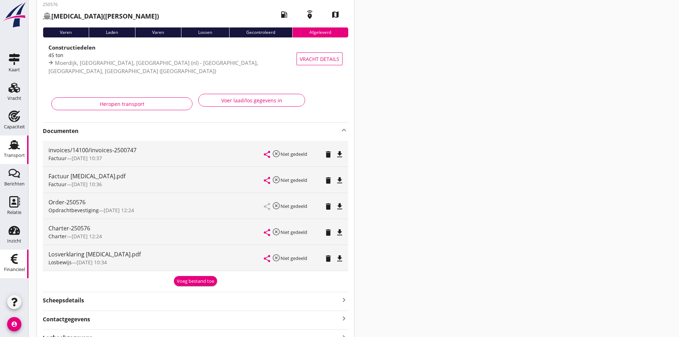
click at [13, 258] on use at bounding box center [14, 259] width 7 height 10
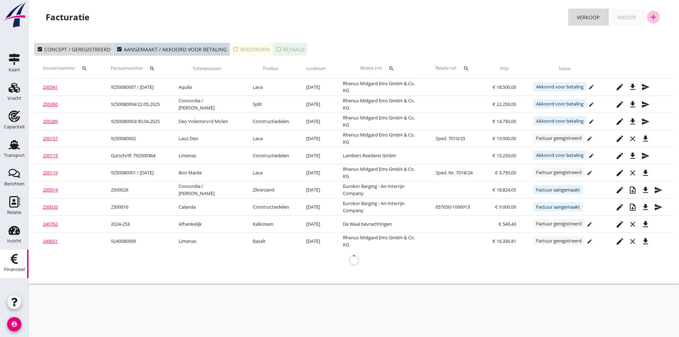
click at [654, 16] on icon "add" at bounding box center [653, 17] width 9 height 9
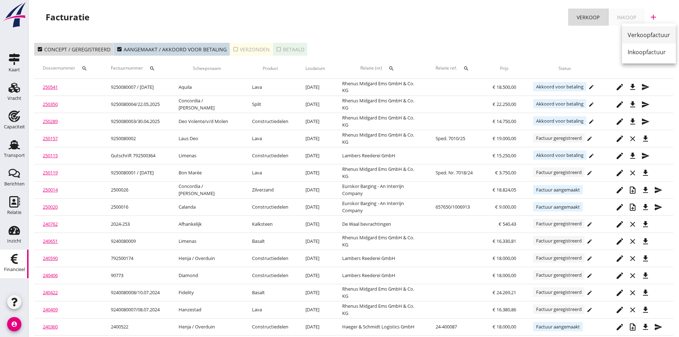
click at [636, 36] on div "Verkoopfactuur" at bounding box center [649, 35] width 42 height 9
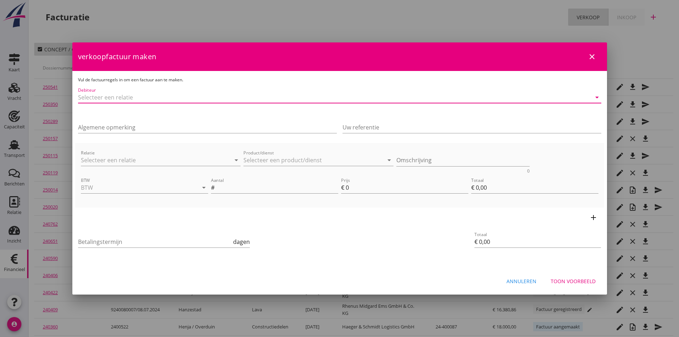
click at [111, 96] on input "Debiteur" at bounding box center [329, 97] width 503 height 11
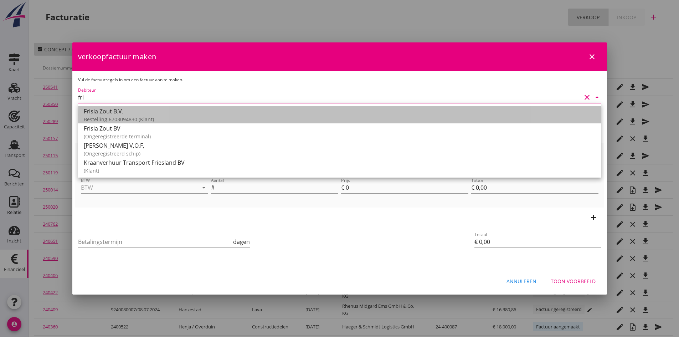
click at [107, 114] on div "Frisia Zout B.V." at bounding box center [340, 111] width 512 height 9
type input "Frisia Zout B.V. (Bestelling 6703094830)"
type input "14"
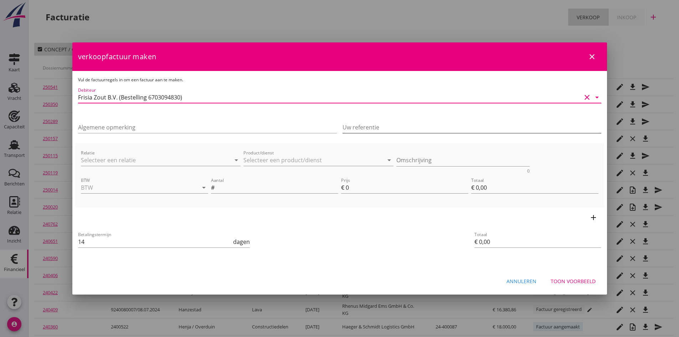
type input "Frisia Zout B.V. (Bestelling 6703094830)"
click at [357, 126] on input "Uw referentie" at bounding box center [472, 127] width 259 height 11
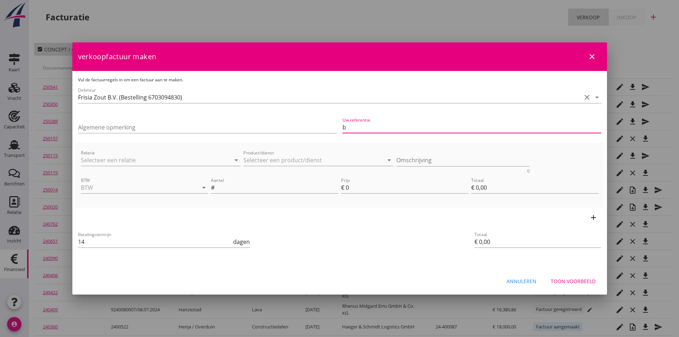
type input "Bestelling 6703094830"
click at [136, 159] on input "Relatie" at bounding box center [151, 159] width 140 height 11
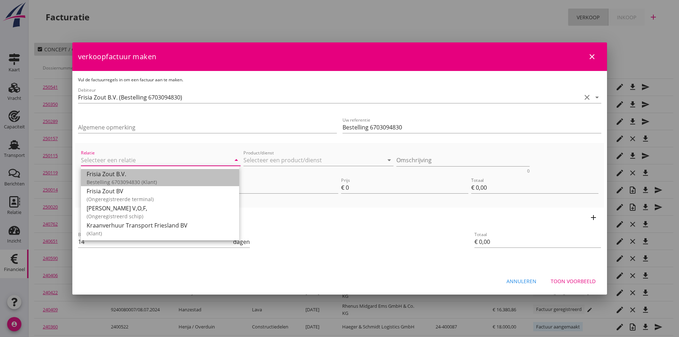
click at [137, 173] on div "Frisia Zout B.V." at bounding box center [160, 174] width 147 height 9
type input "Frisia Zout B.V. (Bestelling 6703094830)"
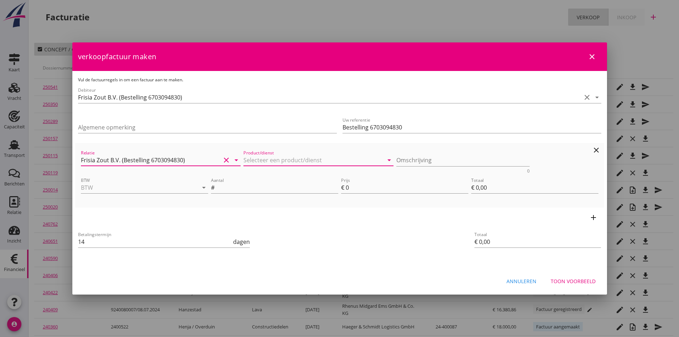
click at [257, 156] on input "Product/dienst" at bounding box center [314, 159] width 140 height 11
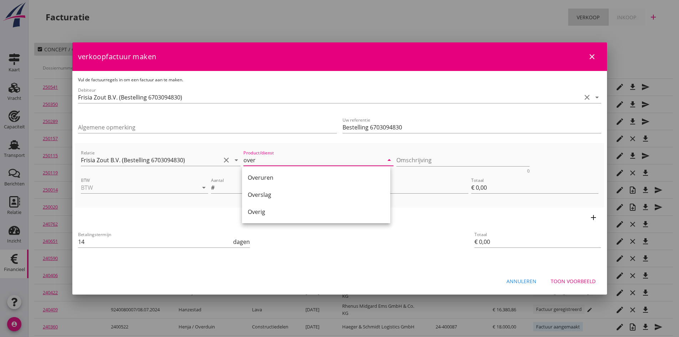
click at [265, 212] on div "Overig" at bounding box center [316, 211] width 137 height 9
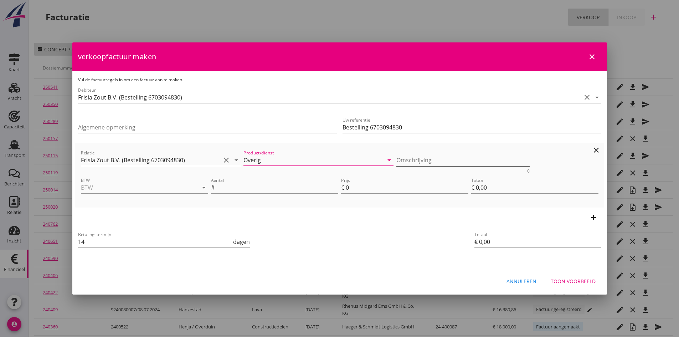
type input "Overig"
click at [402, 162] on textarea "Omschrijving" at bounding box center [462, 160] width 133 height 12
click at [430, 163] on textarea "ijken m/s" at bounding box center [462, 160] width 133 height 12
type textarea "ijken m/s Sinbad [DATE]"
click at [127, 187] on input "BTW" at bounding box center [134, 187] width 107 height 11
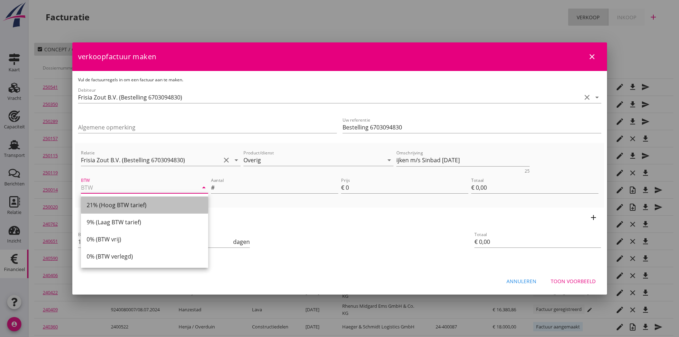
click at [125, 205] on div "21% (Hoog BTW tarief)" at bounding box center [145, 205] width 116 height 9
type input "21% (Hoog BTW tarief)"
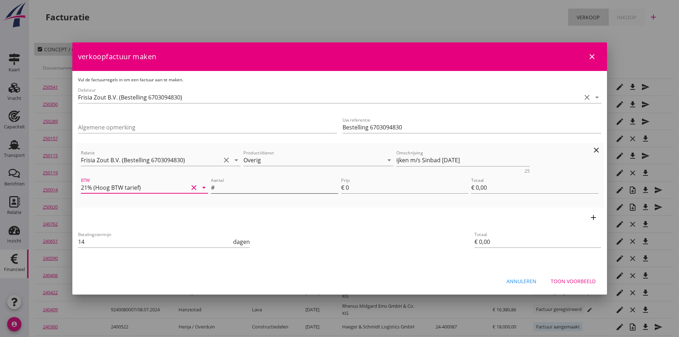
click at [229, 189] on input "Aantal" at bounding box center [277, 187] width 122 height 11
type input "1"
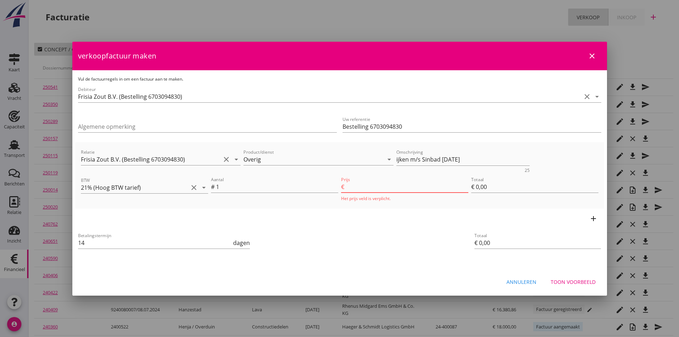
type input "2"
type input "€ 2,00"
type input "23"
type input "€ 23,00"
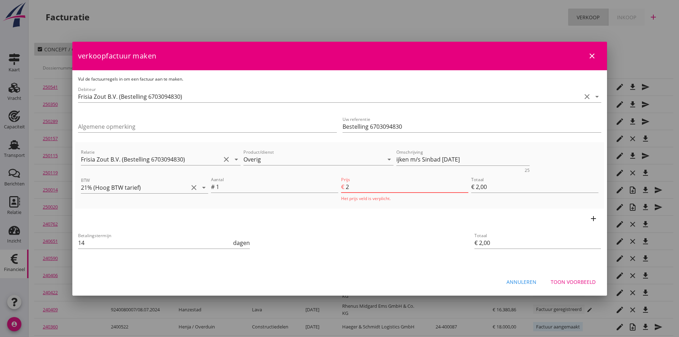
type input "€ 23,00"
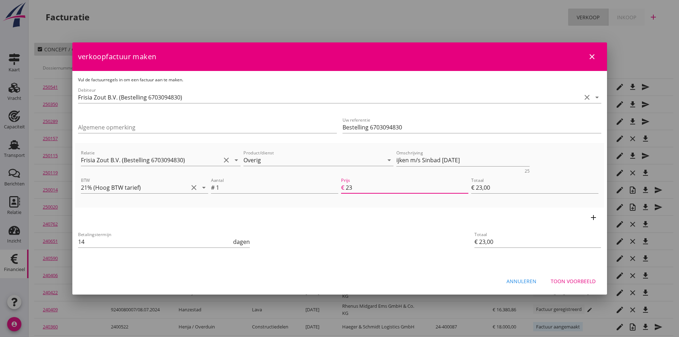
type input "235"
type input "€ 235,00"
type input "235"
click at [594, 217] on icon "add" at bounding box center [593, 217] width 9 height 9
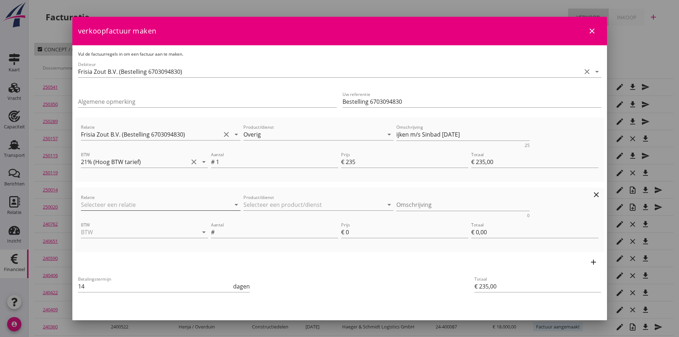
click at [129, 201] on input "Relatie" at bounding box center [151, 204] width 140 height 11
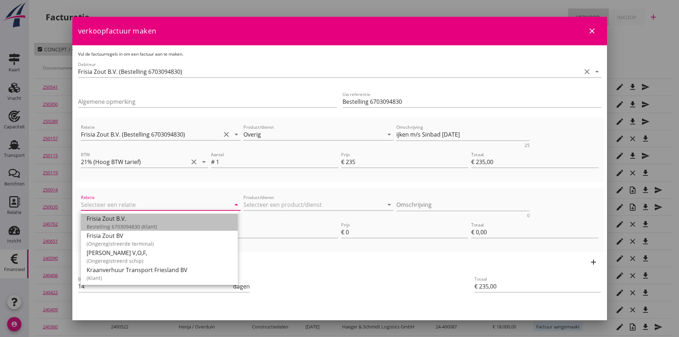
click at [121, 219] on div "Frisia Zout B.V." at bounding box center [159, 218] width 145 height 9
type input "Frisia Zout B.V. (Bestelling 6703094830)"
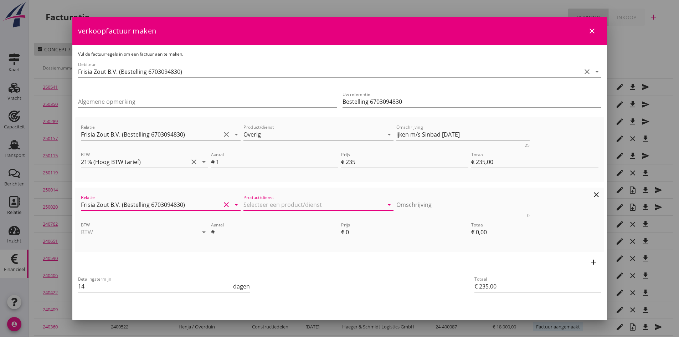
click at [248, 206] on input "Product/dienst" at bounding box center [314, 204] width 140 height 11
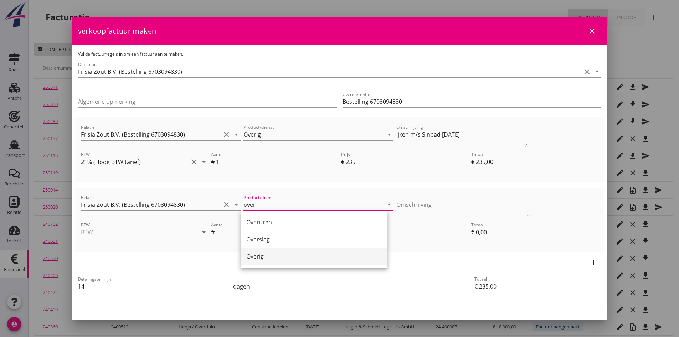
drag, startPoint x: 265, startPoint y: 257, endPoint x: 272, endPoint y: 253, distance: 8.1
click at [265, 257] on div "Overig" at bounding box center [313, 256] width 135 height 9
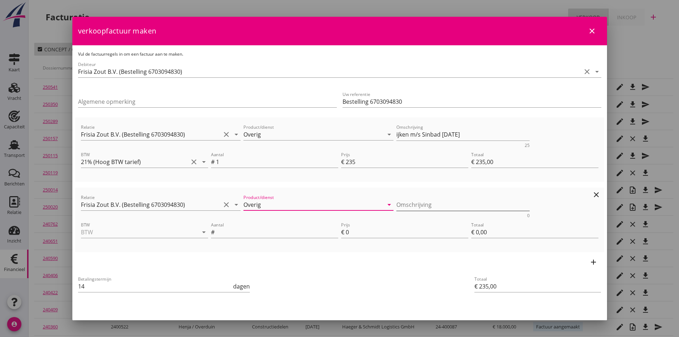
type input "Overig"
click at [396, 203] on textarea "Omschrijving" at bounding box center [462, 205] width 133 height 12
type textarea "ijken m/s [PERSON_NAME] [DATE]"
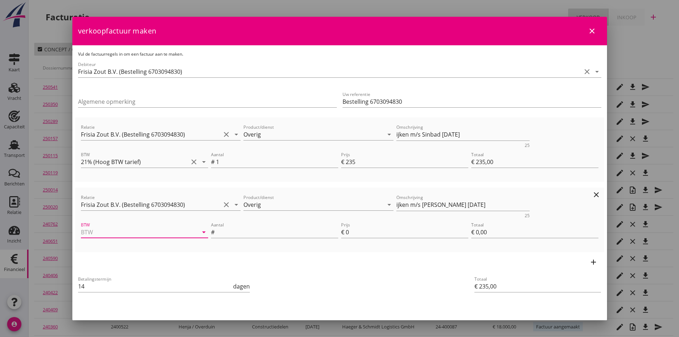
click at [142, 231] on input "BTW" at bounding box center [134, 231] width 107 height 11
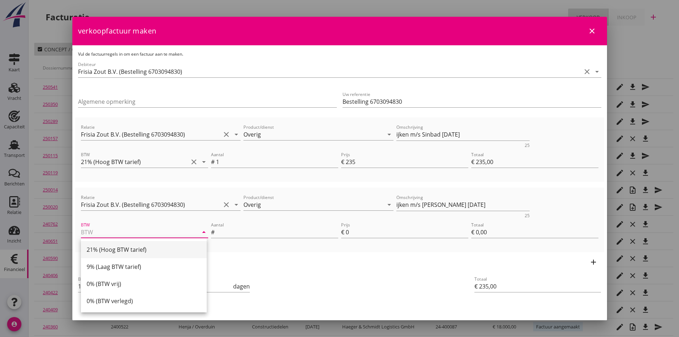
click at [142, 247] on div "21% (Hoog BTW tarief)" at bounding box center [144, 249] width 114 height 9
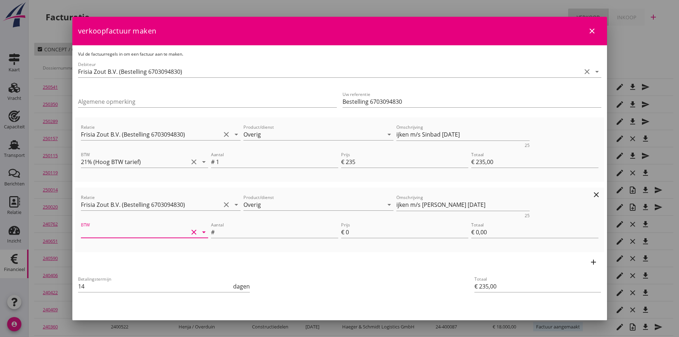
type input "21% (Hoog BTW tarief)"
click at [222, 233] on input "Aantal" at bounding box center [277, 231] width 122 height 11
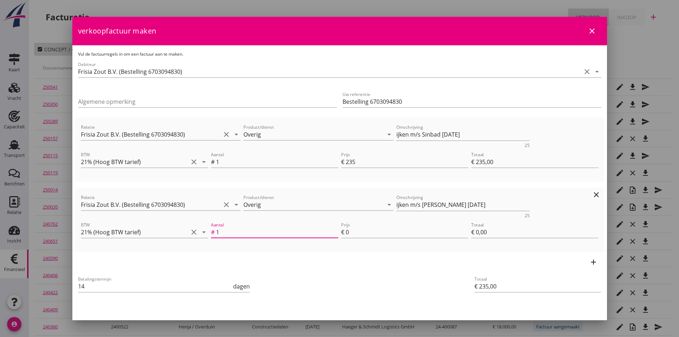
type input "1"
type input "2"
type input "€ 237,00"
type input "€ 2,00"
type input "€ 258,00"
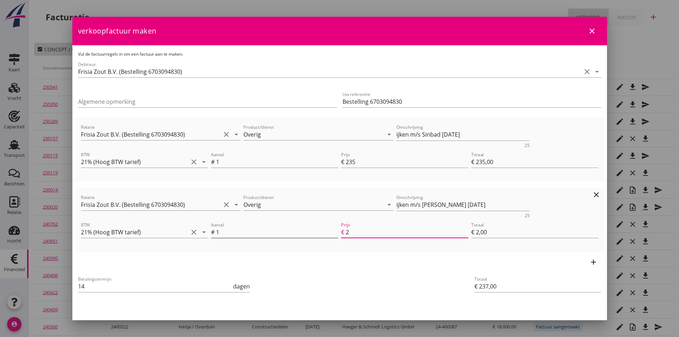
type input "23"
type input "€ 23,00"
type input "€ 470,00"
type input "235"
type input "€ 235,00"
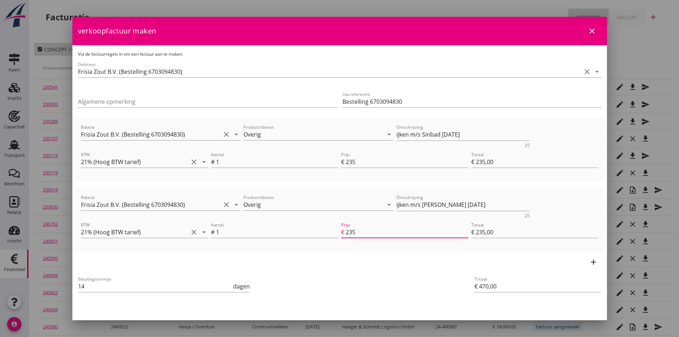
type input "235"
click at [589, 261] on icon "add" at bounding box center [593, 262] width 9 height 9
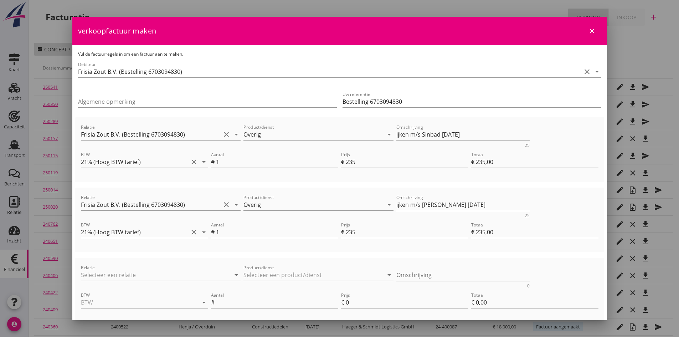
scroll to position [71, 0]
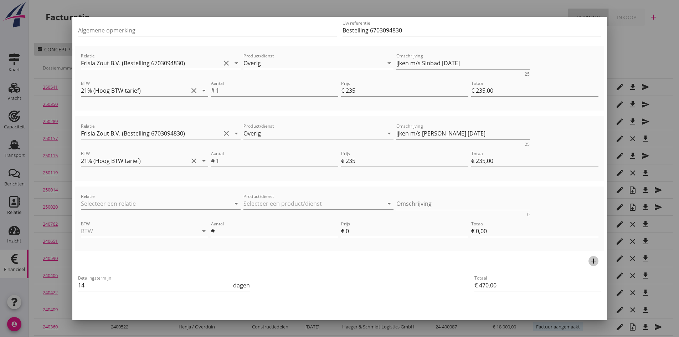
click at [589, 261] on icon "add" at bounding box center [593, 261] width 9 height 9
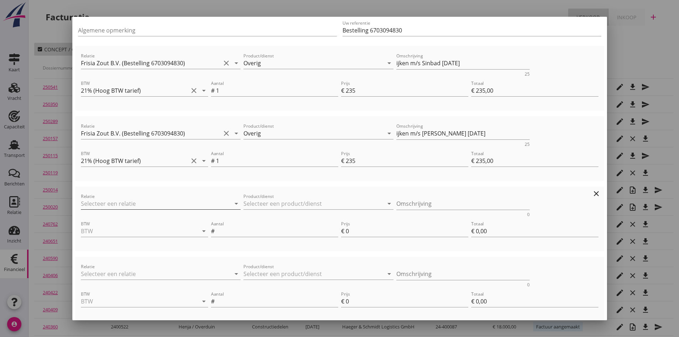
click at [102, 202] on input "Relatie" at bounding box center [151, 203] width 140 height 11
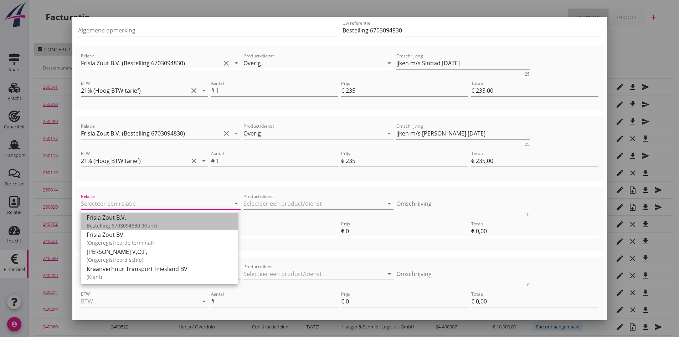
click at [101, 218] on div "Frisia Zout B.V." at bounding box center [159, 217] width 145 height 9
type input "Frisia Zout B.V. (Bestelling 6703094830)"
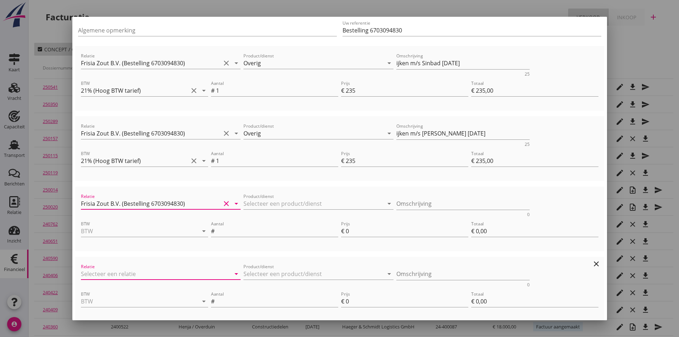
click at [106, 275] on input "Relatie" at bounding box center [151, 273] width 140 height 11
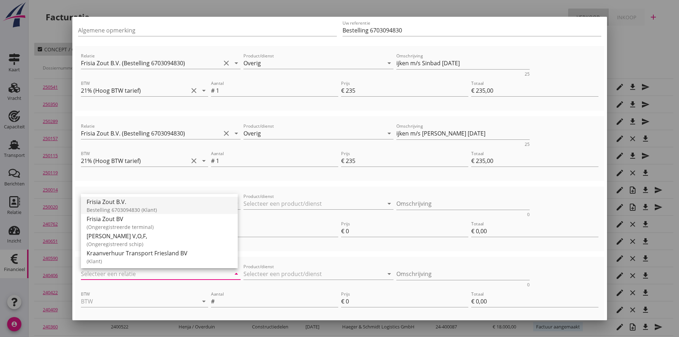
click at [112, 206] on div "Bestelling 6703094830 (Klant)" at bounding box center [159, 209] width 145 height 7
type input "Frisia Zout B.V. (Bestelling 6703094830)"
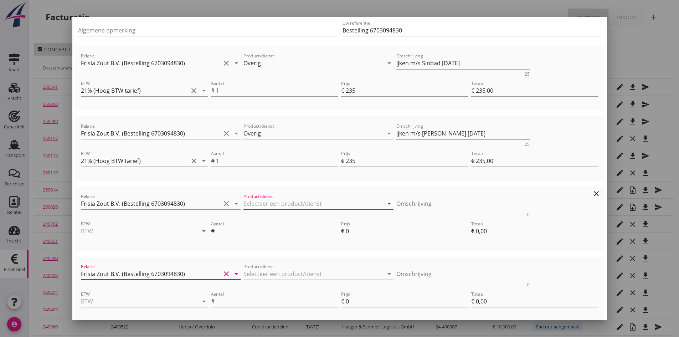
click at [260, 200] on input "Product/dienst" at bounding box center [314, 203] width 140 height 11
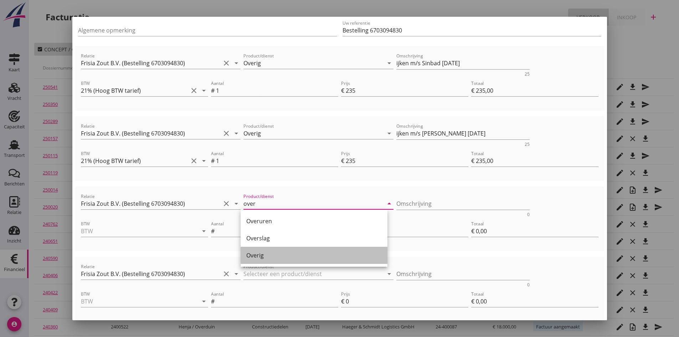
click at [258, 253] on div "Overig" at bounding box center [313, 255] width 135 height 9
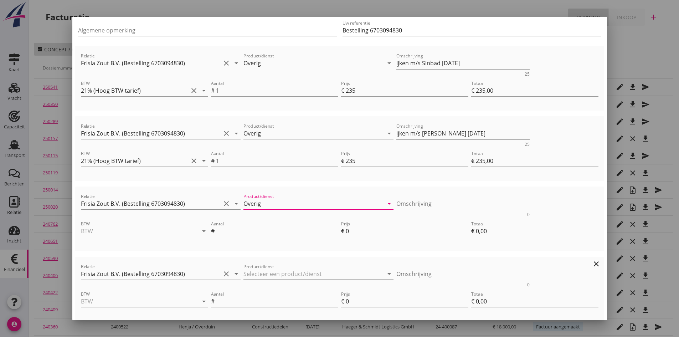
type input "Overig"
click at [255, 273] on input "Product/dienst" at bounding box center [314, 273] width 140 height 11
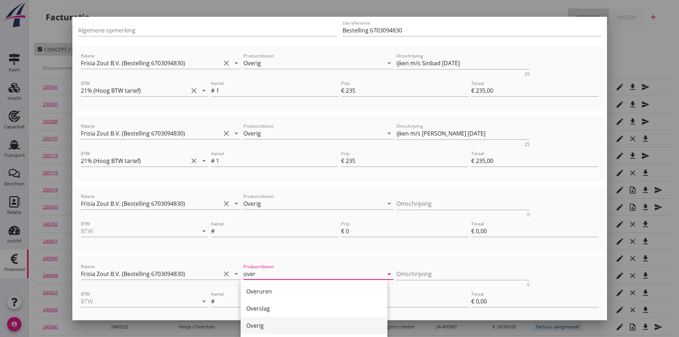
click at [261, 324] on div "Overig" at bounding box center [313, 325] width 135 height 9
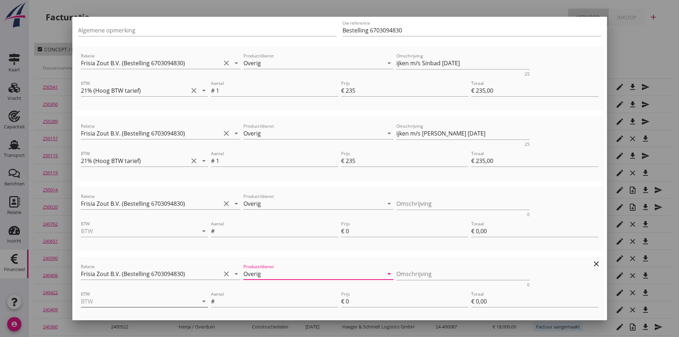
type input "Overig"
click at [140, 302] on input "BTW" at bounding box center [134, 301] width 107 height 11
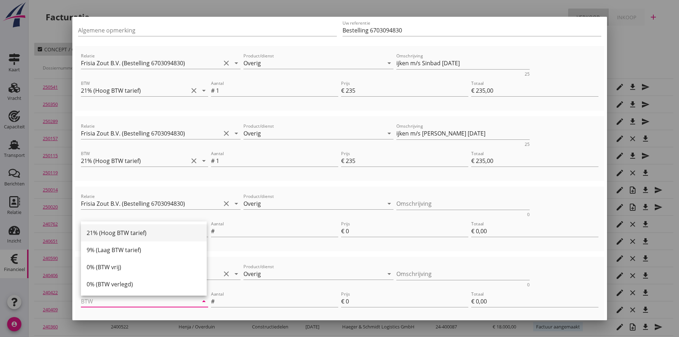
click at [118, 231] on div "21% (Hoog BTW tarief)" at bounding box center [144, 233] width 114 height 9
type input "21% (Hoog BTW tarief)"
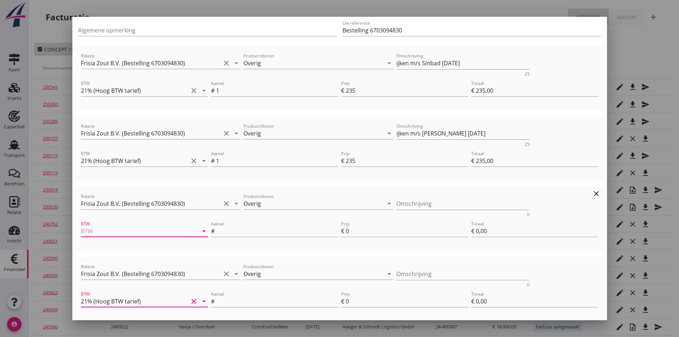
click at [118, 234] on input "BTW" at bounding box center [134, 230] width 107 height 11
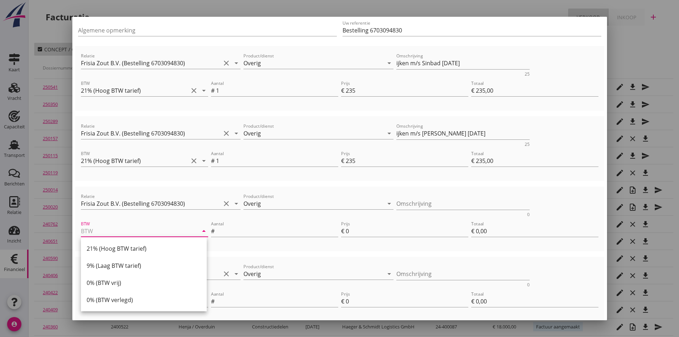
drag, startPoint x: 119, startPoint y: 248, endPoint x: 134, endPoint y: 245, distance: 15.3
click at [120, 248] on div "21% (Hoog BTW tarief)" at bounding box center [144, 248] width 114 height 9
type input "21% (Hoog BTW tarief)"
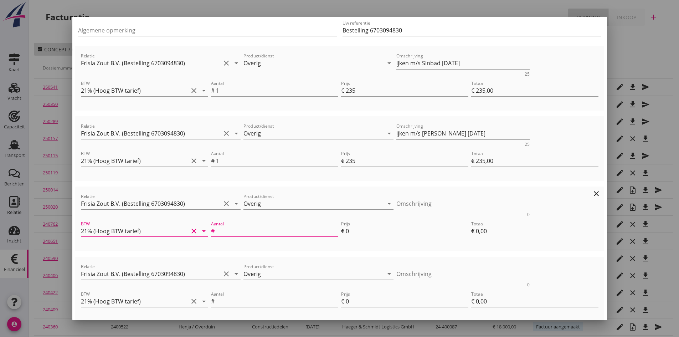
click at [224, 230] on input "Aantal" at bounding box center [277, 230] width 122 height 11
type input "1"
type input "2"
type input "€ 472,00"
type input "€ 2,00"
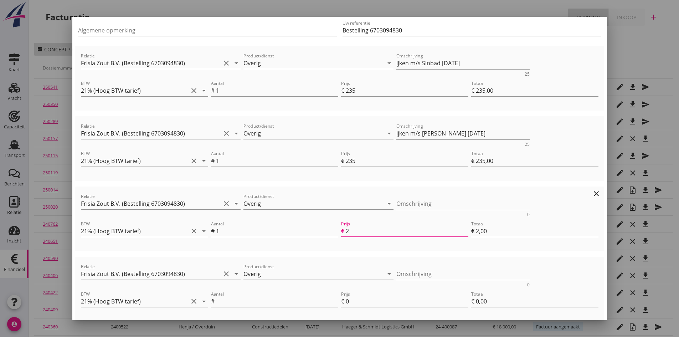
type input "23"
type input "€ 493,00"
type input "€ 23,00"
type input "235"
type input "€ 705,00"
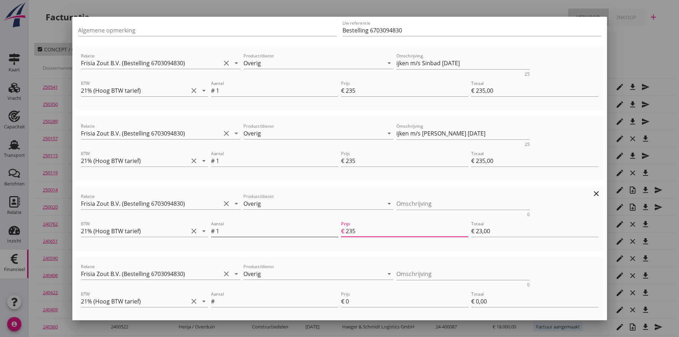
type input "€ 235,00"
type input "235"
click at [224, 300] on input "Aantal" at bounding box center [277, 301] width 122 height 11
type input "1"
type input "2"
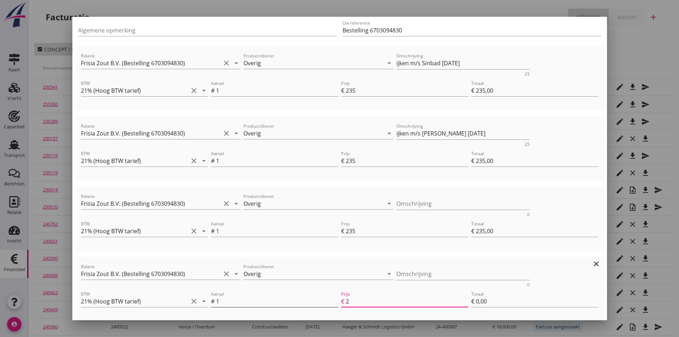
type input "€ 707,00"
type input "€ 2,00"
type input "23"
type input "€ 728,00"
type input "€ 23,00"
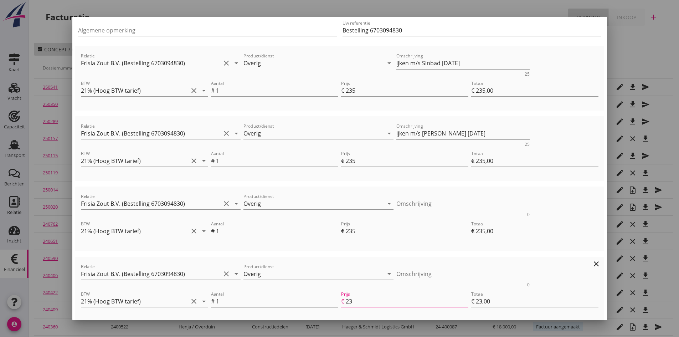
type input "235"
type input "€ 940,00"
type input "€ 235,00"
type input "235"
click at [400, 204] on textarea "Omschrijving" at bounding box center [462, 204] width 133 height 12
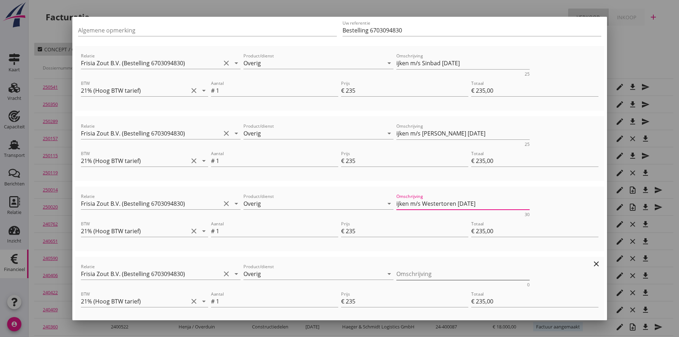
type textarea "ijken m/s Westertoren [DATE]"
click at [401, 271] on textarea "Omschrijving" at bounding box center [462, 274] width 133 height 12
type textarea "ijken m/s [PERSON_NAME] [DATE]"
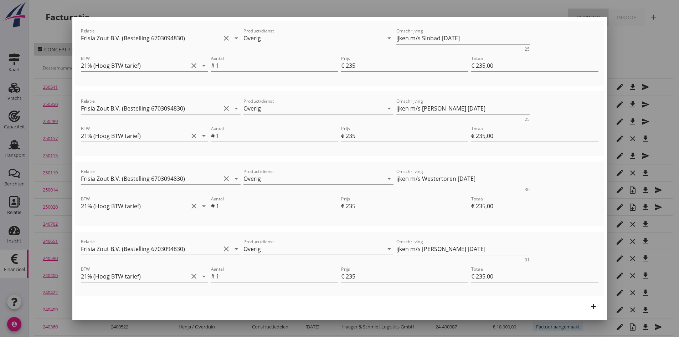
scroll to position [159, 0]
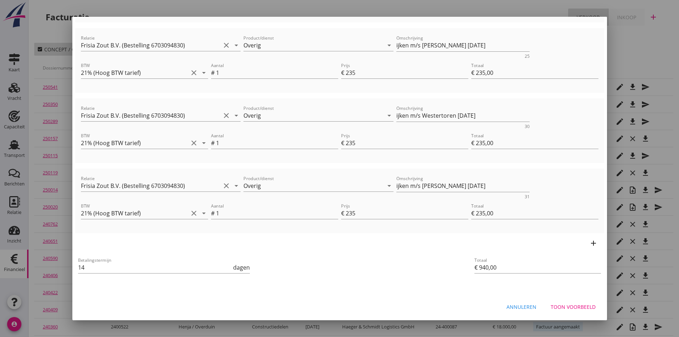
click at [569, 307] on div "Toon voorbeeld" at bounding box center [573, 306] width 45 height 7
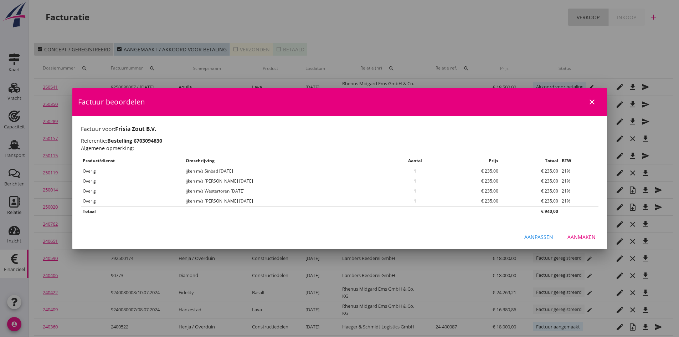
scroll to position [0, 0]
click at [582, 236] on div "Aanmaken" at bounding box center [582, 236] width 28 height 7
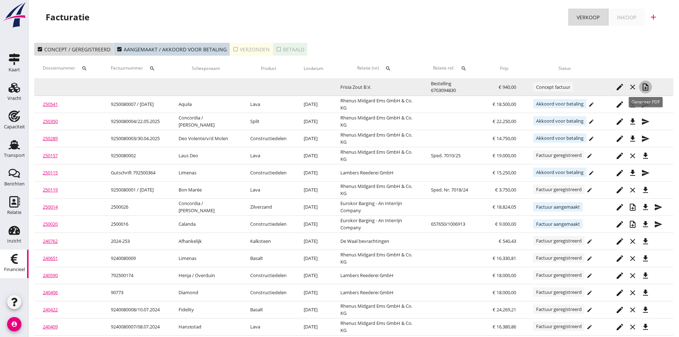
click at [645, 86] on icon "note_add" at bounding box center [645, 87] width 9 height 9
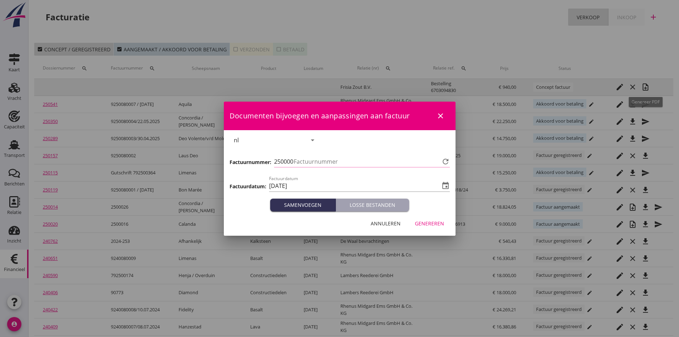
type input "748"
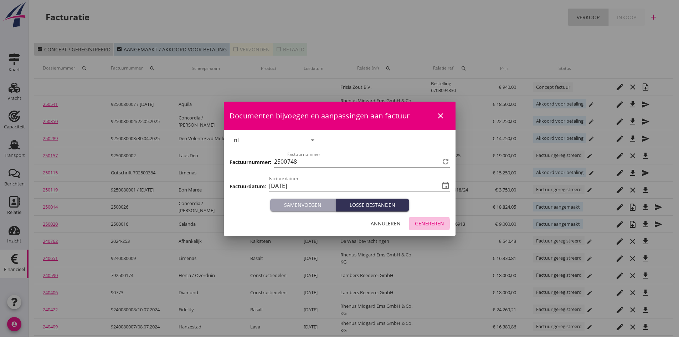
click at [423, 224] on div "Genereren" at bounding box center [429, 223] width 29 height 7
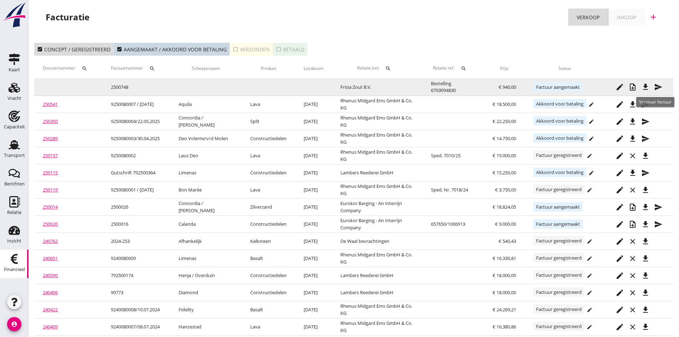
click at [657, 86] on icon "send" at bounding box center [658, 87] width 9 height 9
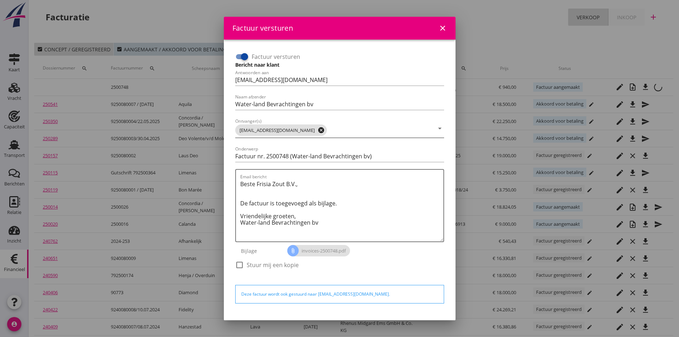
click at [318, 130] on icon "cancel" at bounding box center [321, 130] width 7 height 7
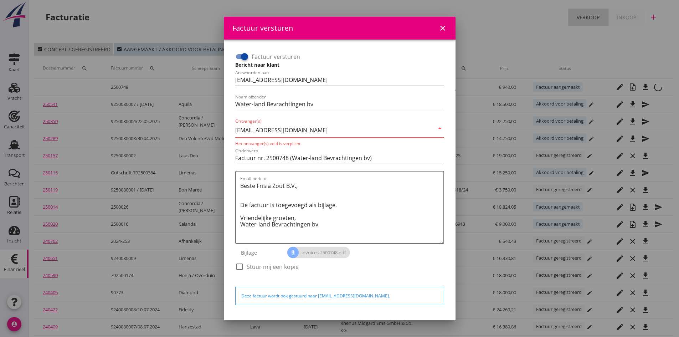
type input "[EMAIL_ADDRESS][DOMAIN_NAME]"
click at [410, 147] on div "Factuur versturen Bericht naar klant Antwoorden aan [EMAIL_ADDRESS][DOMAIN_NAME…" at bounding box center [339, 165] width 215 height 234
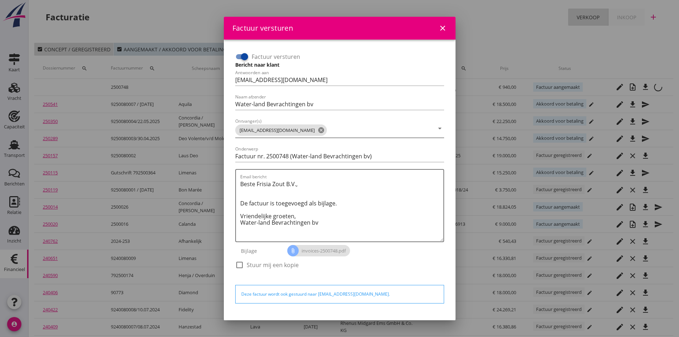
scroll to position [20, 0]
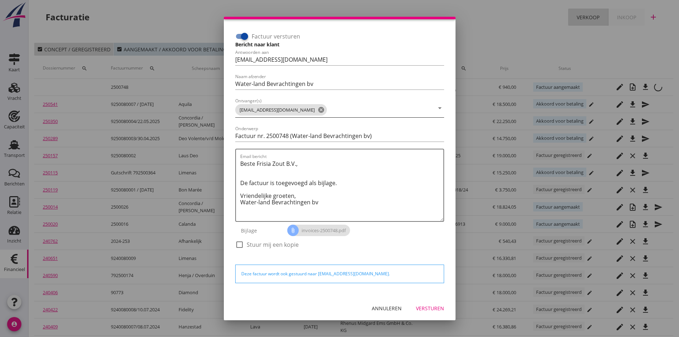
click at [420, 306] on div "Versturen" at bounding box center [430, 307] width 28 height 7
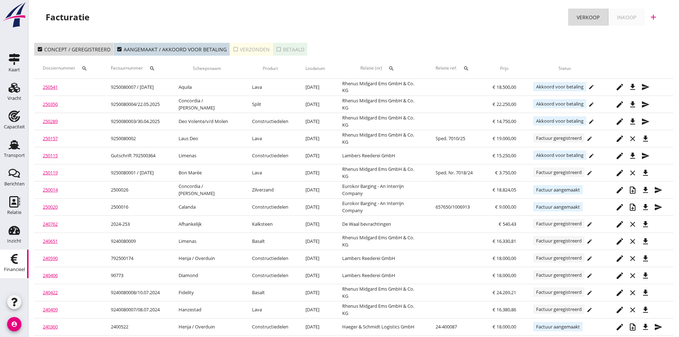
click at [245, 46] on div "check_box_outline_blank Verzonden" at bounding box center [251, 49] width 37 height 7
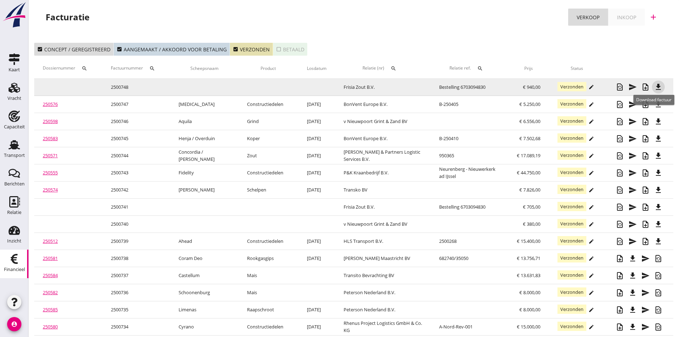
click at [659, 87] on icon "file_download" at bounding box center [658, 87] width 9 height 9
